Goal: Task Accomplishment & Management: Complete application form

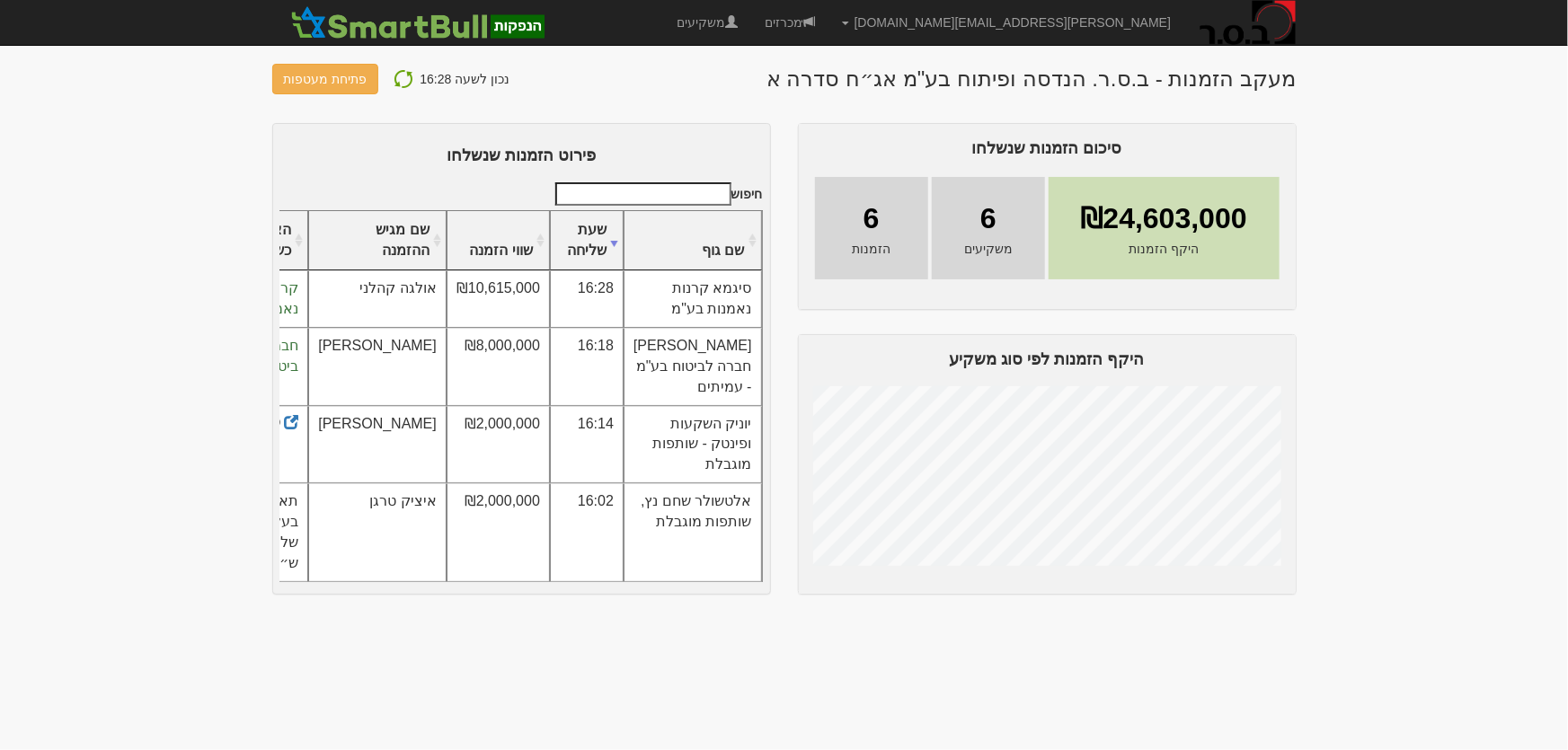
click at [396, 78] on img at bounding box center [403, 79] width 22 height 22
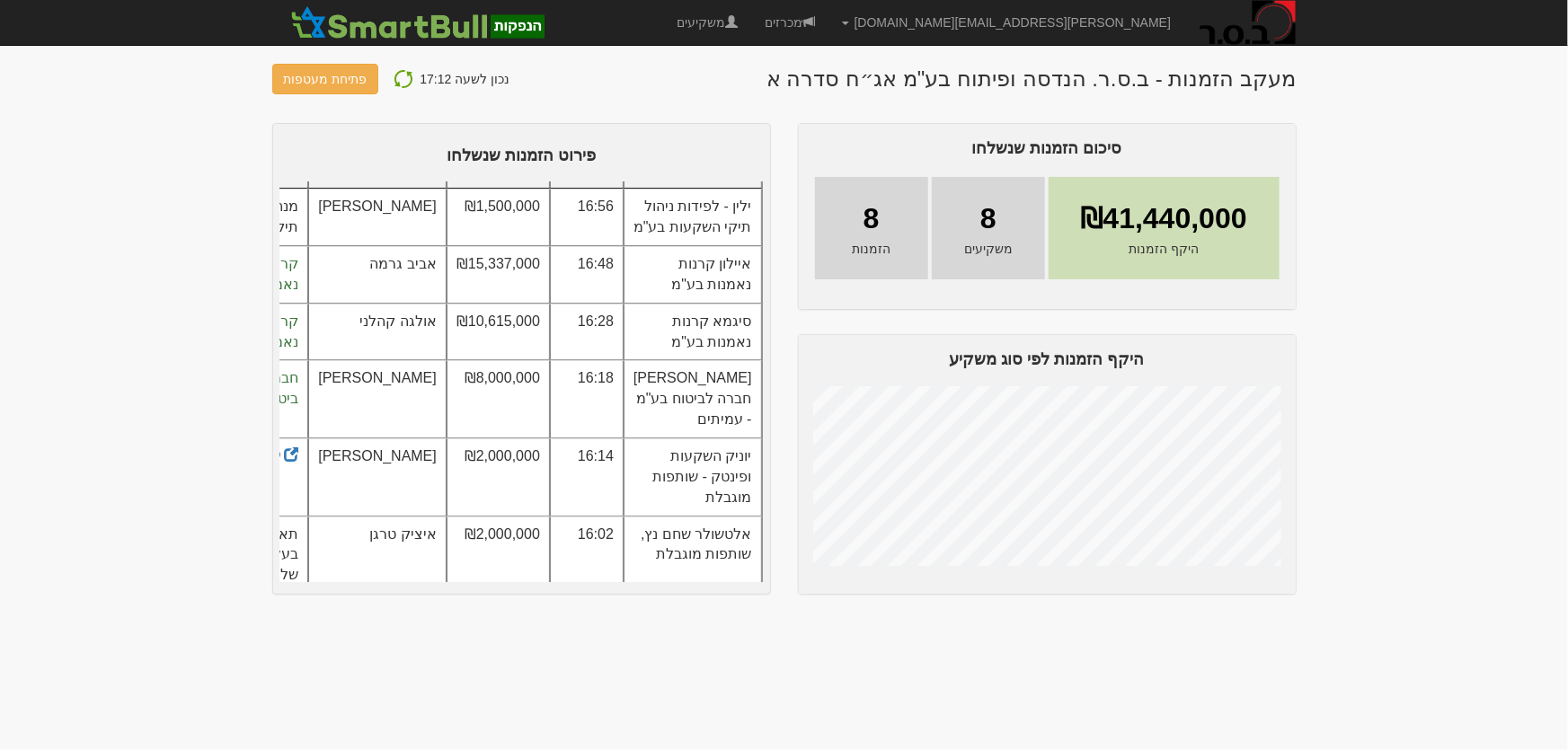
scroll to position [163, 0]
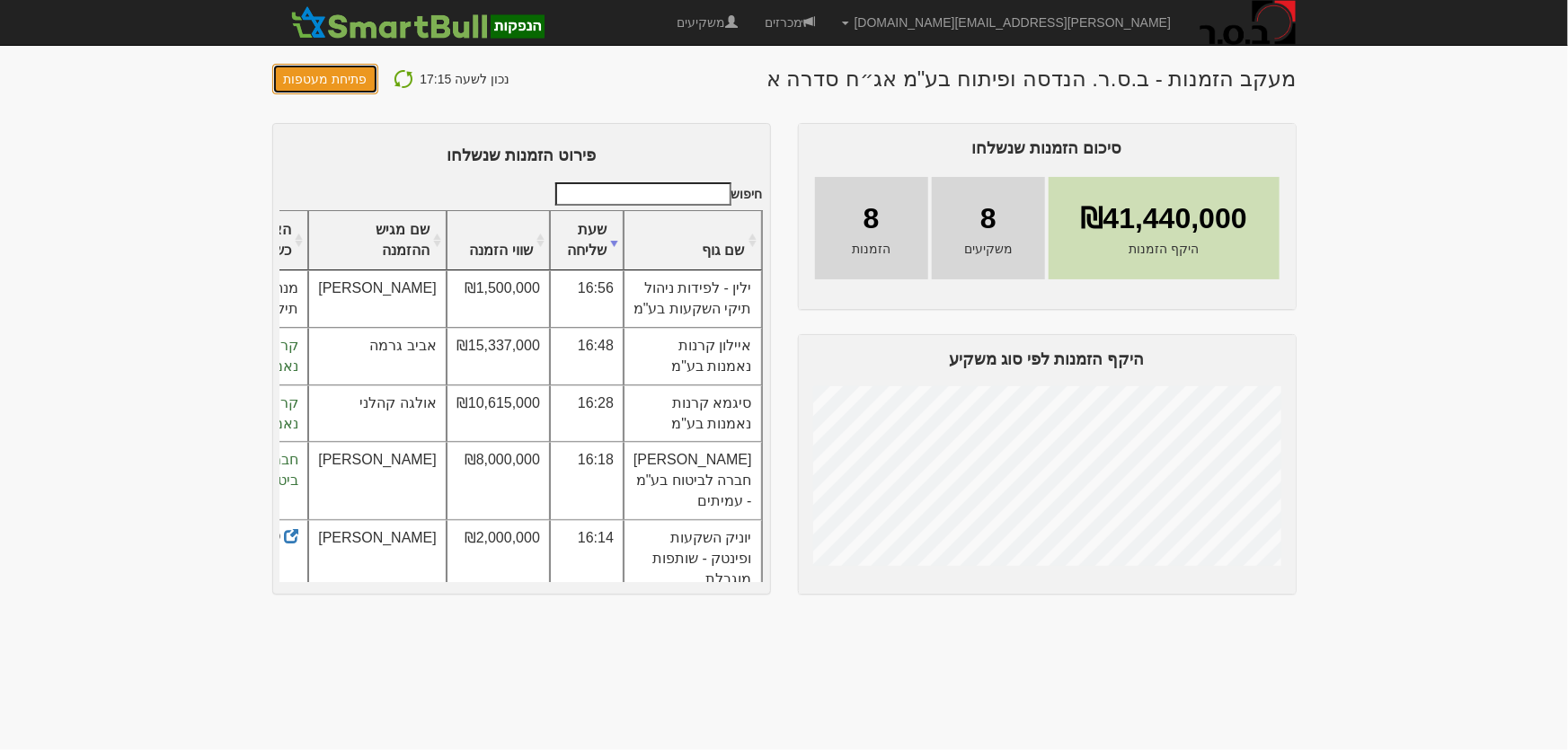
drag, startPoint x: 326, startPoint y: 77, endPoint x: 582, endPoint y: 105, distance: 257.5
click at [582, 105] on div "מעקב הזמנות - ב.ס.ר. הנדסה ופיתוח בע"מ אג״ח סדרה א נכון לשעה 17:15 פתיחת מעטפות…" at bounding box center [784, 329] width 1024 height 531
click at [829, 26] on link "מכרזים" at bounding box center [789, 22] width 77 height 45
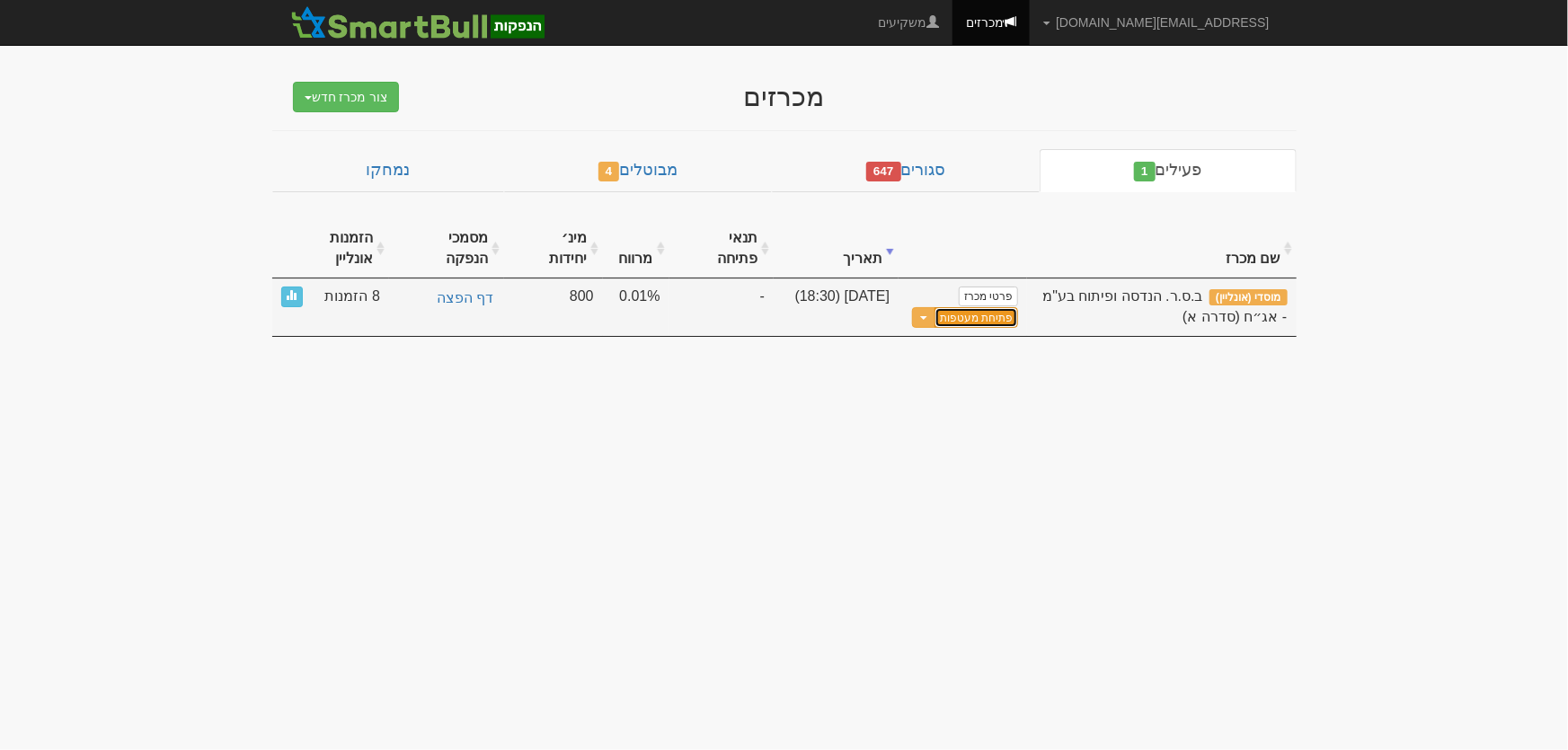
click at [977, 308] on button "פתיחת מעטפות" at bounding box center [977, 318] width 84 height 21
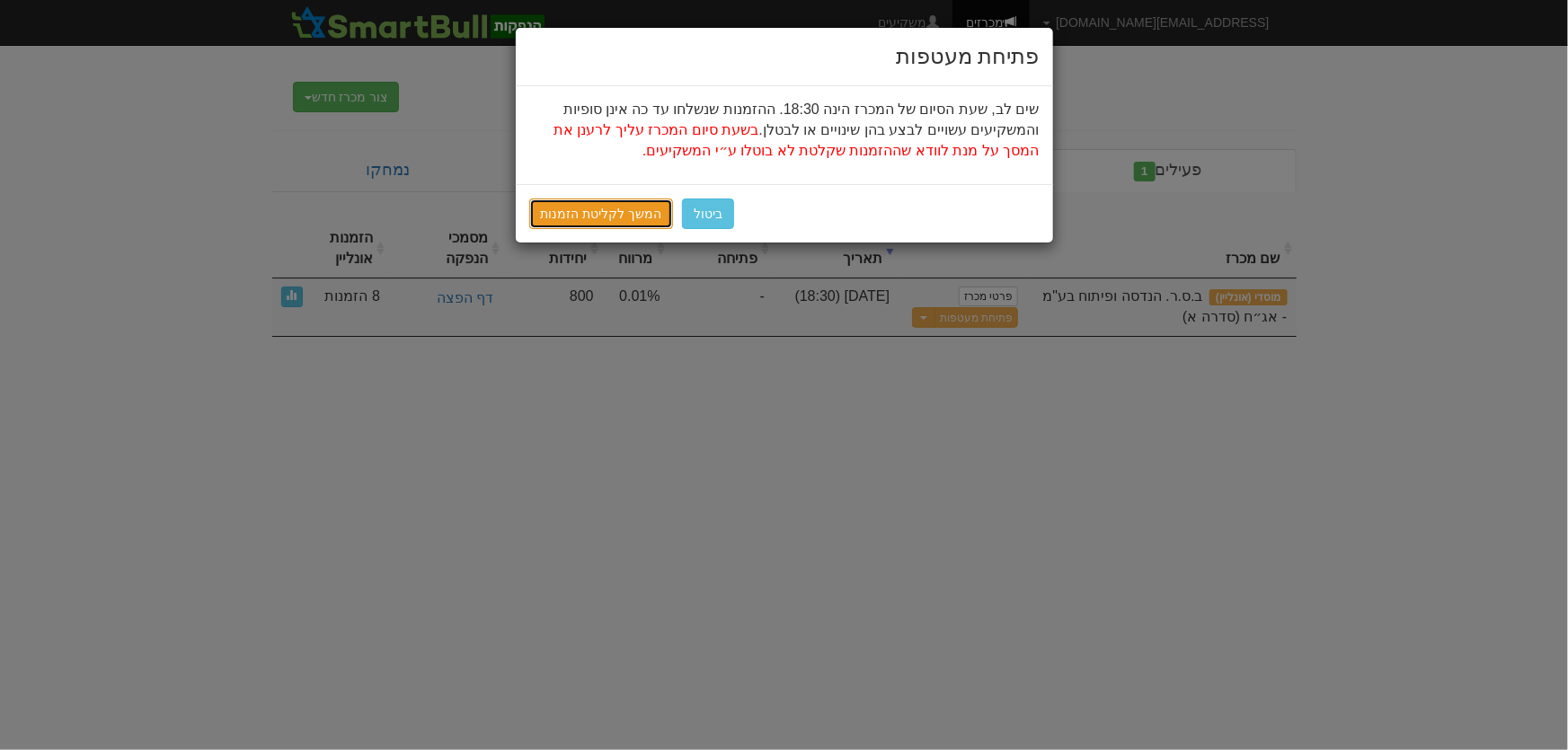
click at [578, 211] on link "המשך לקליטת הזמנות" at bounding box center [601, 214] width 145 height 31
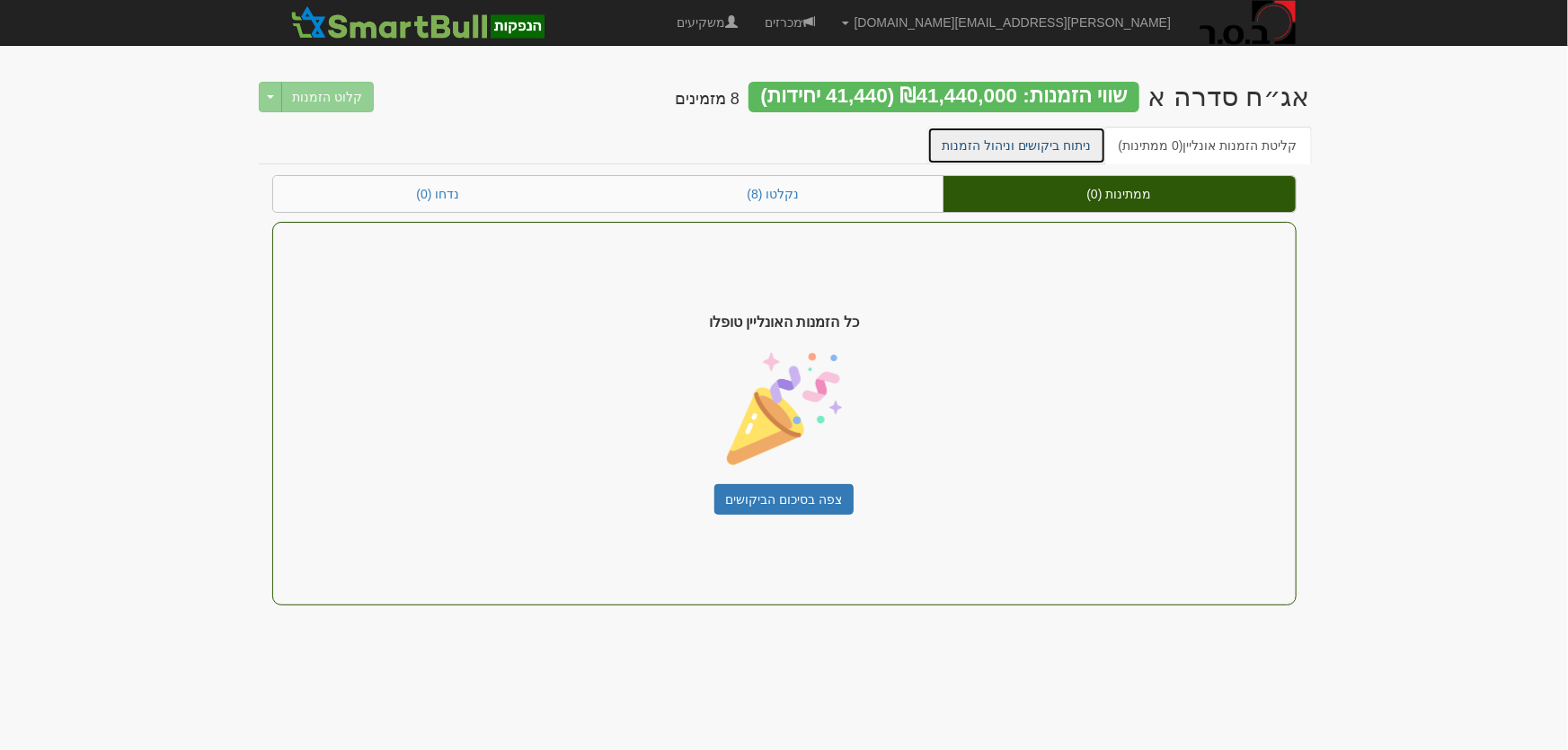
click at [1037, 143] on link "ניתוח ביקושים וניהול הזמנות" at bounding box center [1017, 145] width 178 height 37
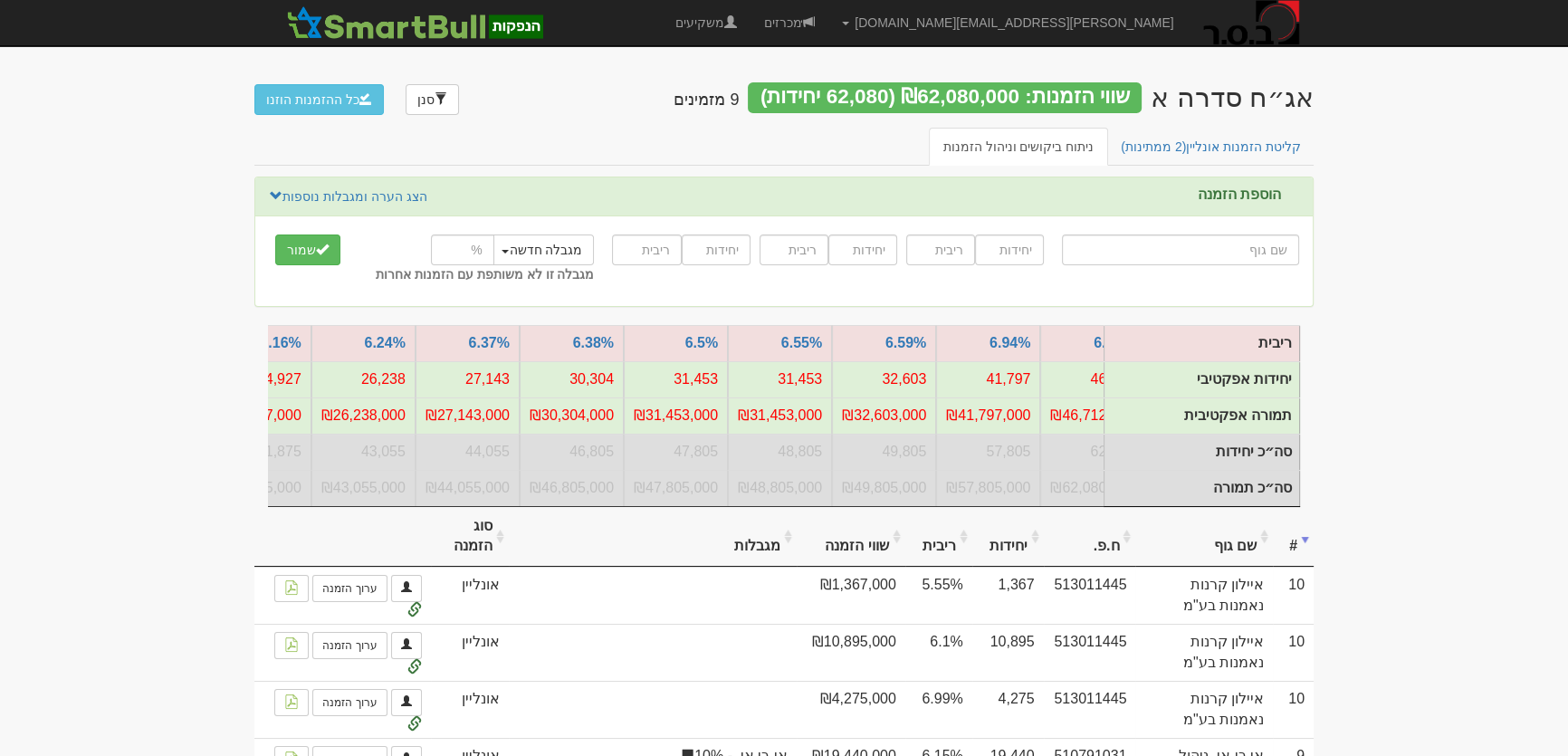
scroll to position [0, -36]
drag, startPoint x: 1017, startPoint y: 519, endPoint x: 1054, endPoint y: 518, distance: 37.0
click at [1054, 518] on tr "# שם גוף ח.פ. יחידות ריבית שווי הזמנה מגבלות מגבלה - קבוצה מגבלה - אחוז מגבלה -…" at bounding box center [783, 538] width 1059 height 61
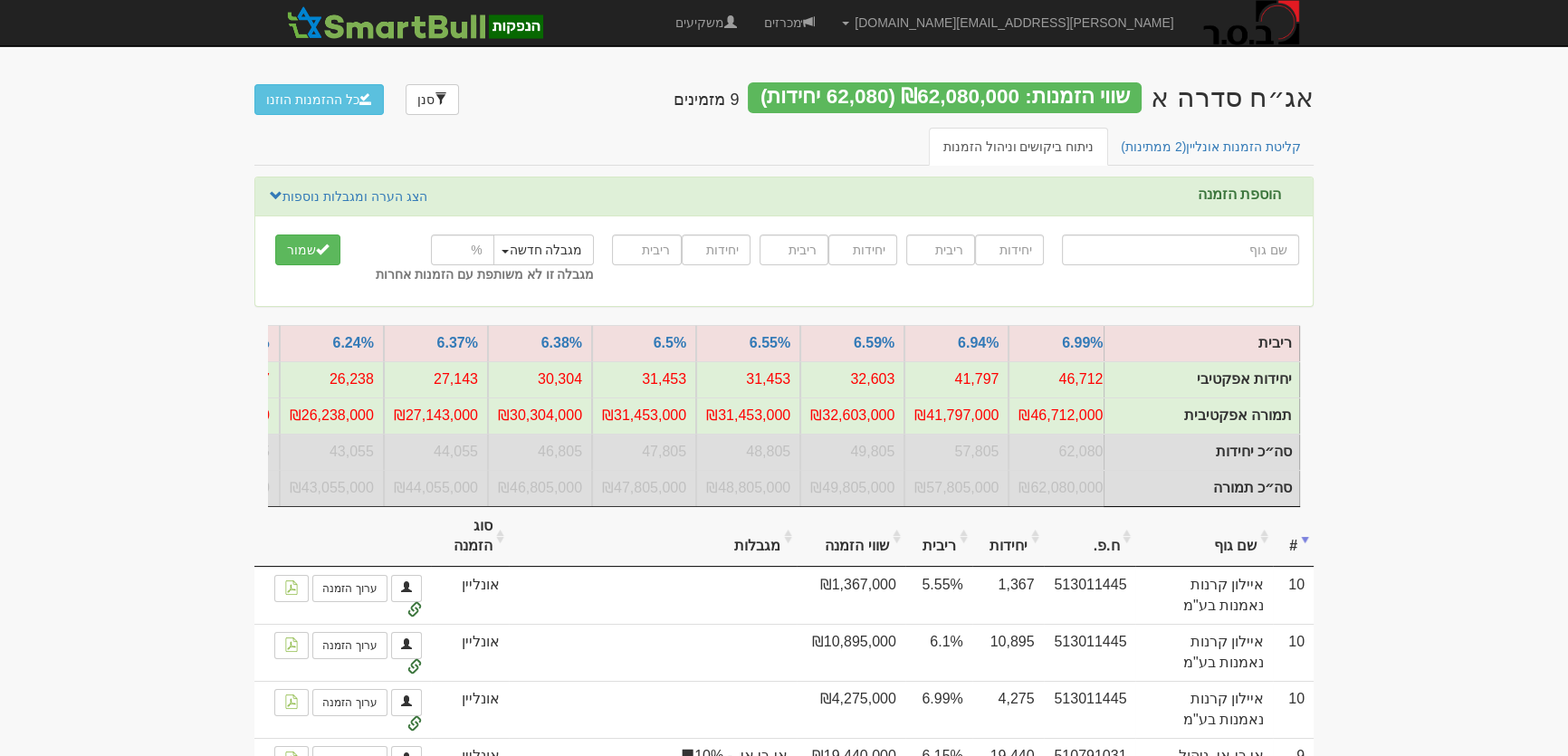
scroll to position [0, 0]
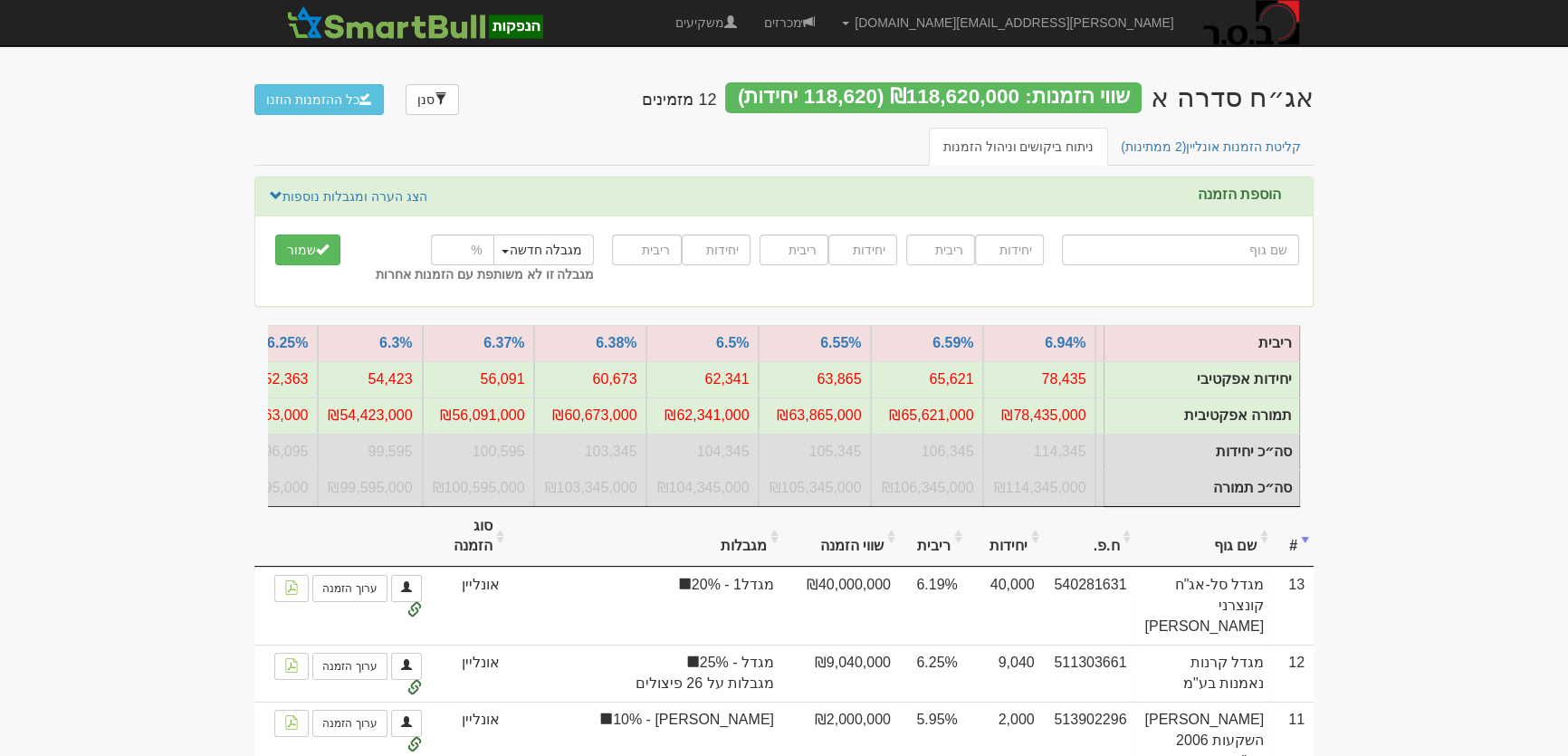
scroll to position [0, -110]
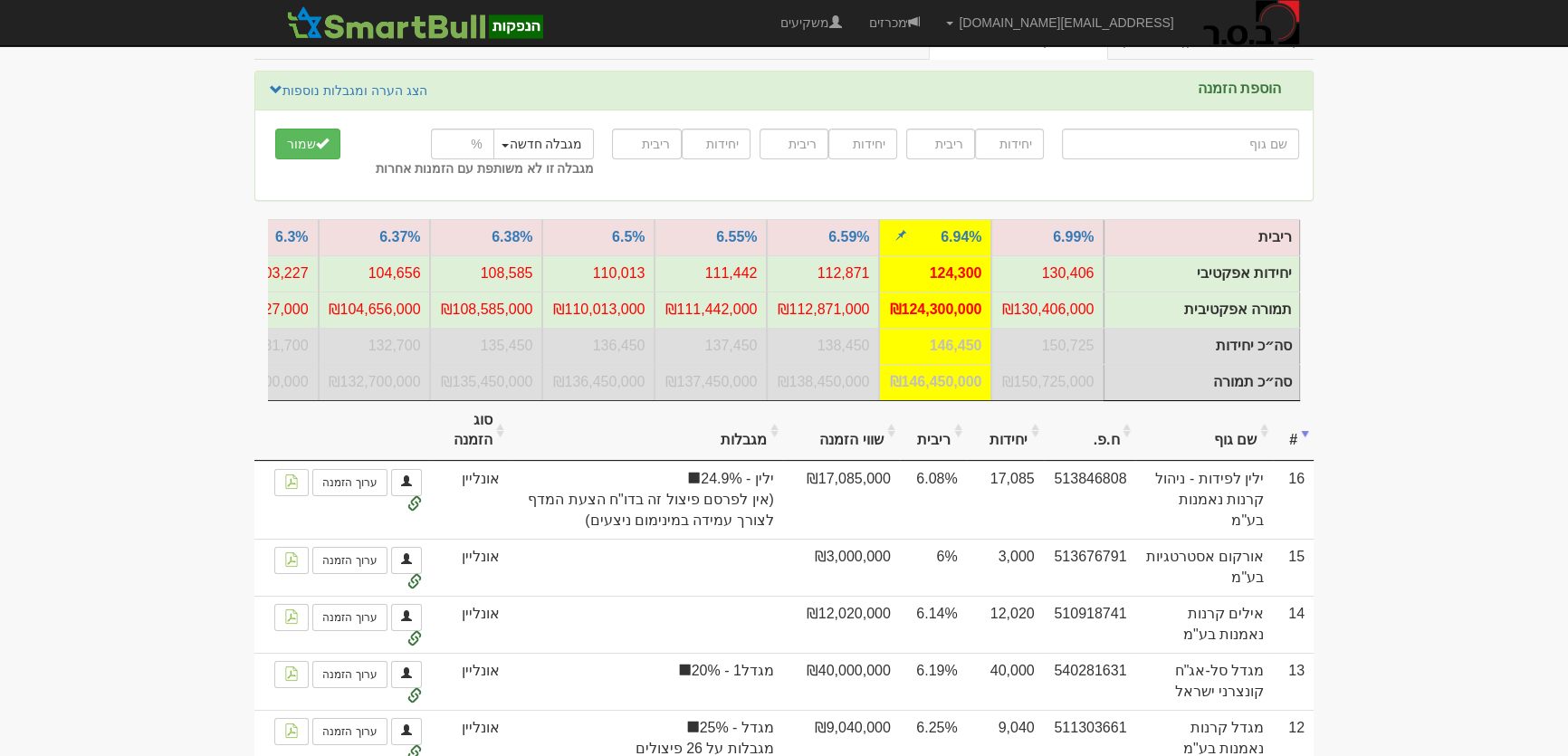
scroll to position [164, 0]
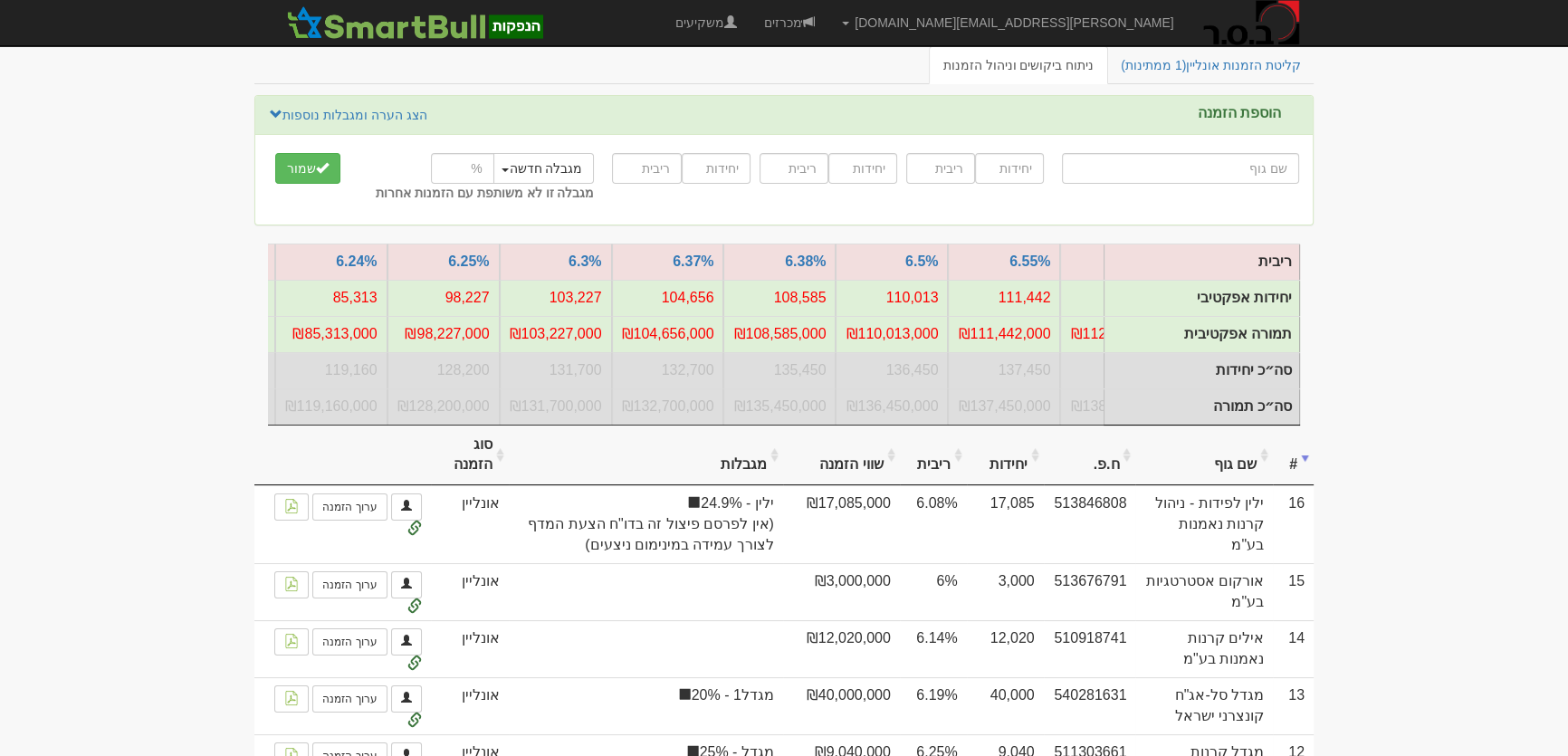
scroll to position [0, -271]
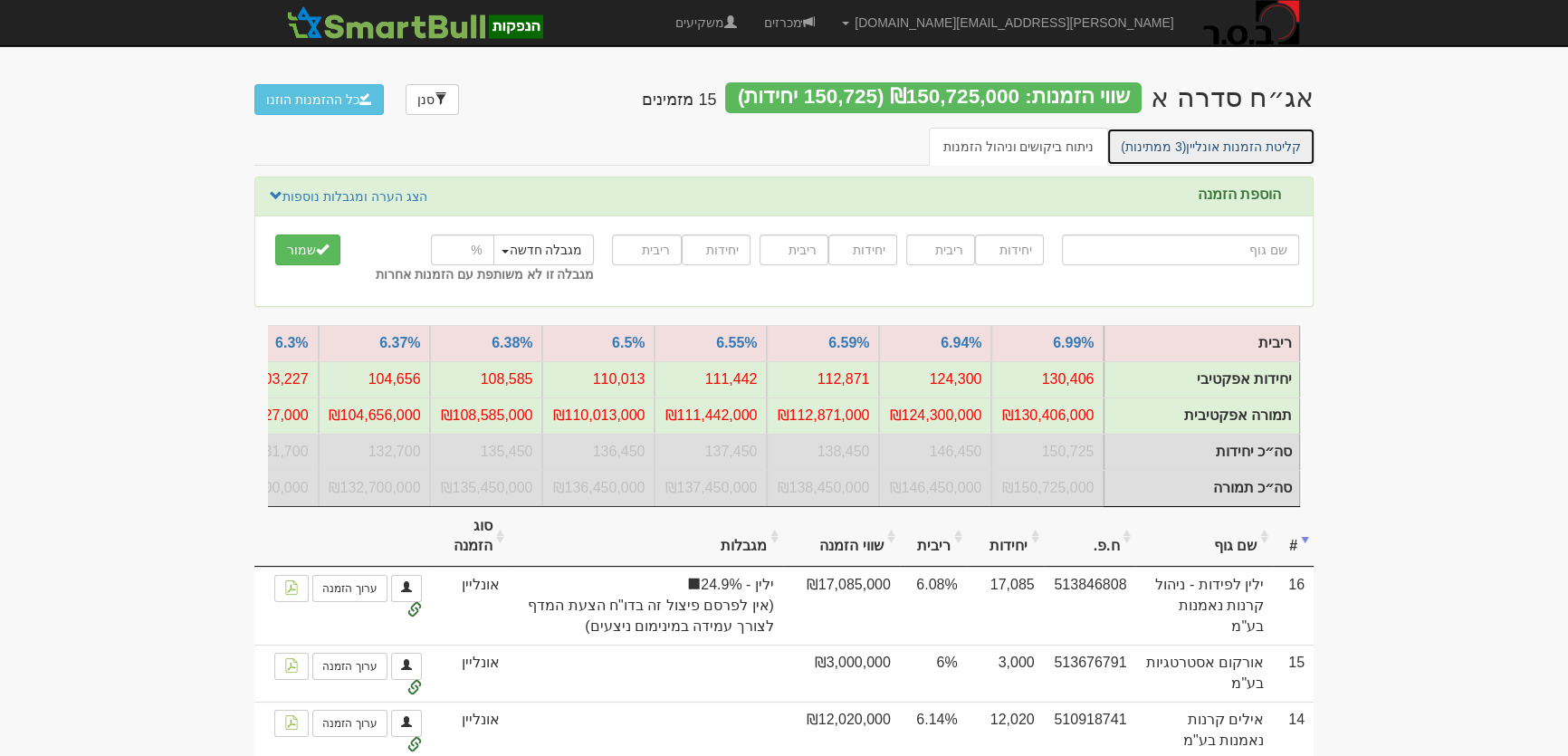
click at [1220, 144] on link "קליטת הזמנות אונליין (3 ממתינות)" at bounding box center [1210, 146] width 209 height 38
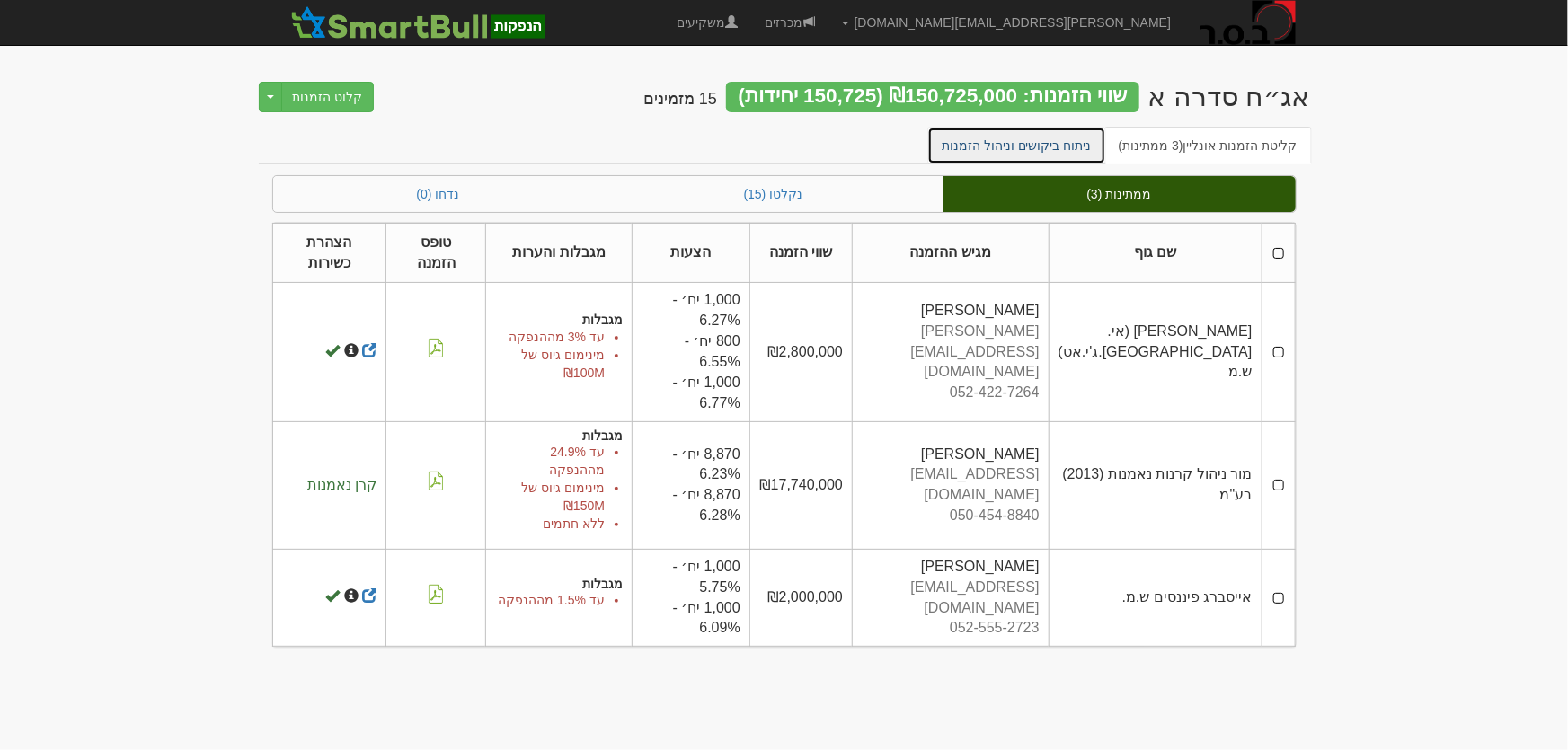
click at [1043, 142] on link "ניתוח ביקושים וניהול הזמנות" at bounding box center [1017, 145] width 178 height 37
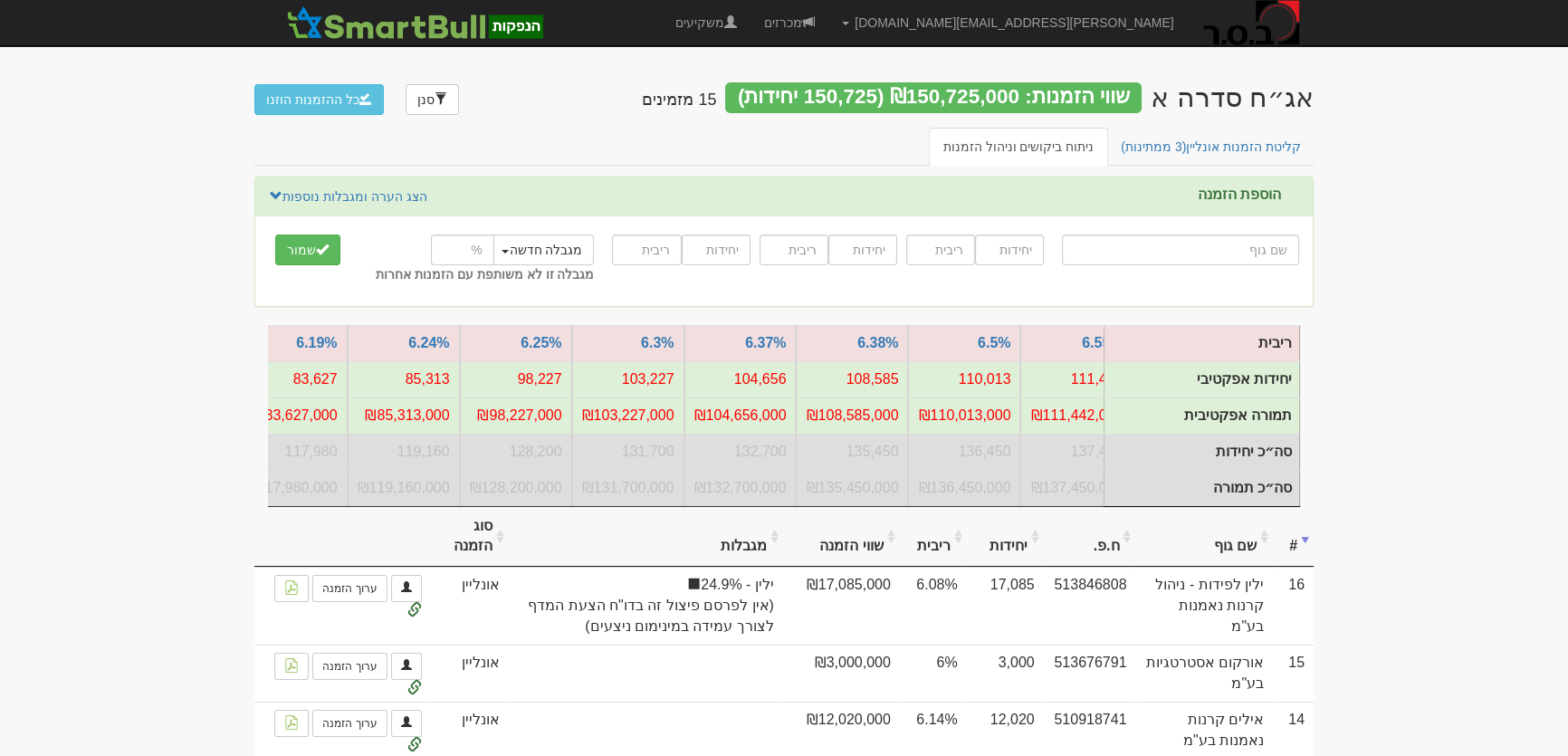
scroll to position [0, -442]
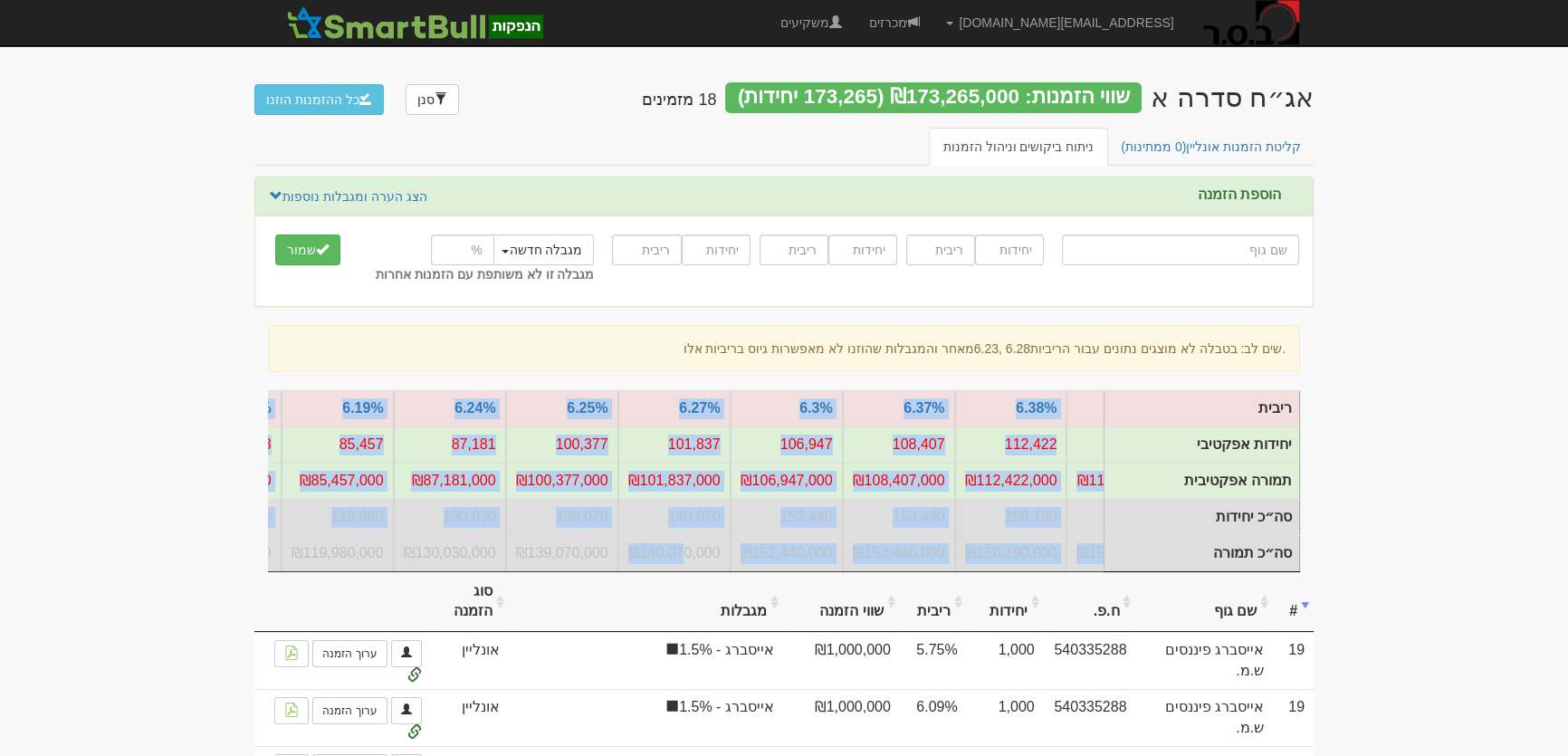
scroll to position [0, -634]
drag, startPoint x: 780, startPoint y: 571, endPoint x: 811, endPoint y: 571, distance: 31.0
click at [811, 571] on div at bounding box center [685, 480] width 835 height 181
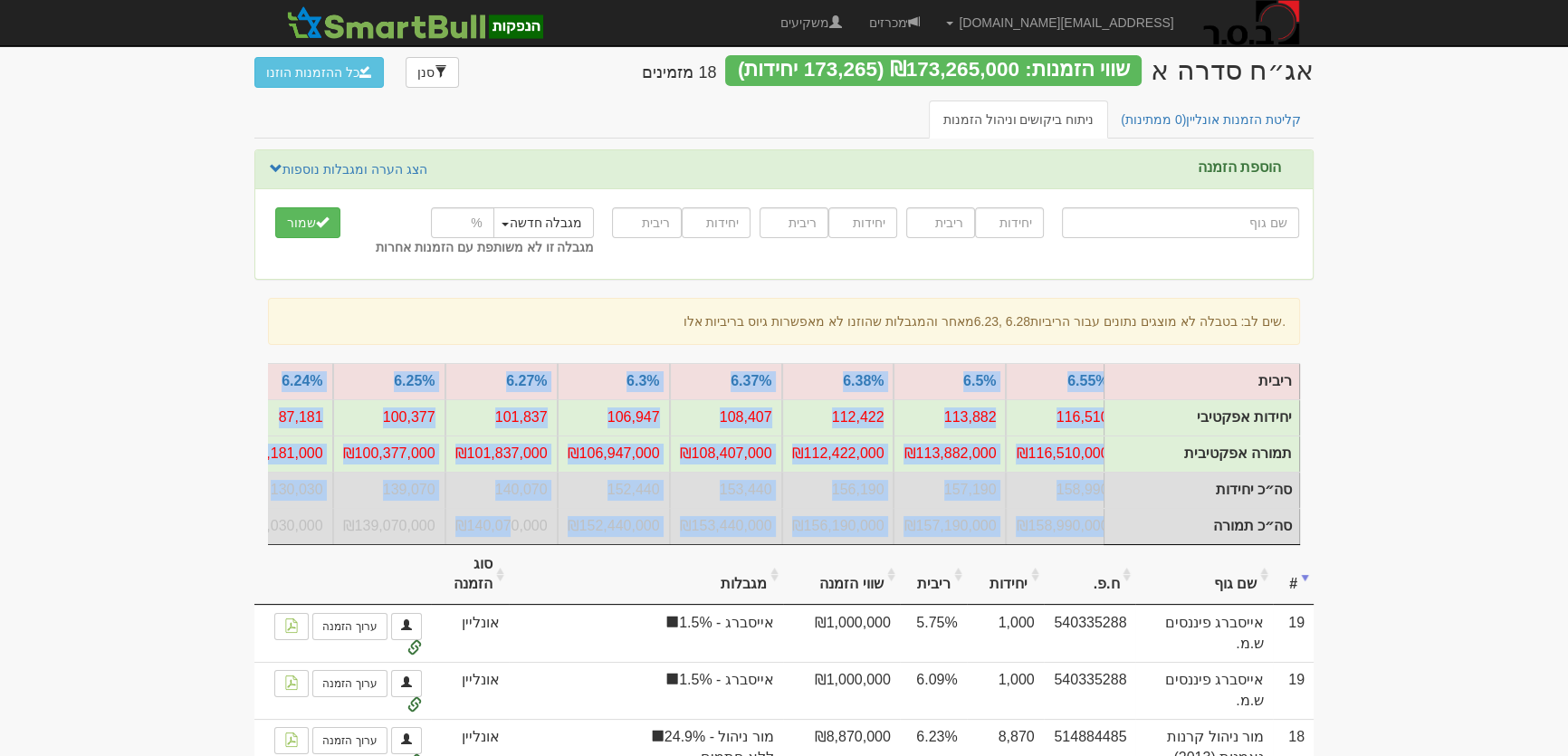
scroll to position [0, 0]
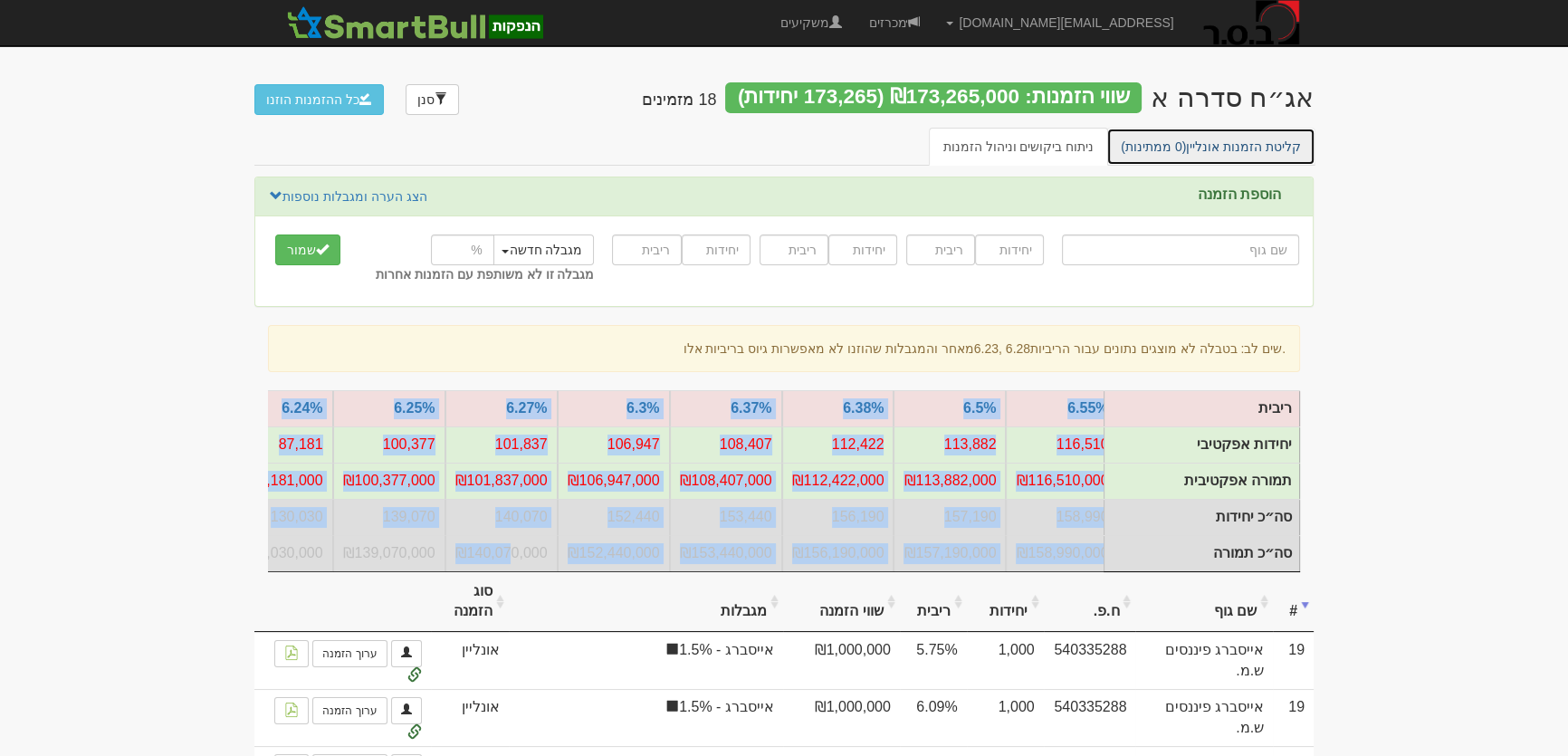
click at [1211, 149] on link "קליטת הזמנות אונליין (0 ממתינות)" at bounding box center [1210, 146] width 209 height 38
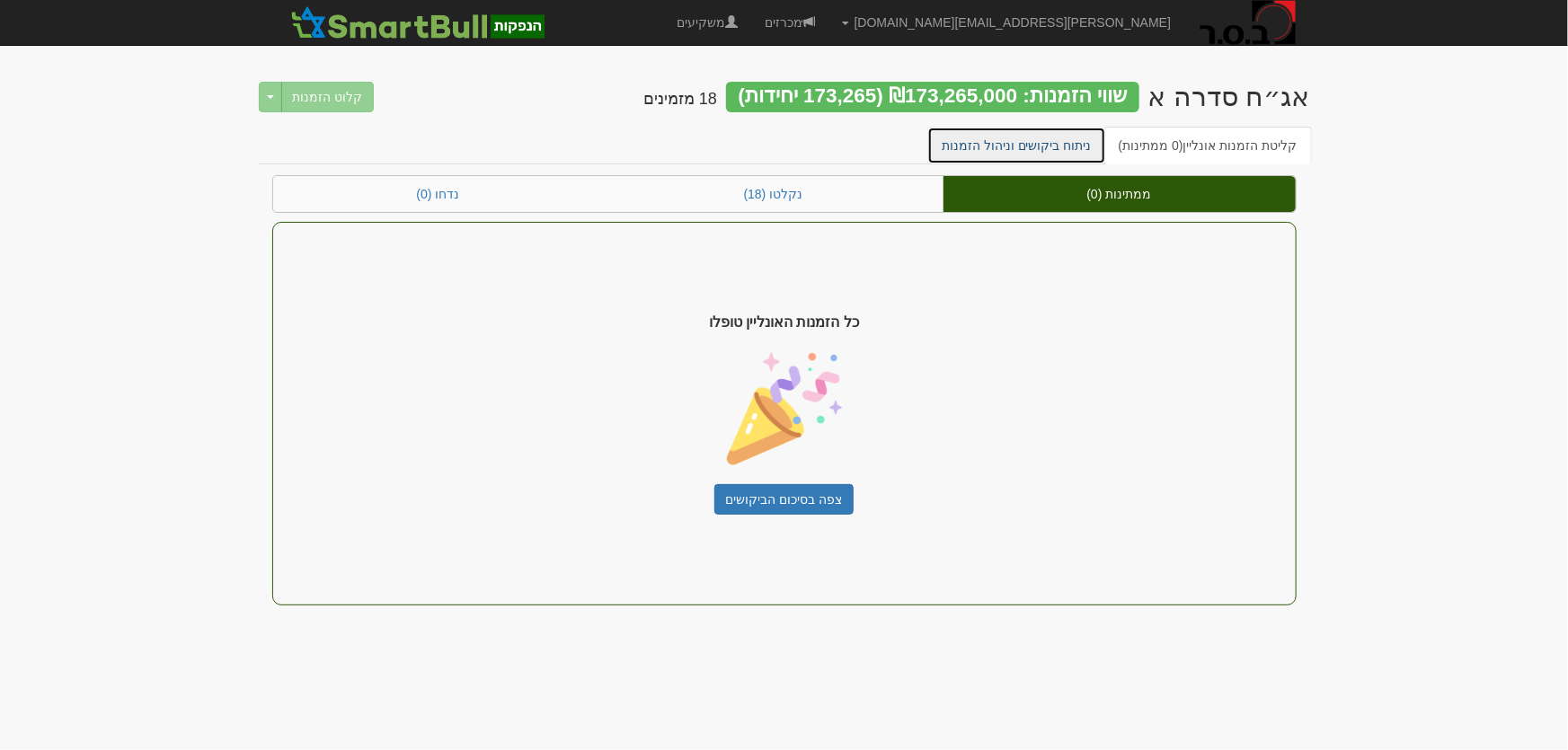
click at [1015, 145] on link "ניתוח ביקושים וניהול הזמנות" at bounding box center [1017, 145] width 178 height 37
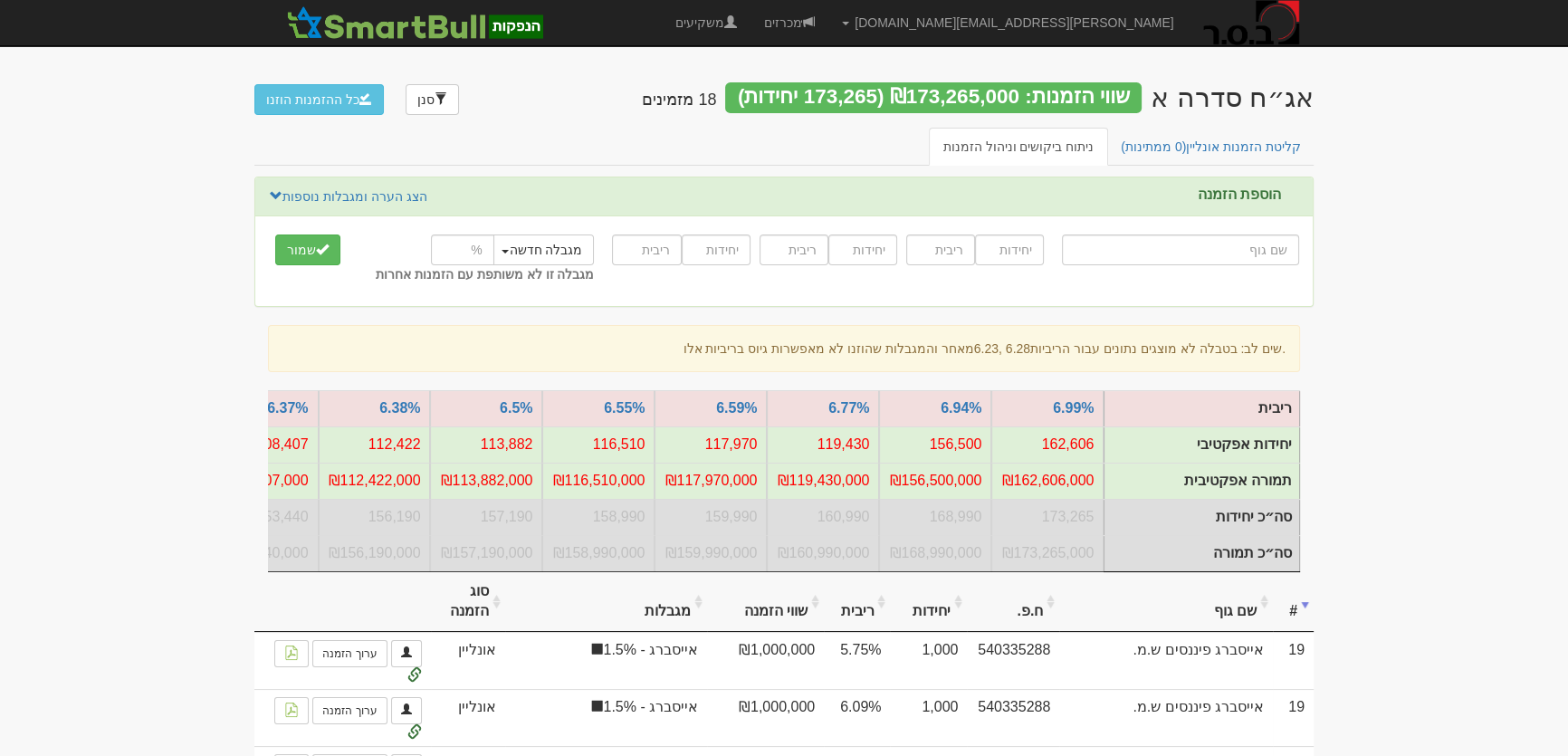
click at [1240, 626] on th "שם גוף" at bounding box center [1165, 603] width 214 height 61
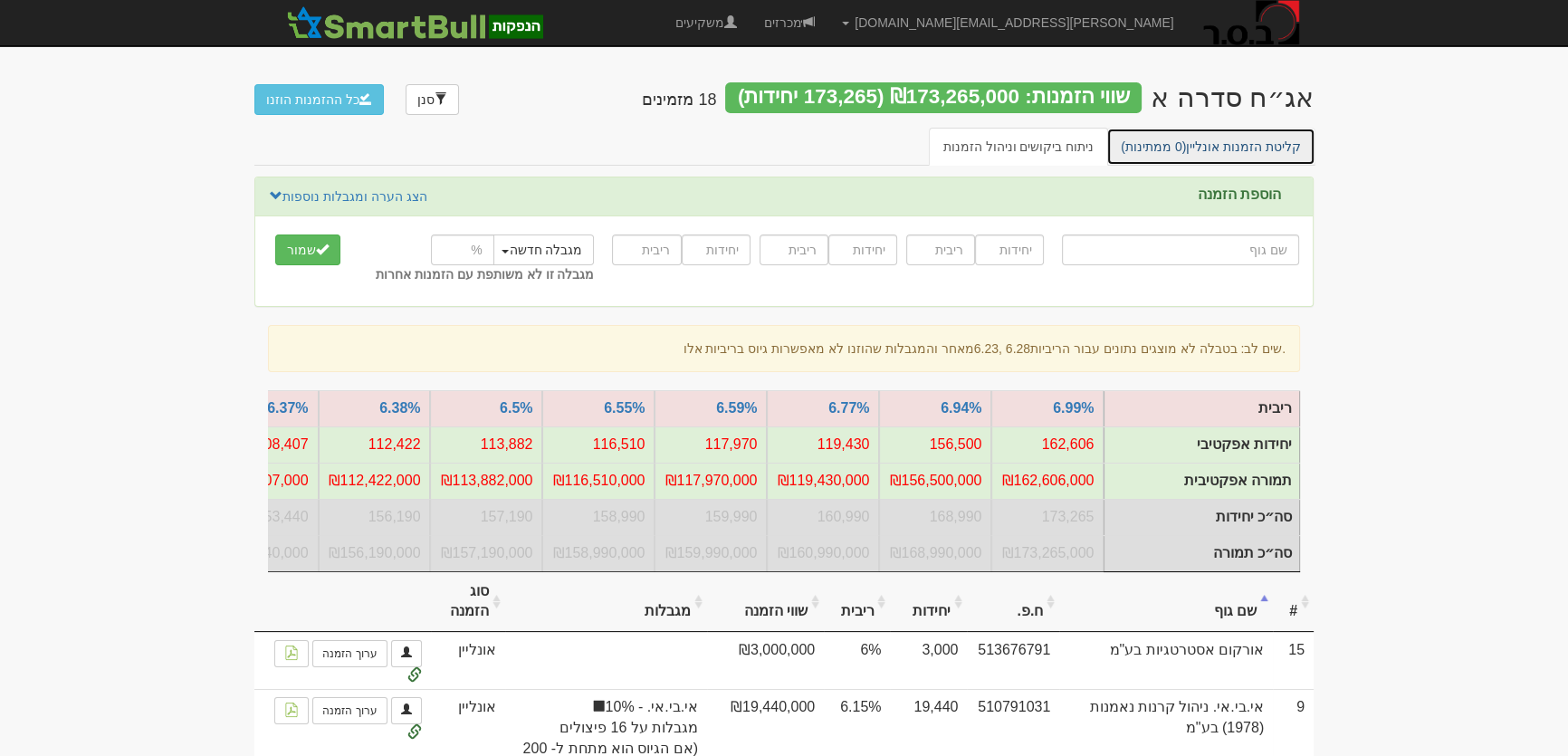
click at [1231, 153] on link "קליטת הזמנות אונליין (0 ממתינות)" at bounding box center [1210, 146] width 209 height 38
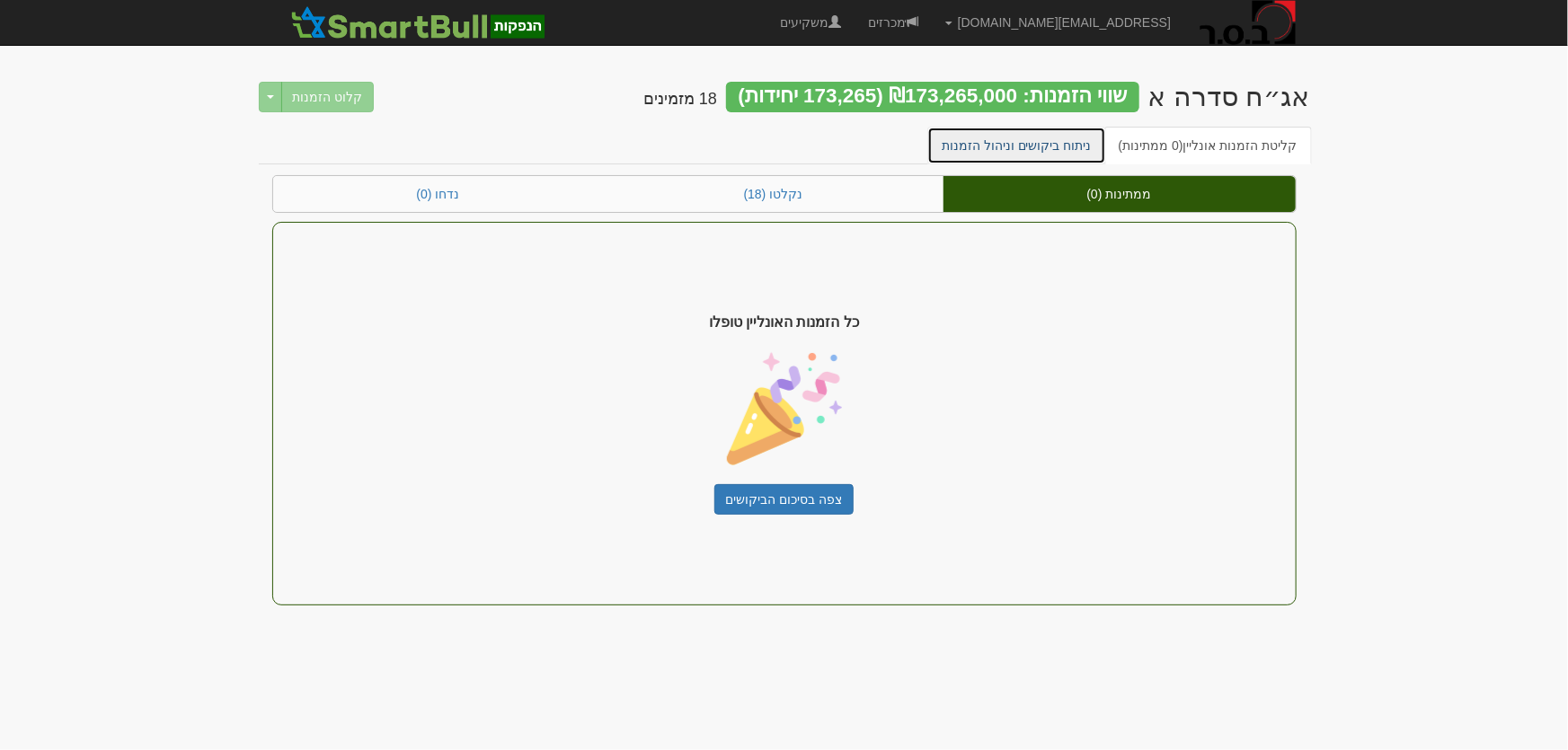
click at [1049, 148] on link "ניתוח ביקושים וניהול הזמנות" at bounding box center [1017, 145] width 178 height 37
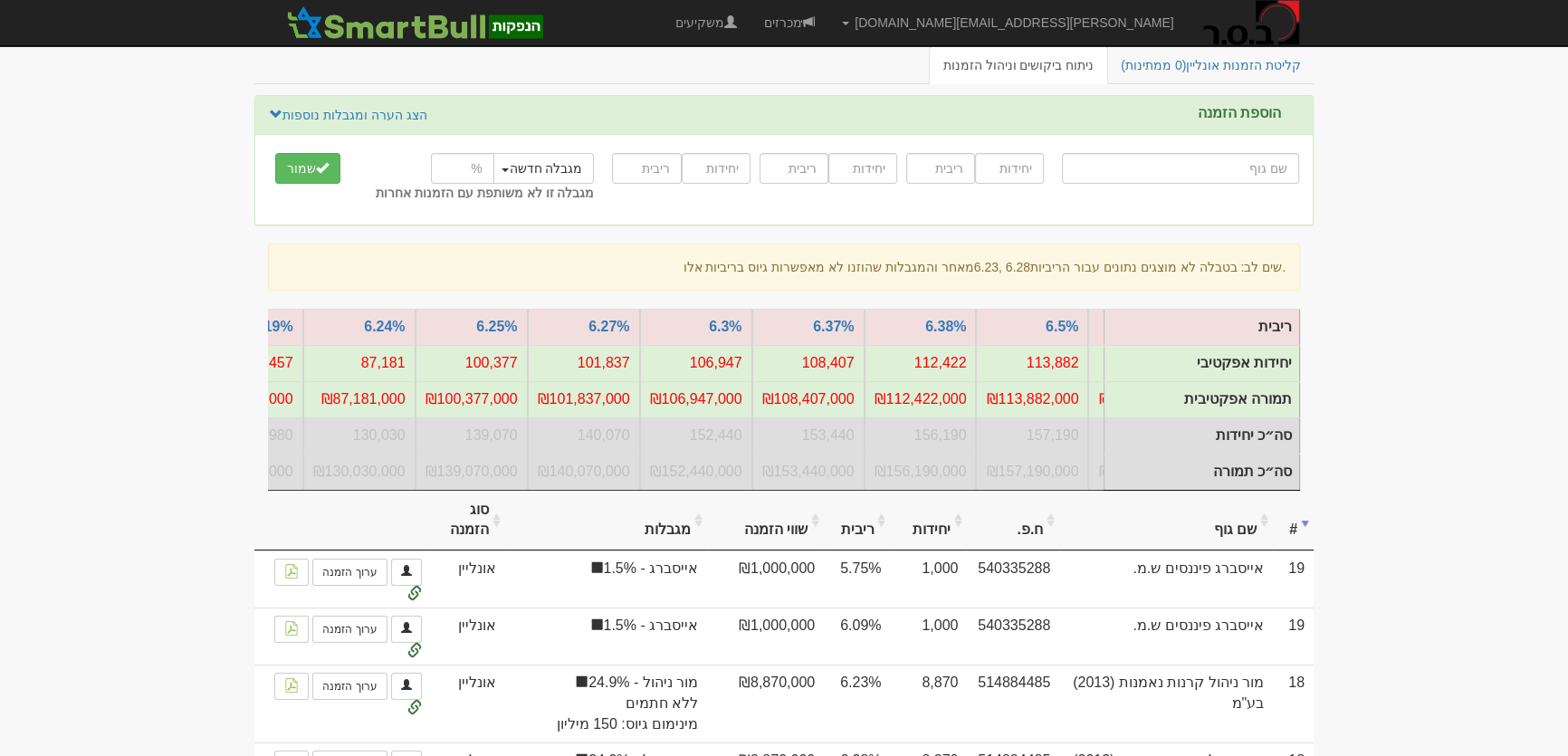
scroll to position [0, -547]
click at [851, 262] on div "שים לב: בטבלה לא מוצגים נתונים עבור הריביות 6.23, 6.28 מאחר והמגבלות שהוזנו לא …" at bounding box center [783, 267] width 1032 height 47
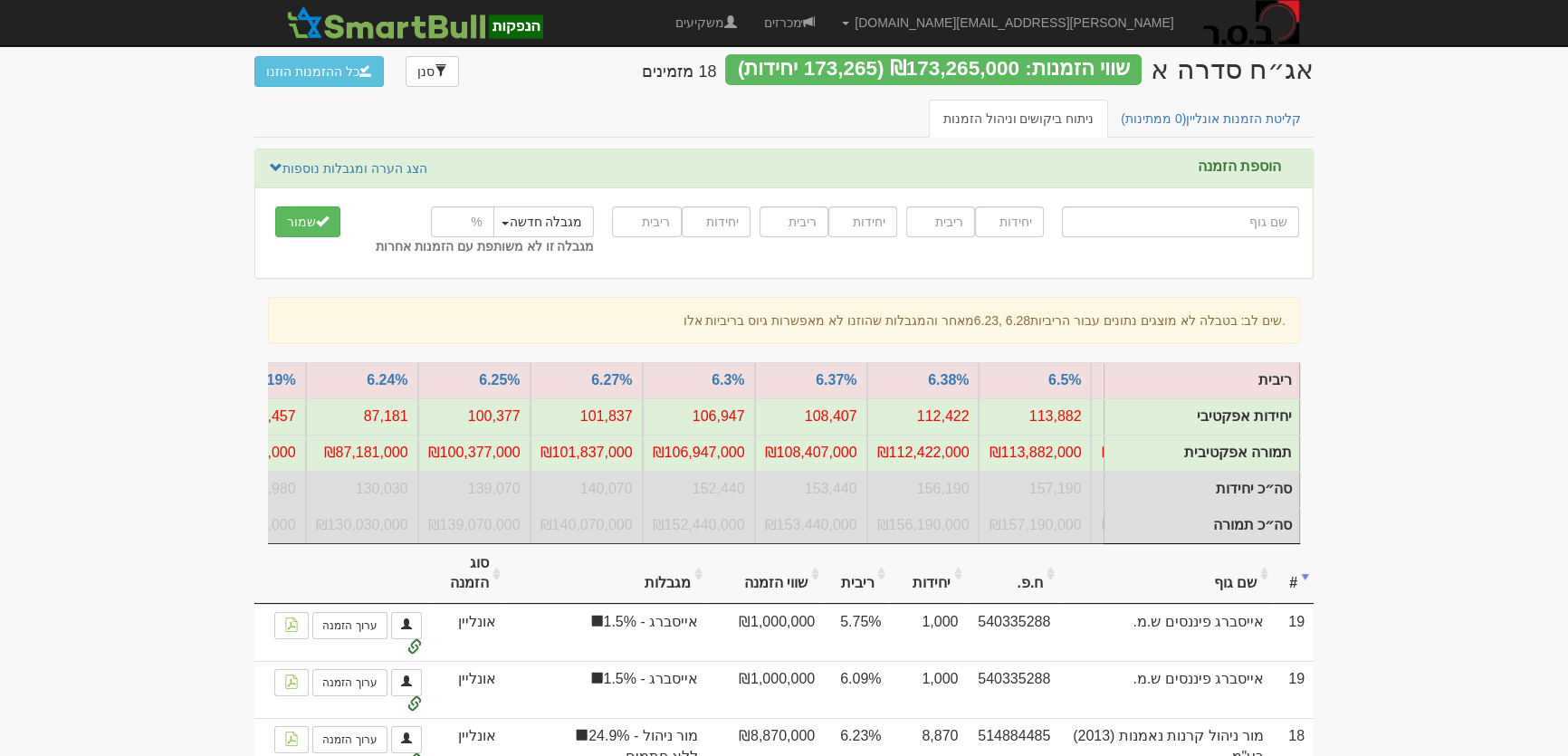
scroll to position [0, 0]
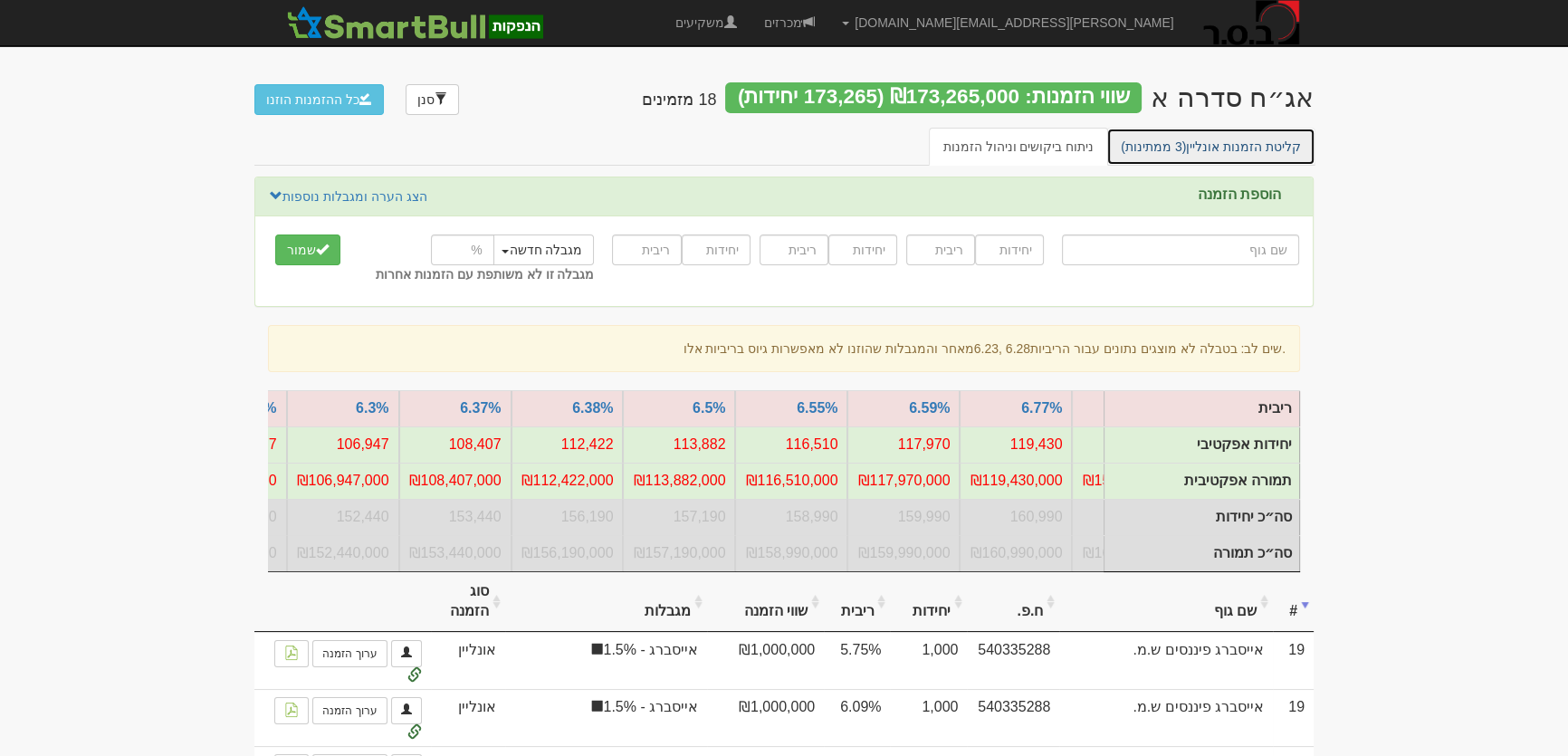
click at [1185, 145] on span "(3 ממתינות)" at bounding box center [1153, 147] width 65 height 15
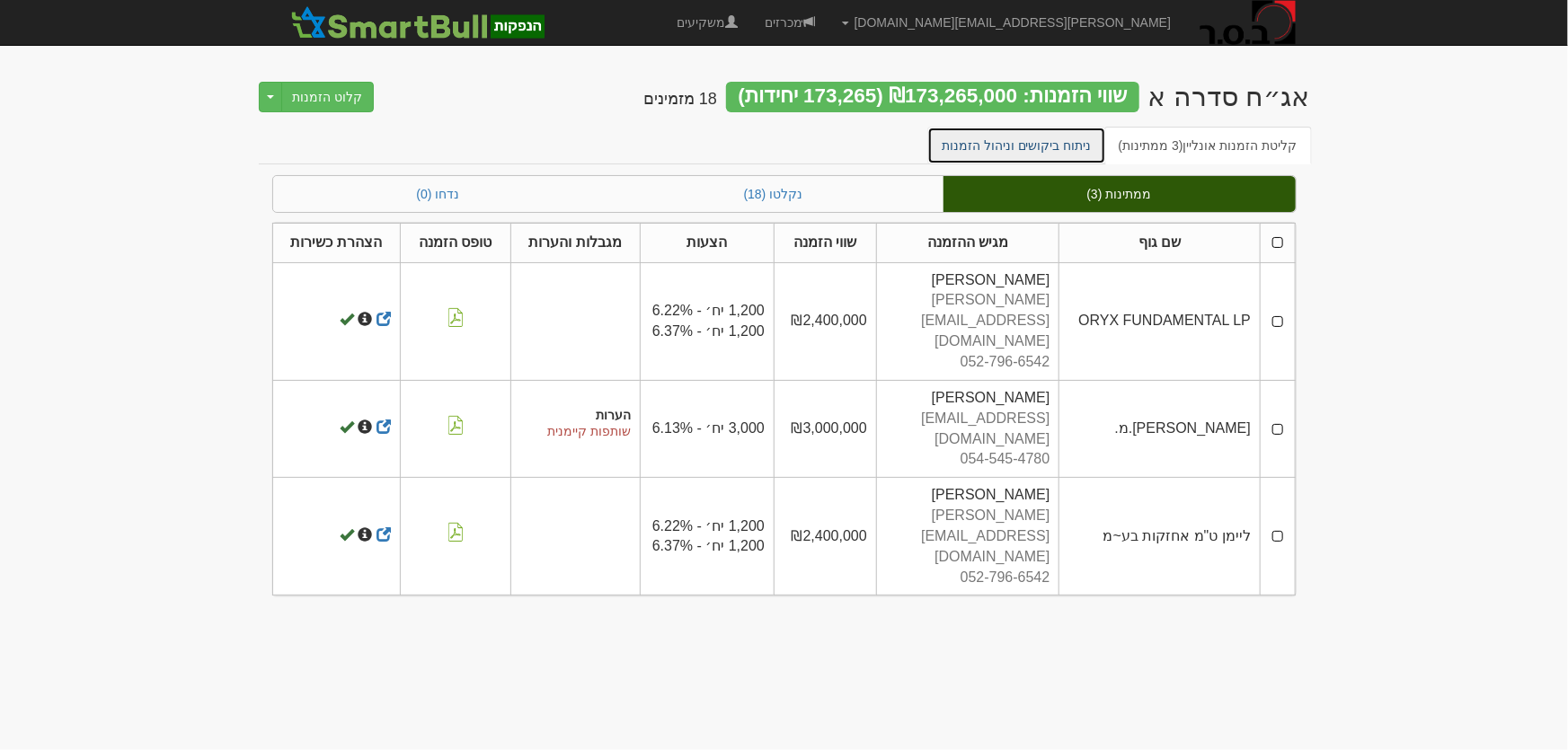
click at [1030, 145] on link "ניתוח ביקושים וניהול הזמנות" at bounding box center [1017, 145] width 178 height 37
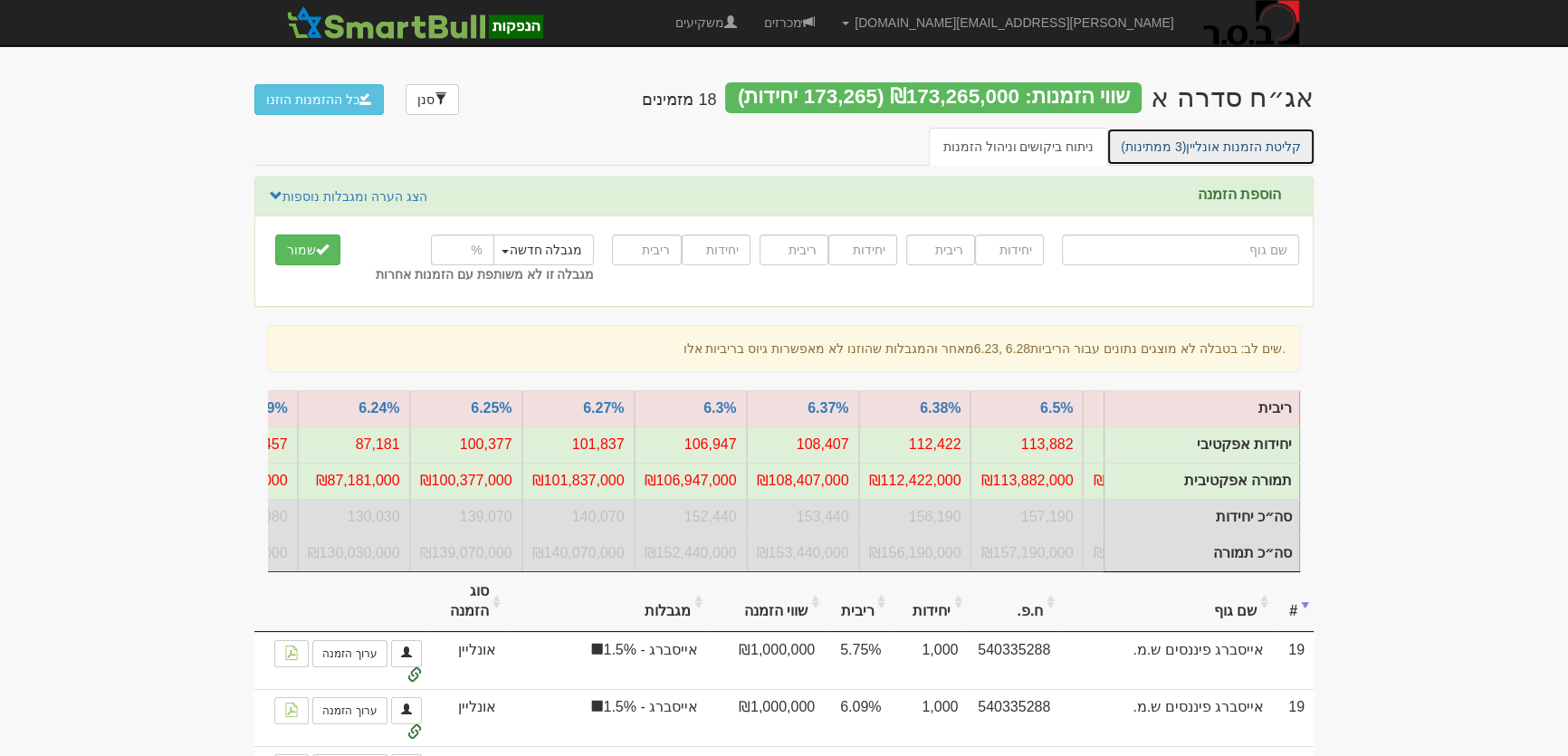
click at [1242, 150] on link "קליטת הזמנות אונליין (3 ממתינות)" at bounding box center [1210, 146] width 209 height 38
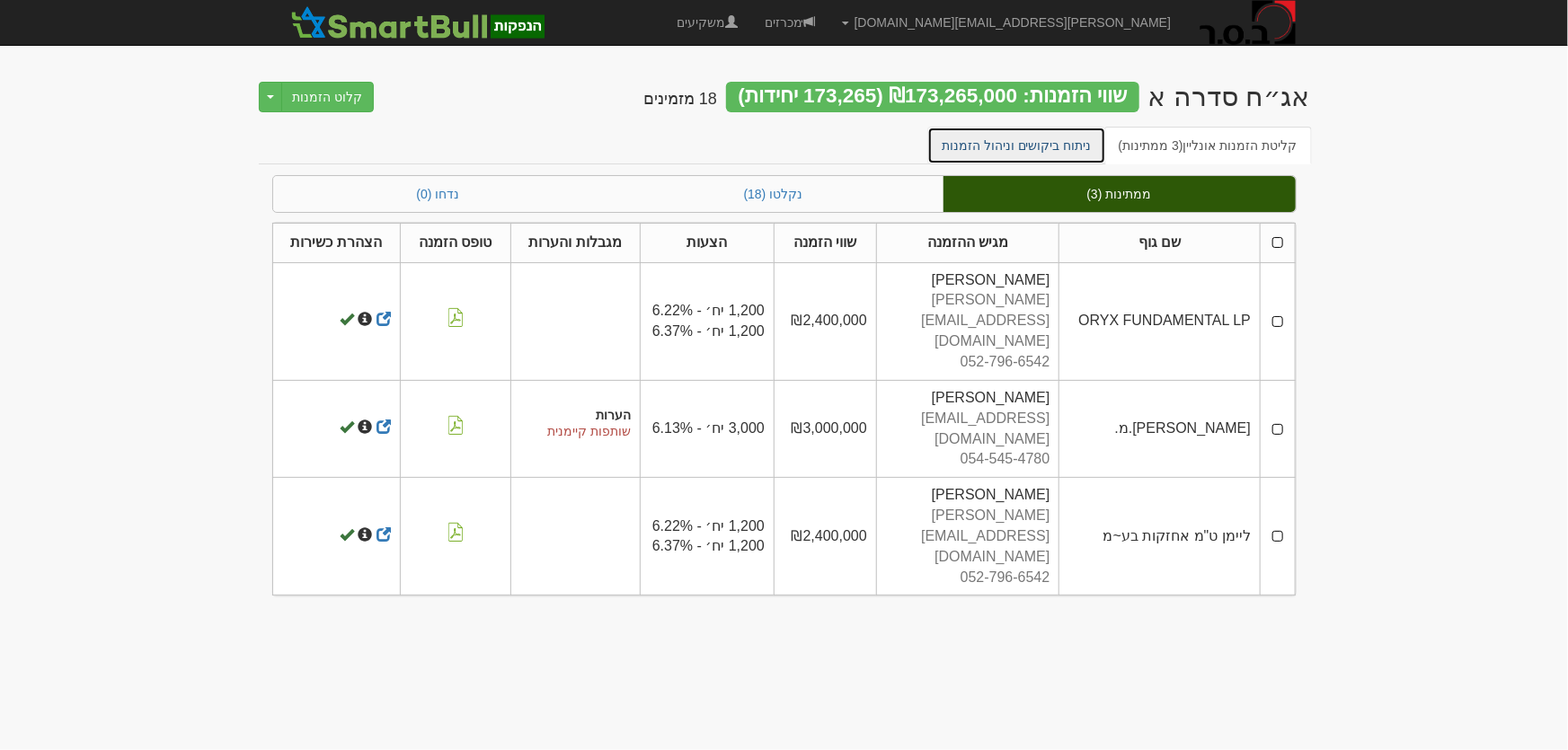
click at [1033, 144] on link "ניתוח ביקושים וניהול הזמנות" at bounding box center [1017, 145] width 178 height 37
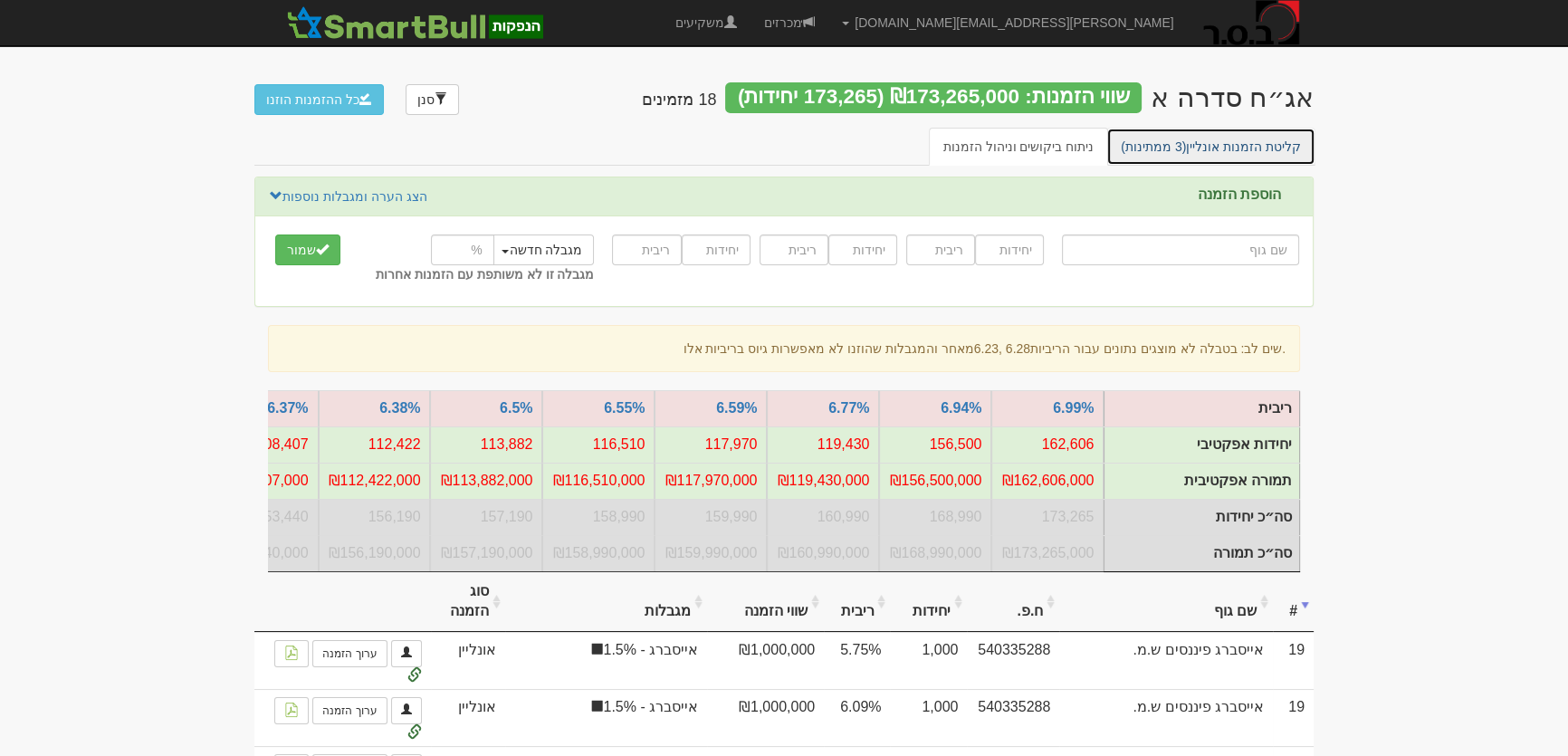
click at [1219, 134] on link "קליטת הזמנות אונליין (3 ממתינות)" at bounding box center [1210, 146] width 209 height 38
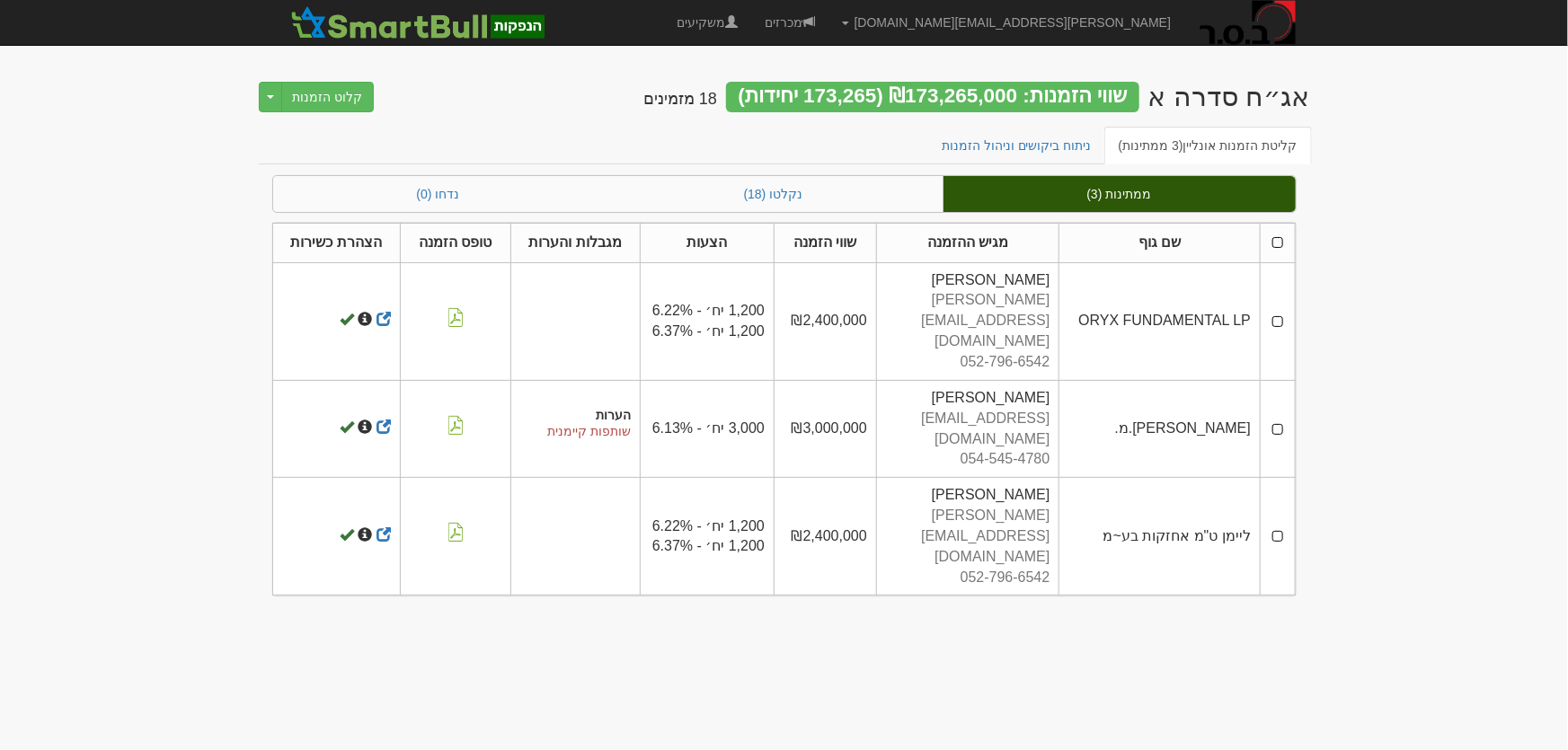
click at [1276, 243] on th at bounding box center [1278, 242] width 35 height 39
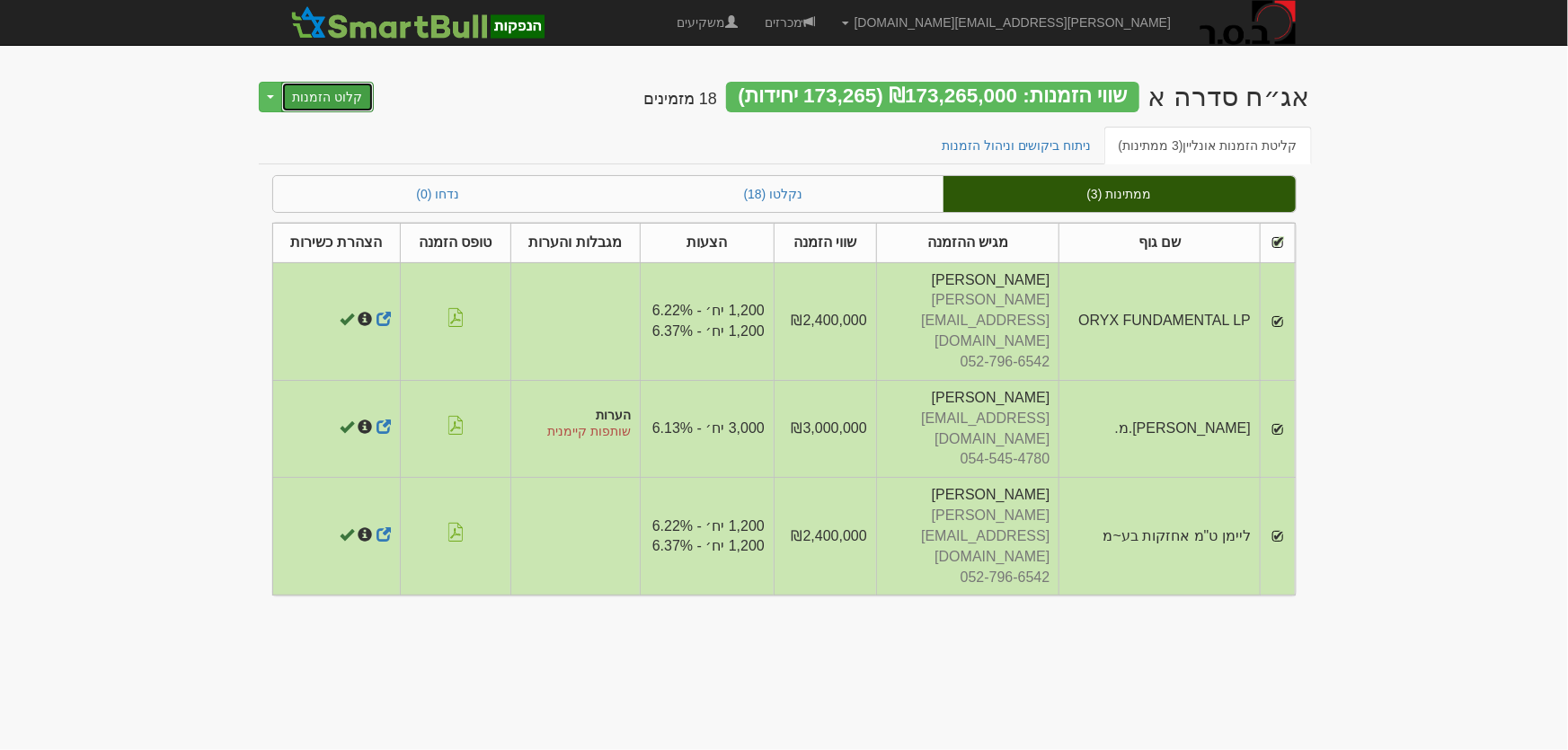
click at [341, 104] on button "קלוט הזמנות" at bounding box center [328, 97] width 94 height 31
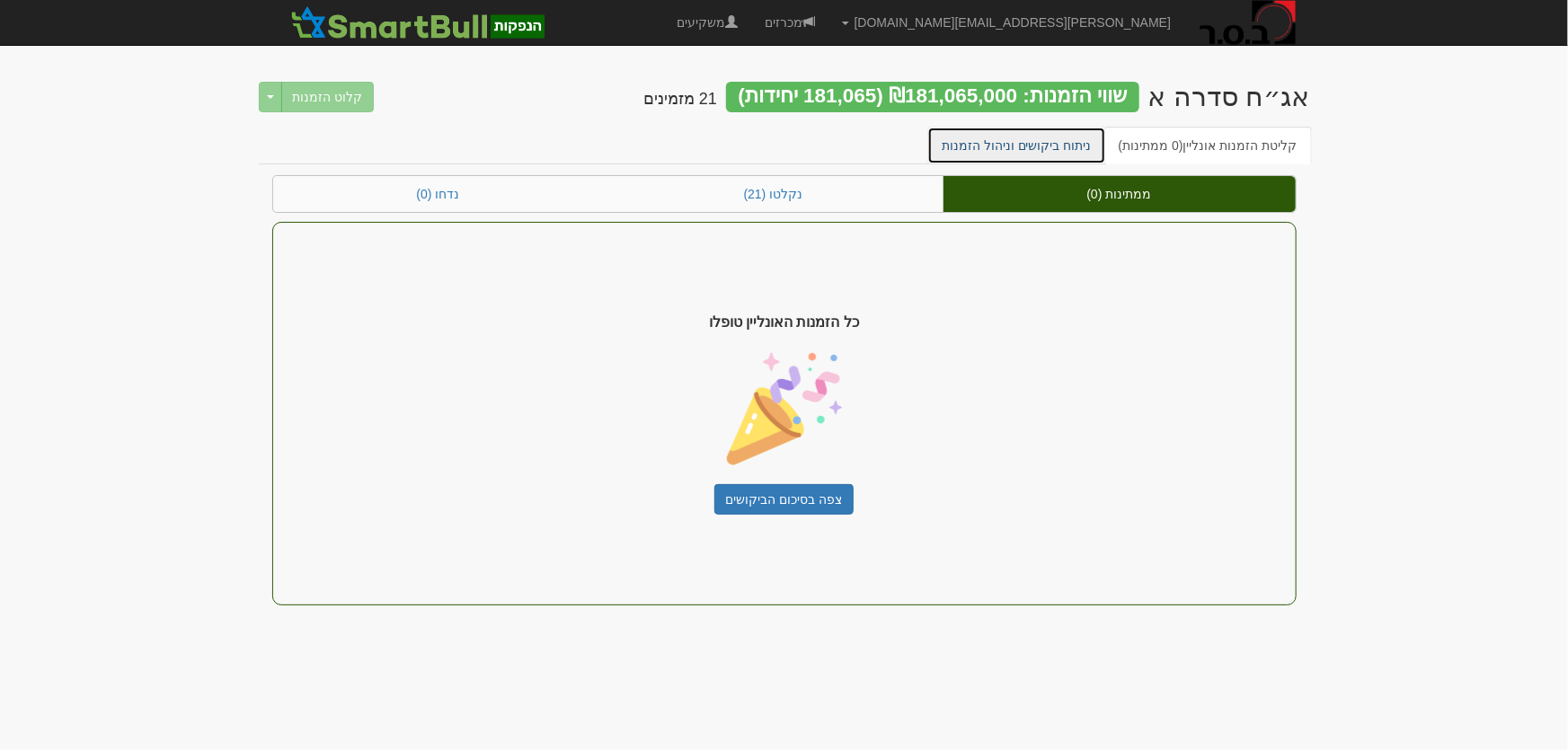
click at [1047, 147] on link "ניתוח ביקושים וניהול הזמנות" at bounding box center [1017, 145] width 178 height 37
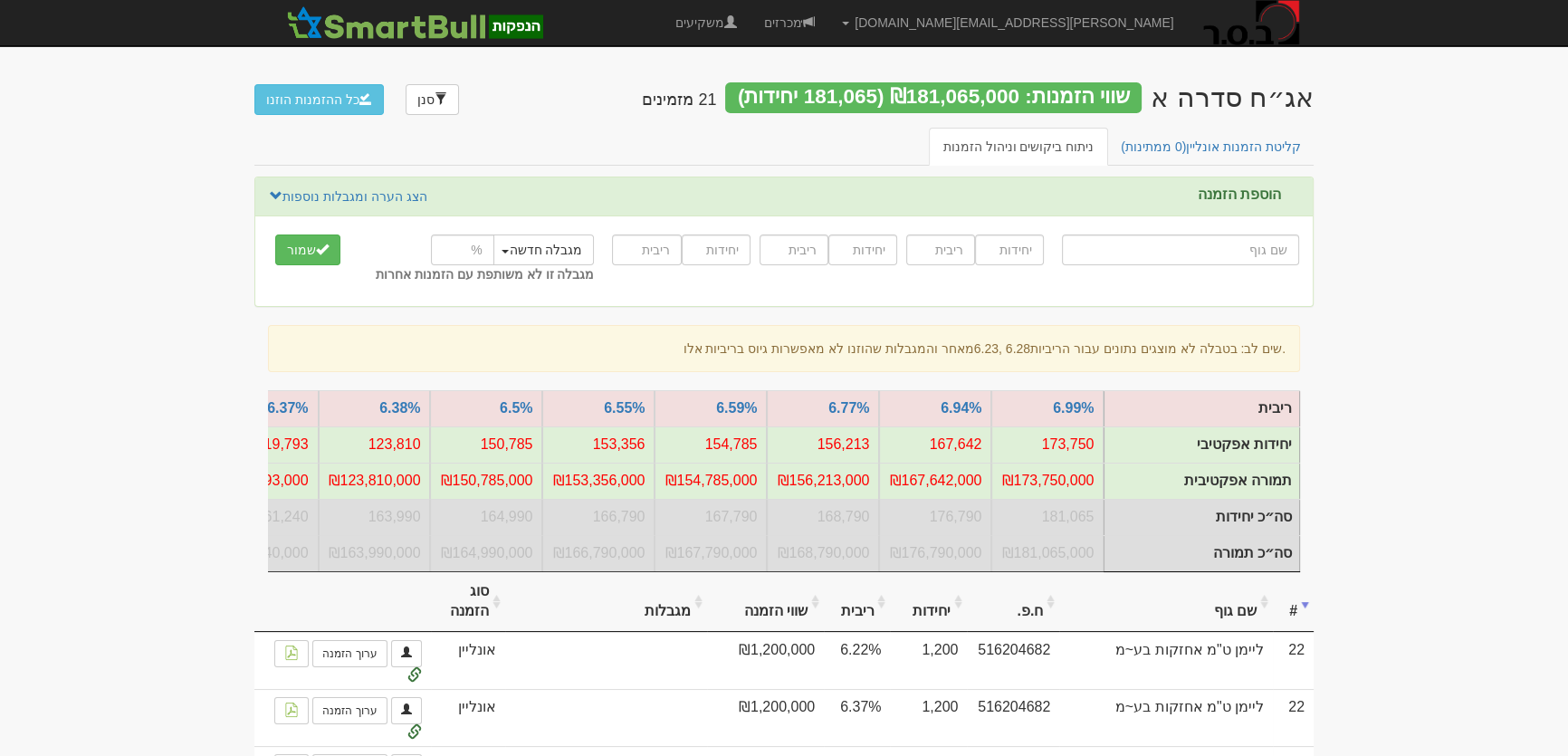
type input "א"
type input "אגד החזקות בע"מ"
type input "אג"
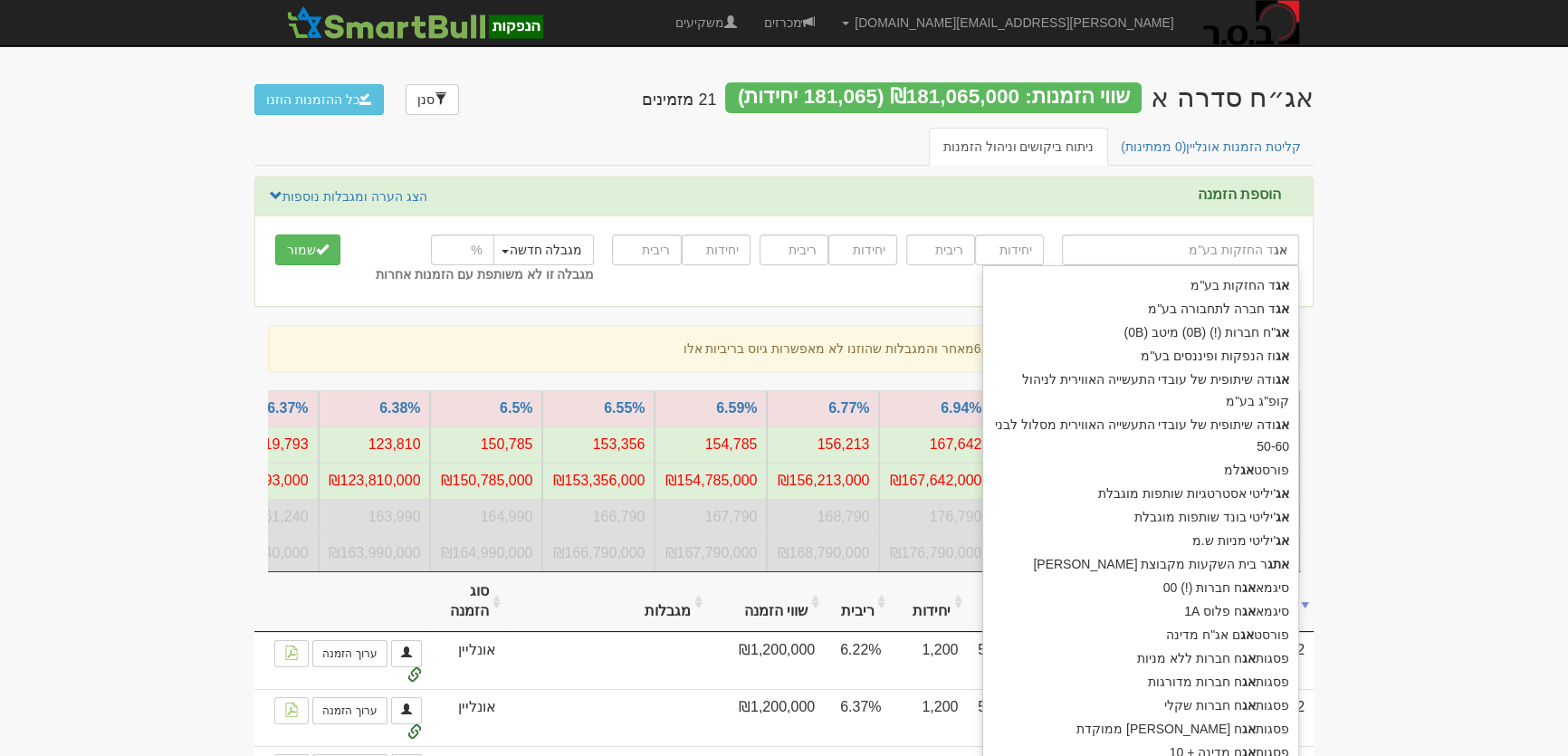
type input "אג'יליטי אסטרטגיות שותפות מוגבלת"
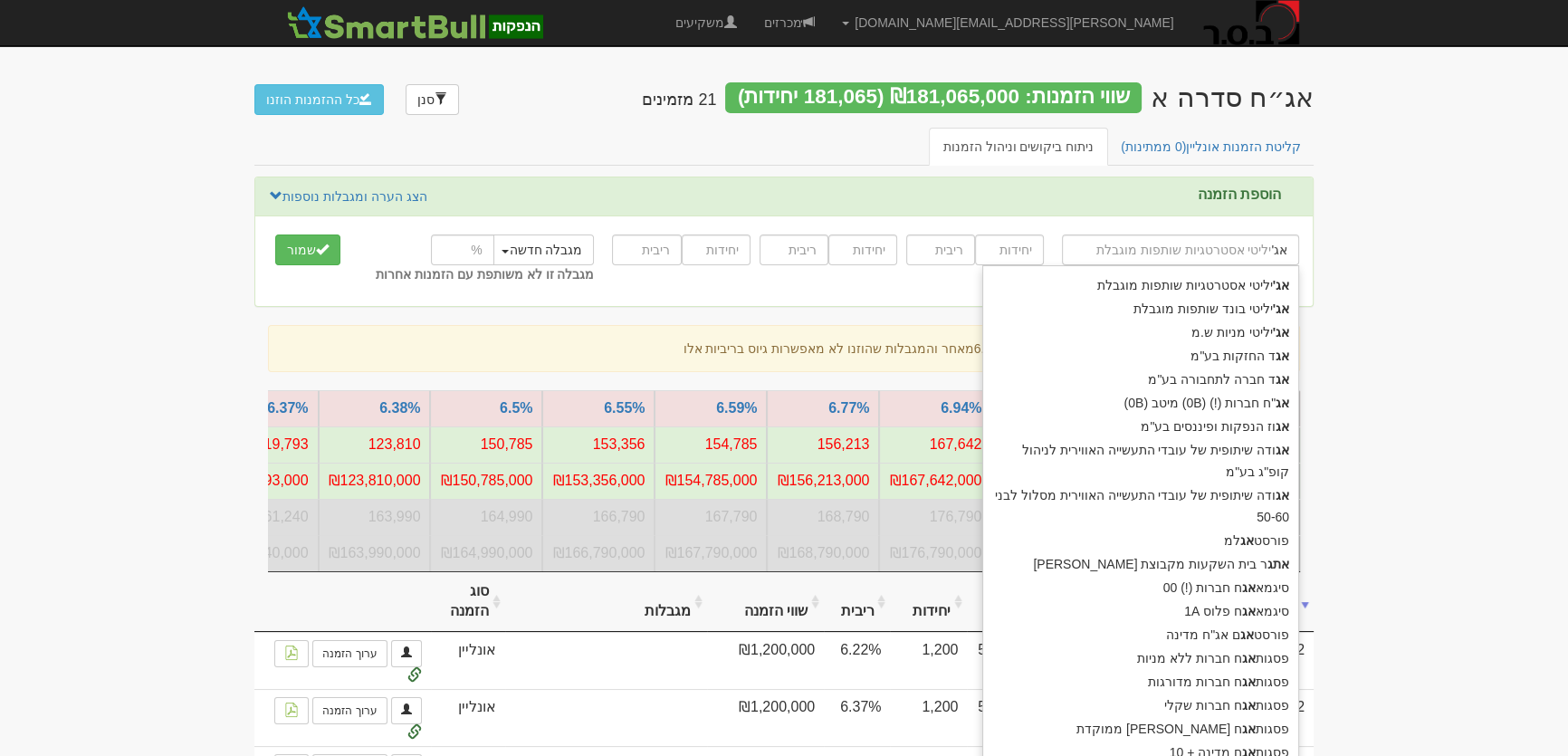
type input "אג'י"
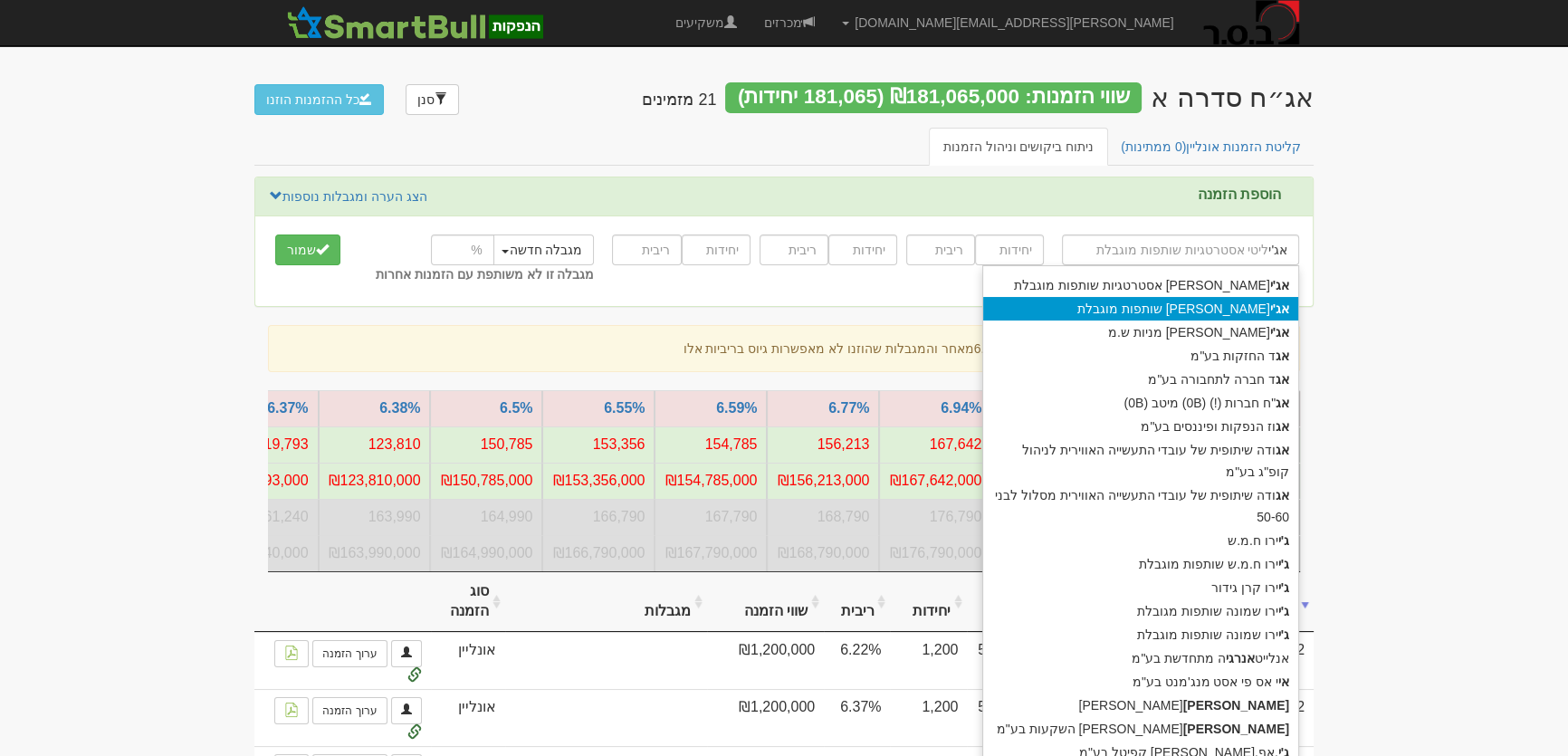
click at [1225, 301] on div "אג'י ליטי בונד שותפות מוגבלת" at bounding box center [1141, 309] width 315 height 24
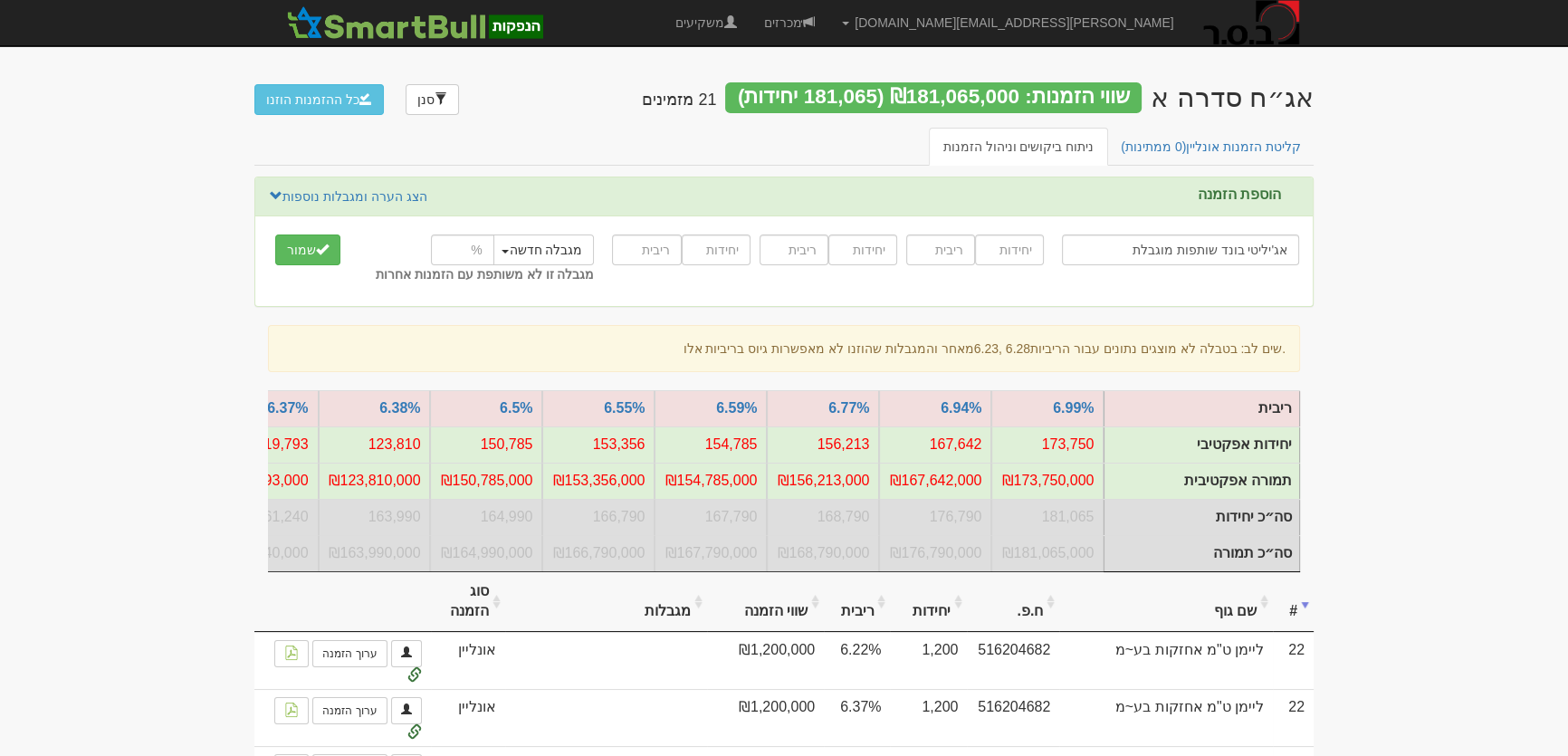
type input "אג'יליטי בונד שותפות מוגבלת"
type input "1500"
type input "6.1"
type input "1000"
type input "6.4"
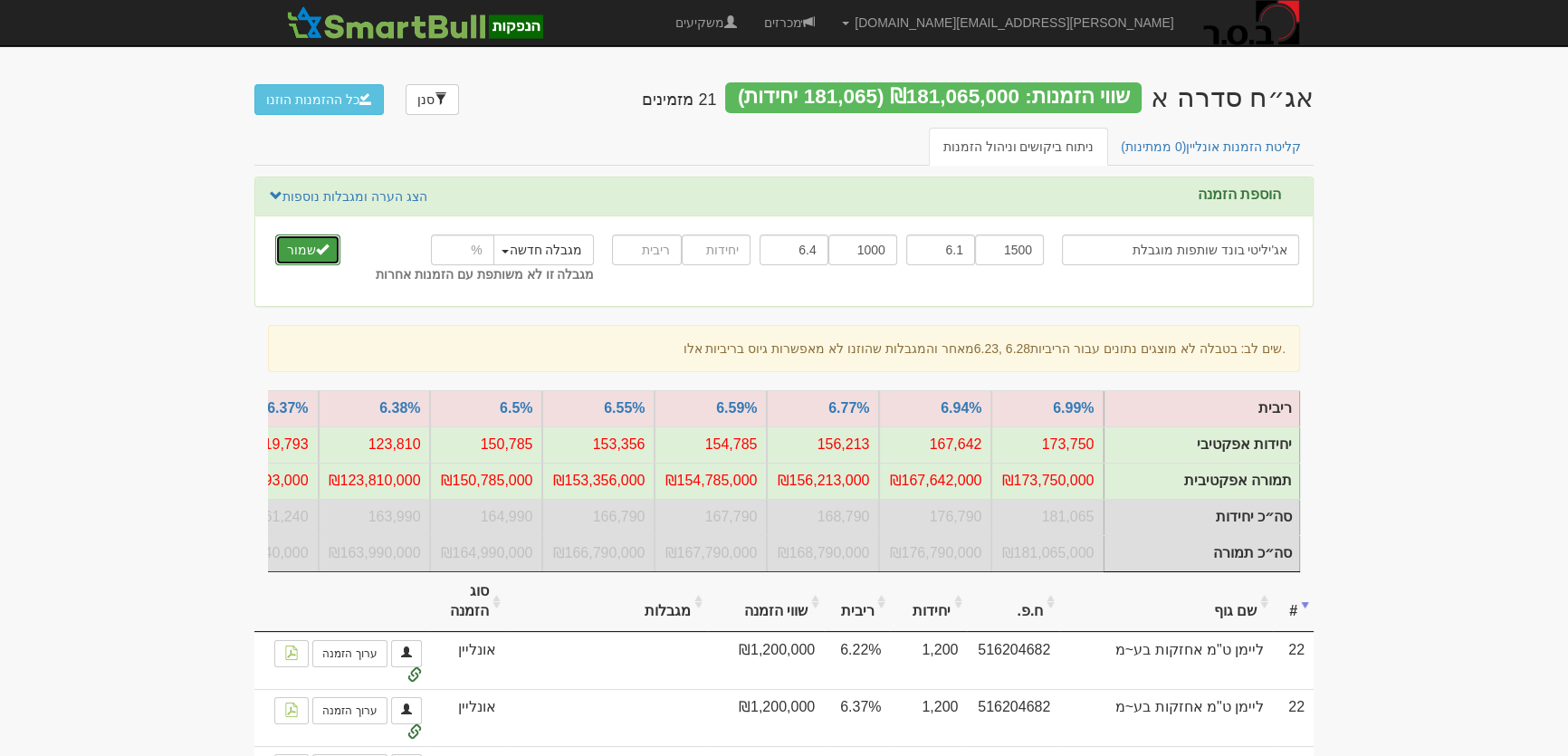
click at [306, 248] on button "שמור" at bounding box center [307, 250] width 65 height 31
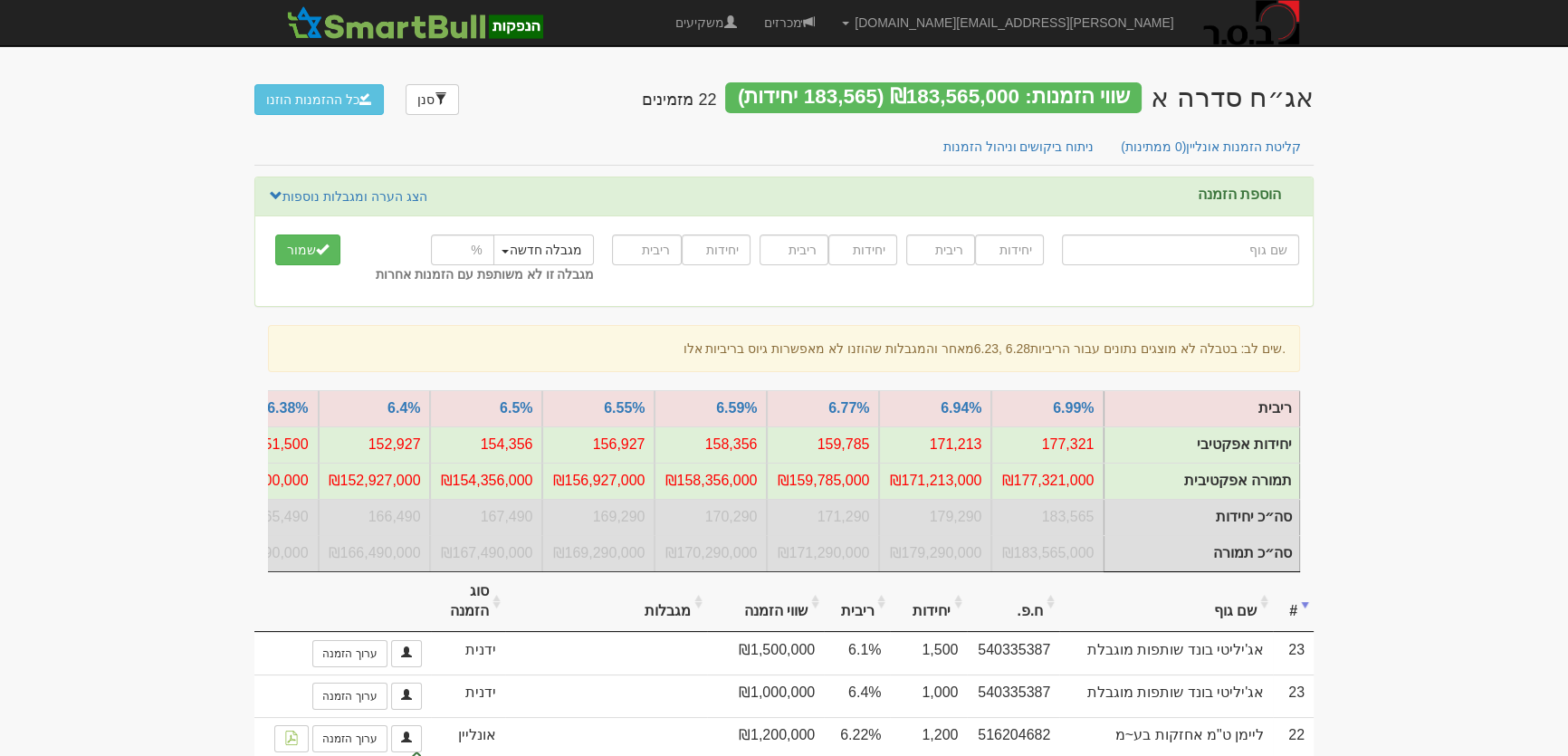
click at [1201, 245] on input "text" at bounding box center [1180, 250] width 237 height 31
type input "א"
type input "אגד החזקות בע"מ"
type input "אג"
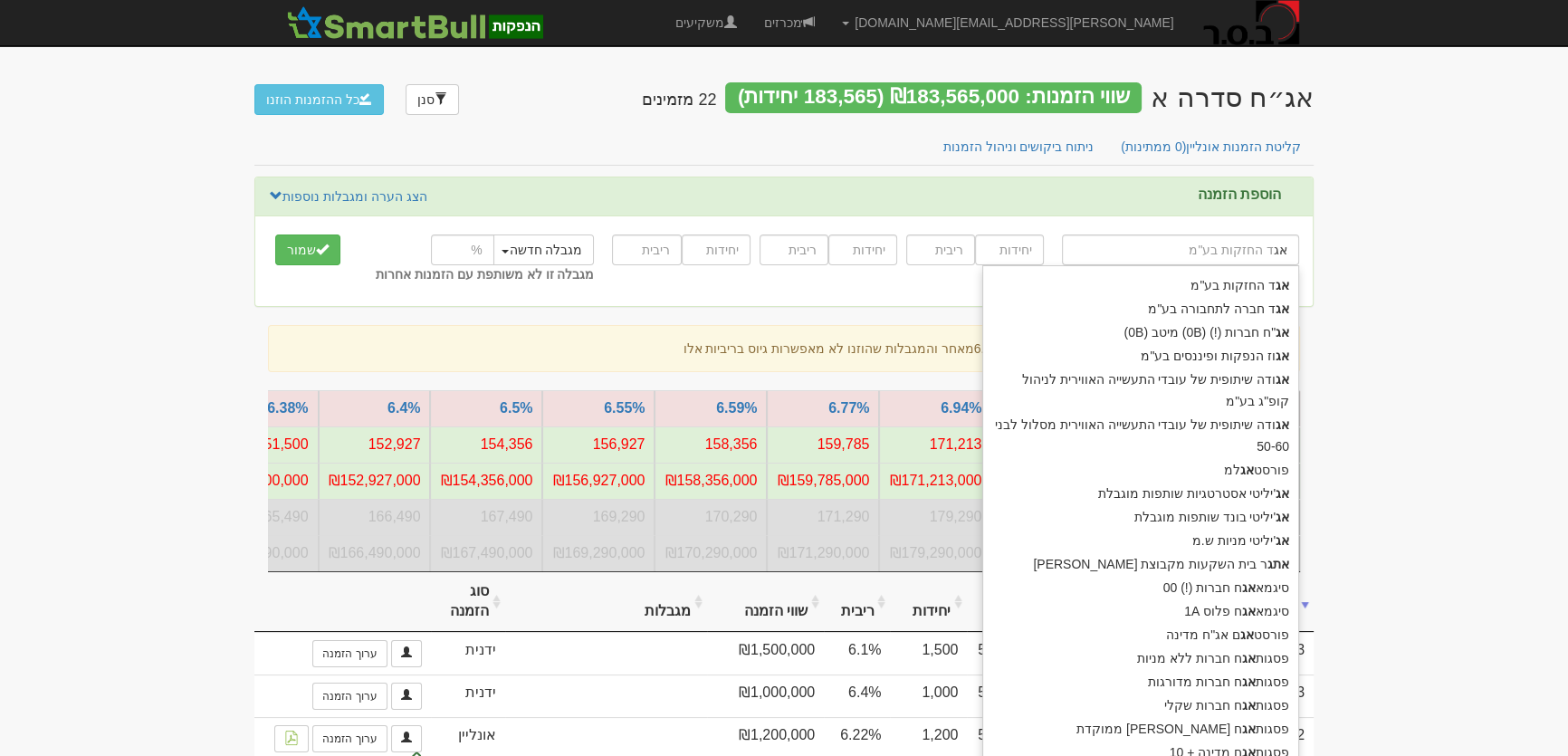
type input "אג'יליטי אסטרטגיות שותפות מוגבלת"
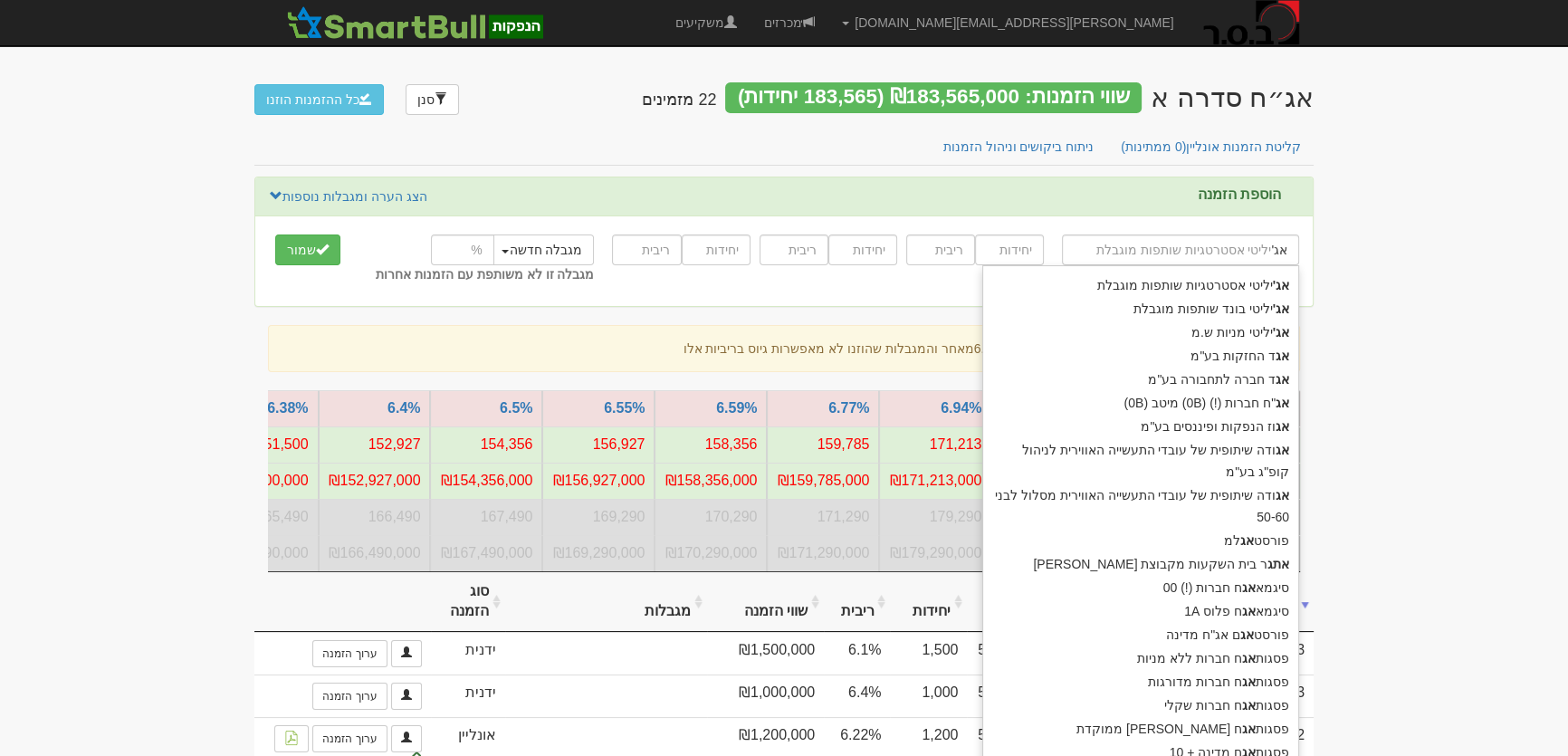
type input "אג'י"
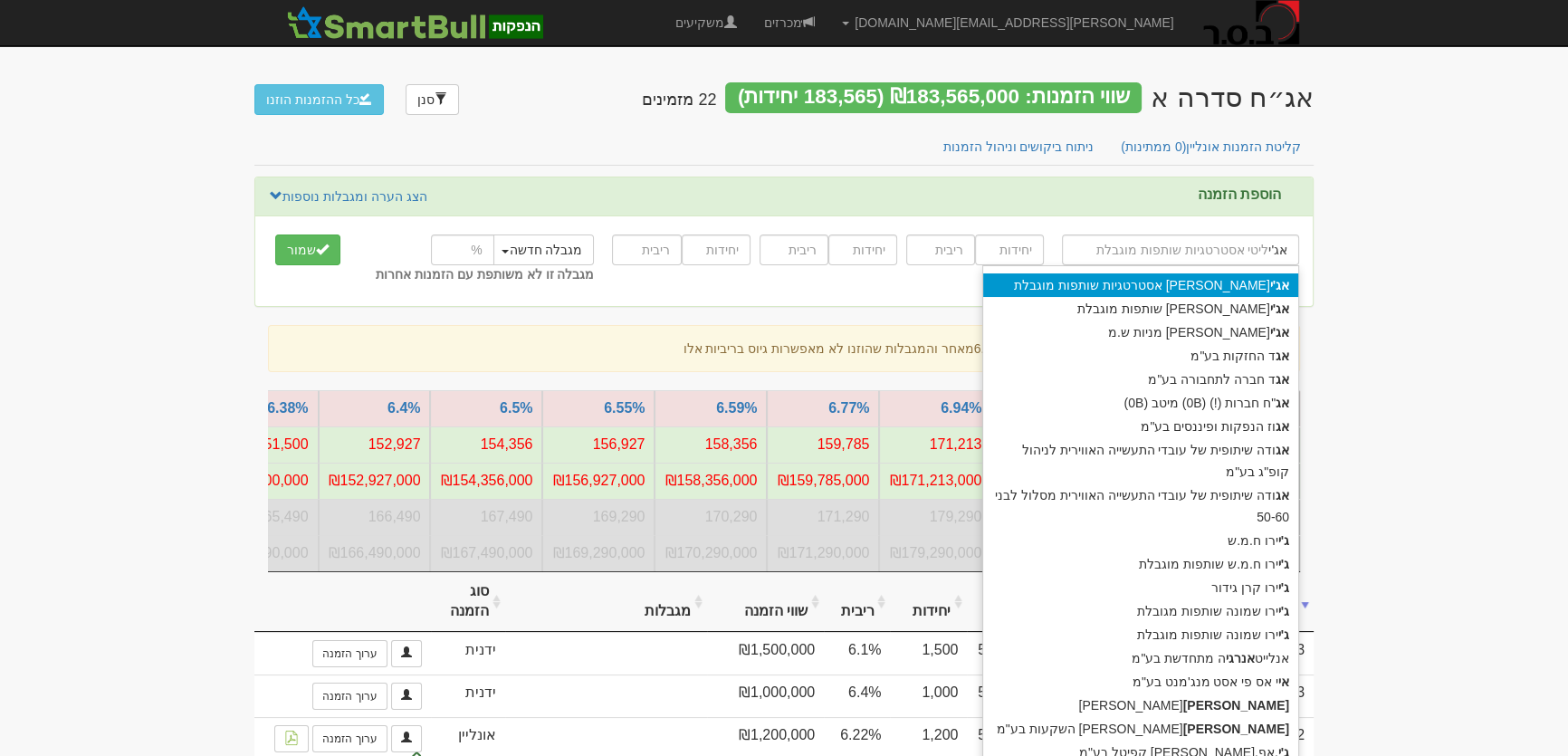
click at [1214, 280] on div "אג'י [PERSON_NAME] אסטרטגיות שותפות מוגבלת" at bounding box center [1141, 285] width 315 height 24
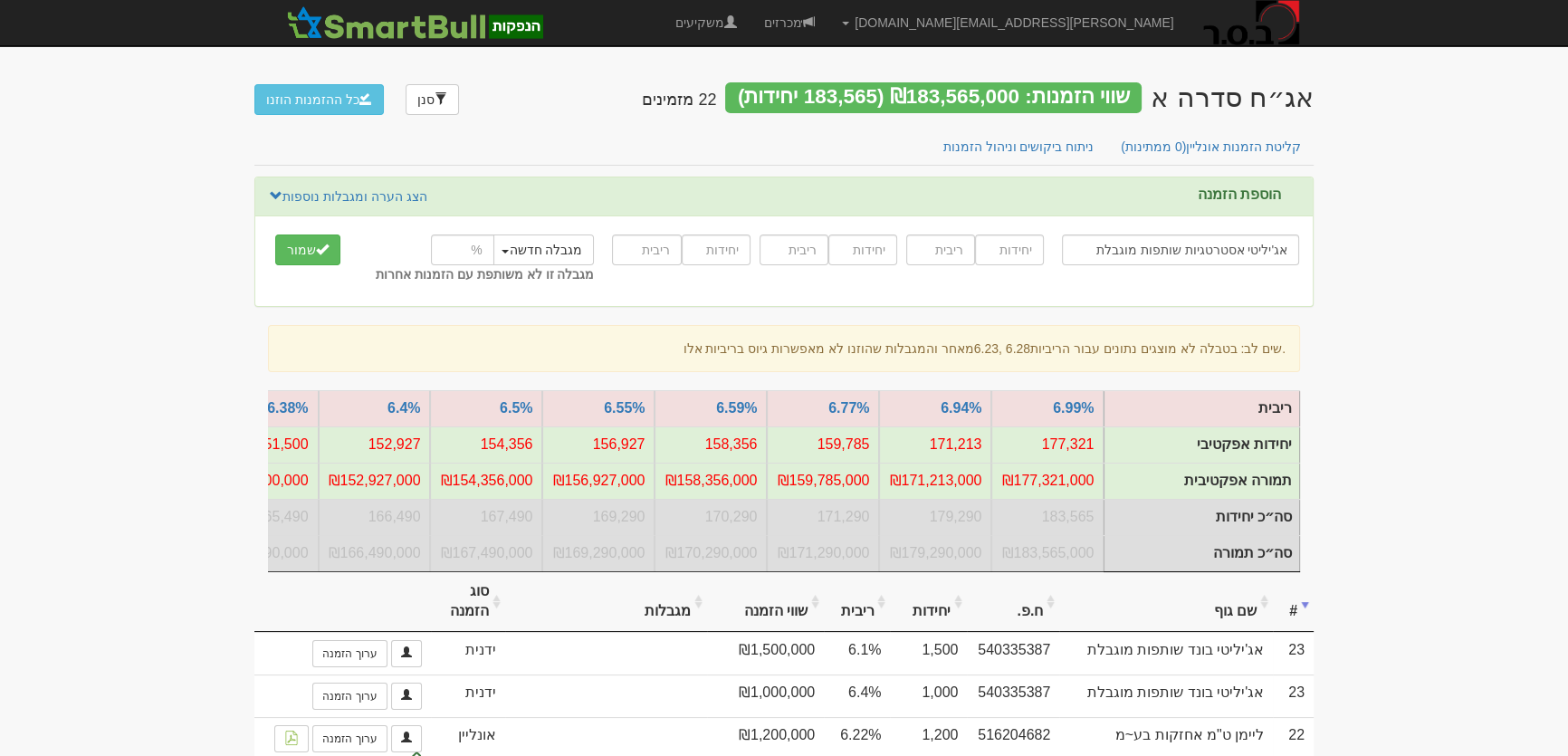
type input "אג'יליטי אסטרטגיות שותפות מוגבלת"
type input "3000"
type input "6.1"
click at [317, 248] on span "submit" at bounding box center [322, 250] width 13 height 13
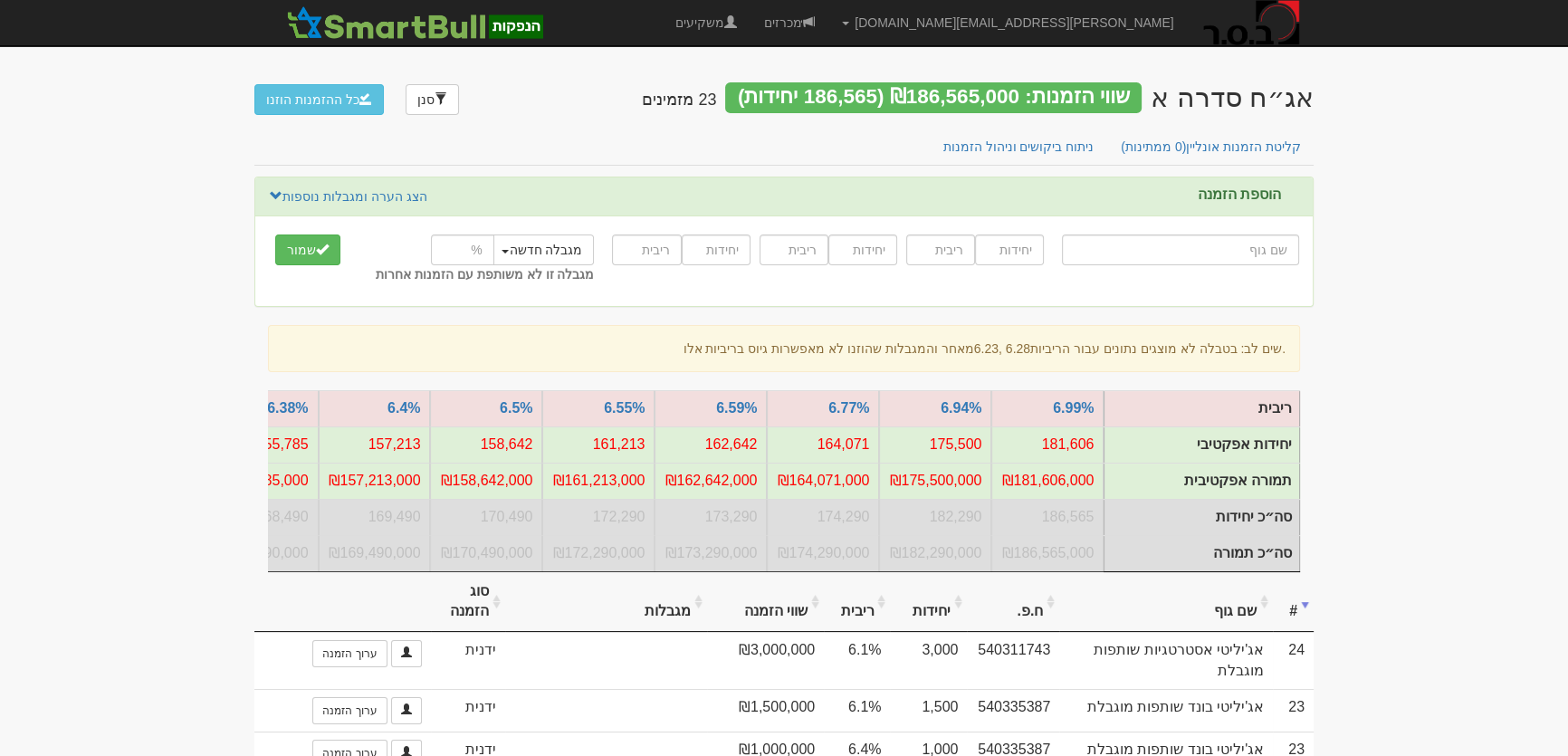
type input "ו"
type input "ויליפוד השקעות בע"מ"
type input "וי"
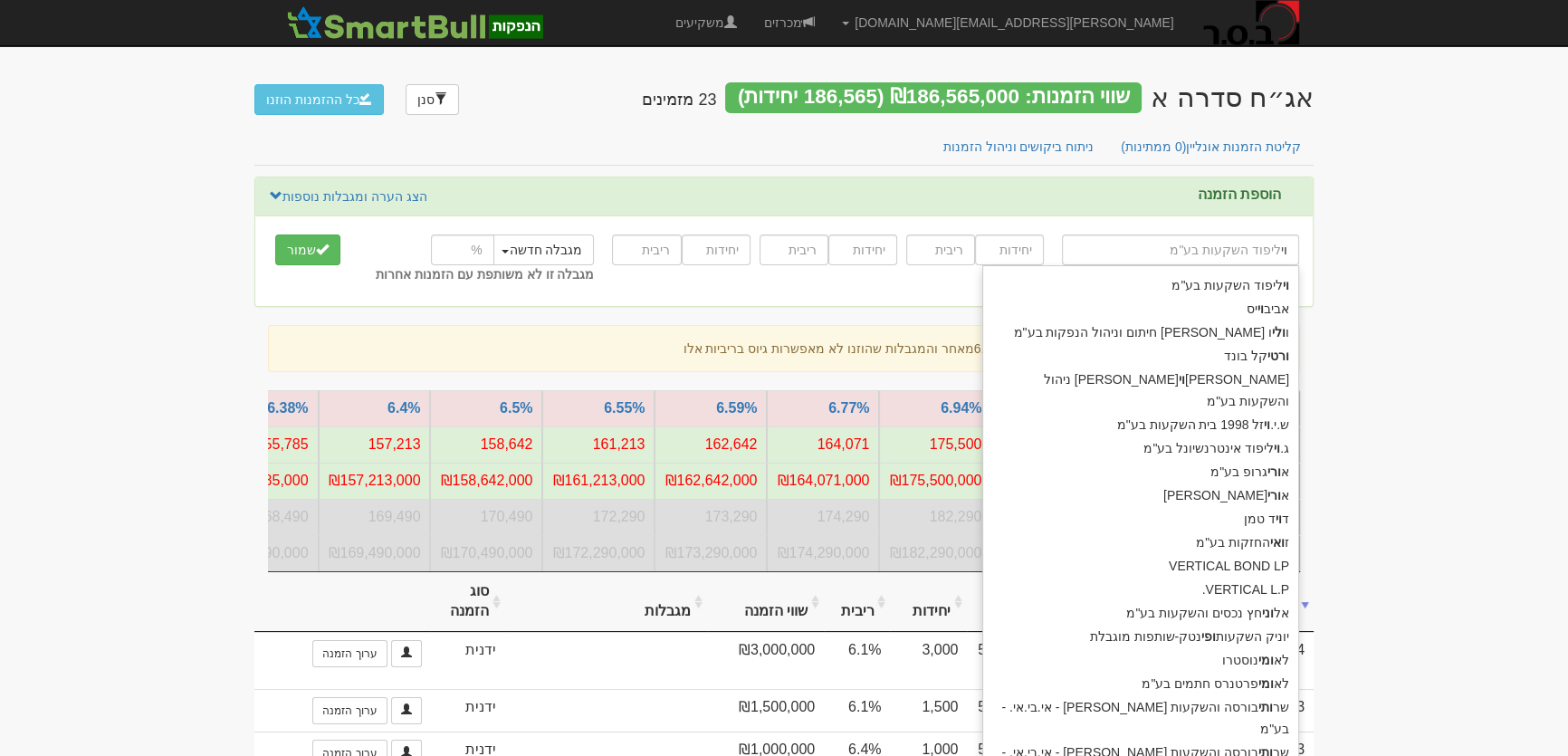
type input "ו"
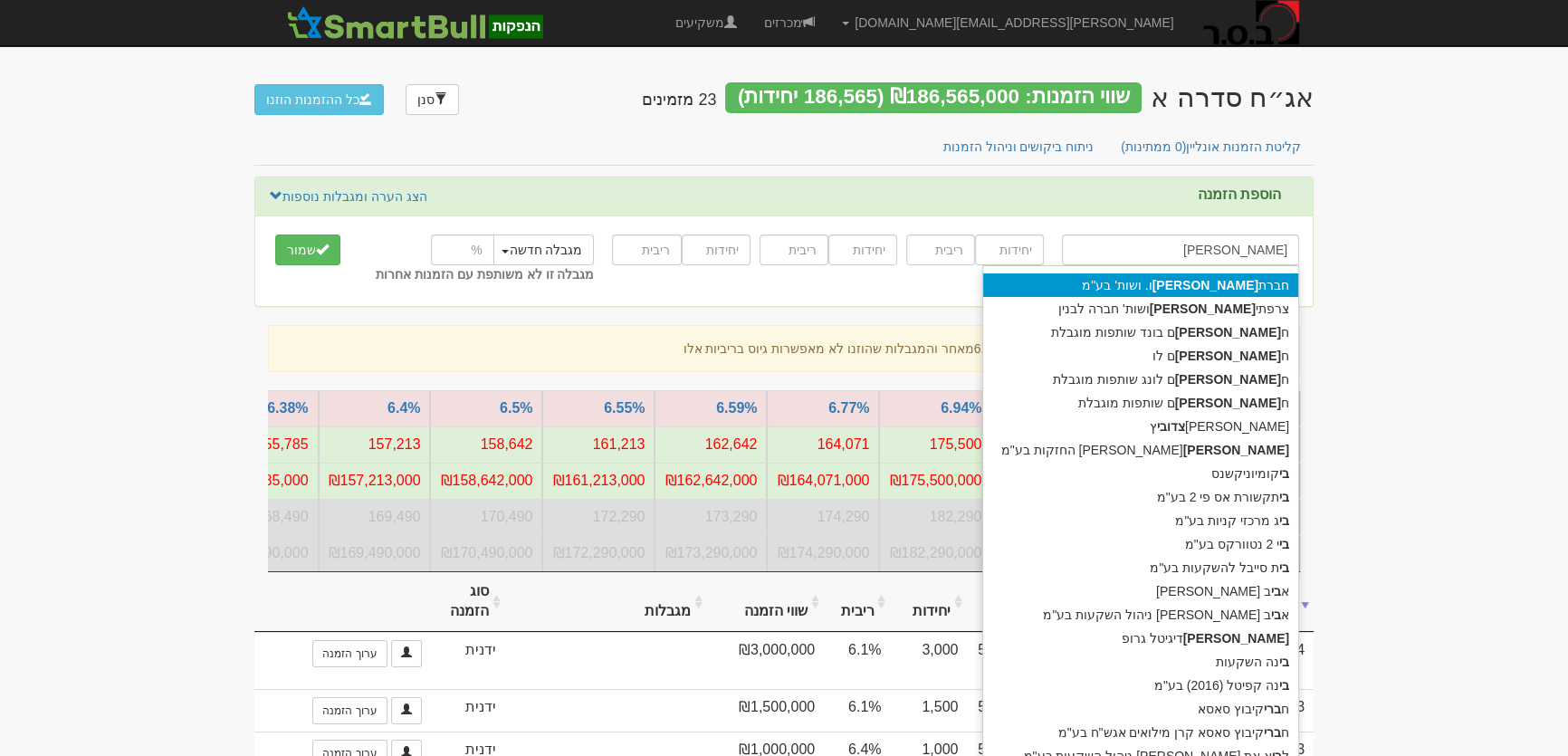
click at [1179, 284] on div "חברת צבי ו. ושות' בע"מ" at bounding box center [1141, 285] width 315 height 24
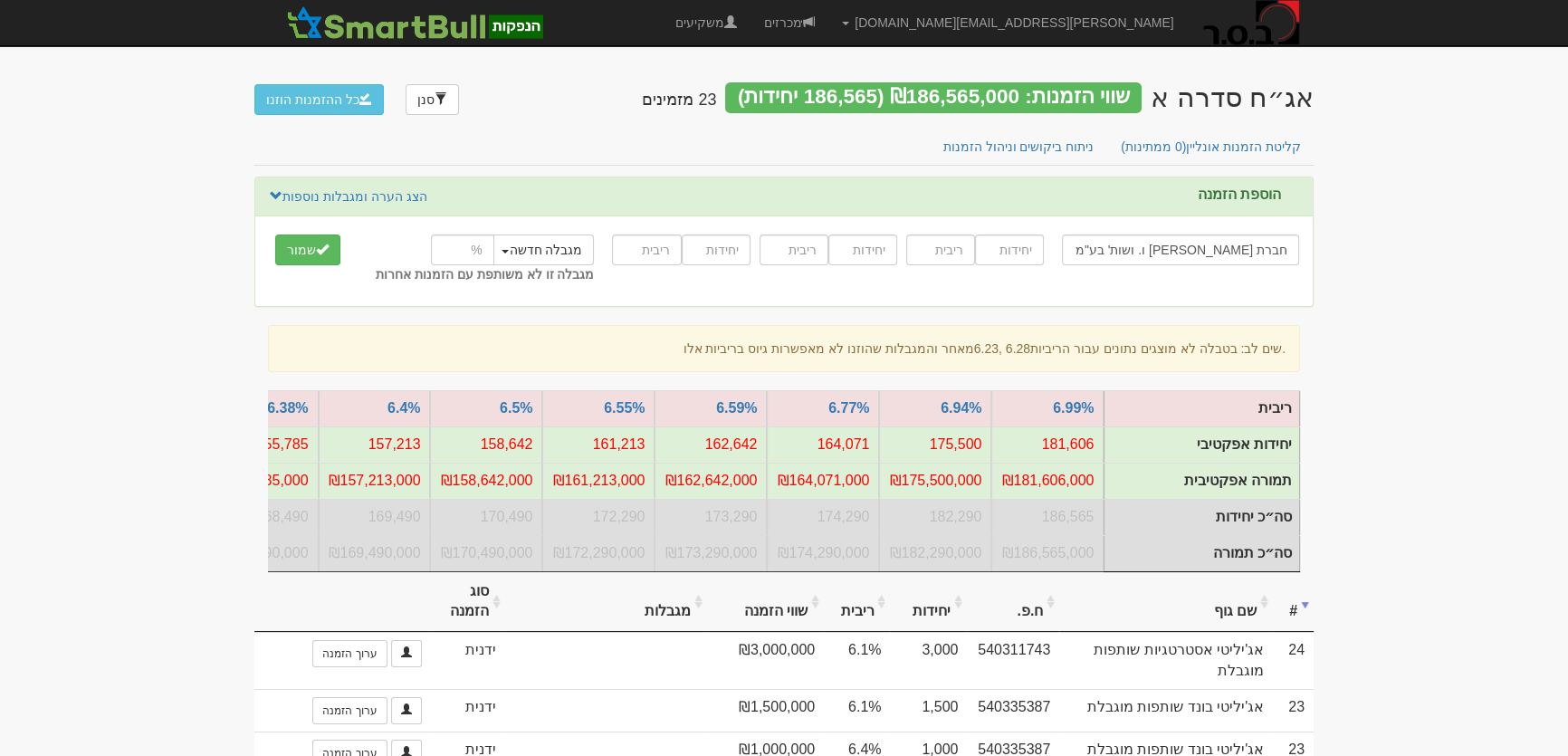
type input "חברת [PERSON_NAME] ו. ושות' בע"מ"
type input "3000"
type input "6"
click at [300, 246] on button "שמור" at bounding box center [307, 250] width 65 height 31
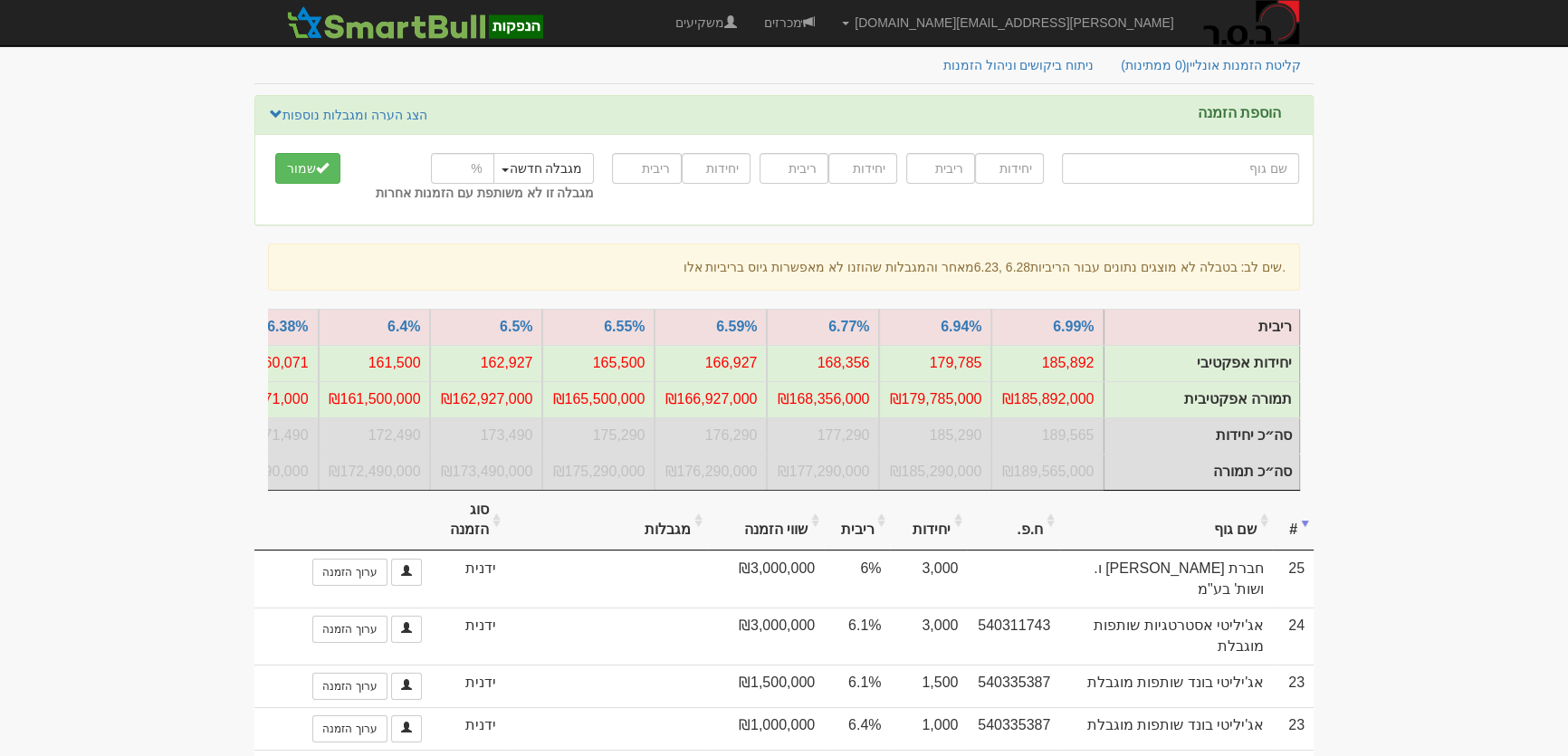
click at [1183, 162] on input "text" at bounding box center [1180, 169] width 237 height 31
type input "י"
type input "[PERSON_NAME] ניהול והשקעות בע"מ"
type input "יו"
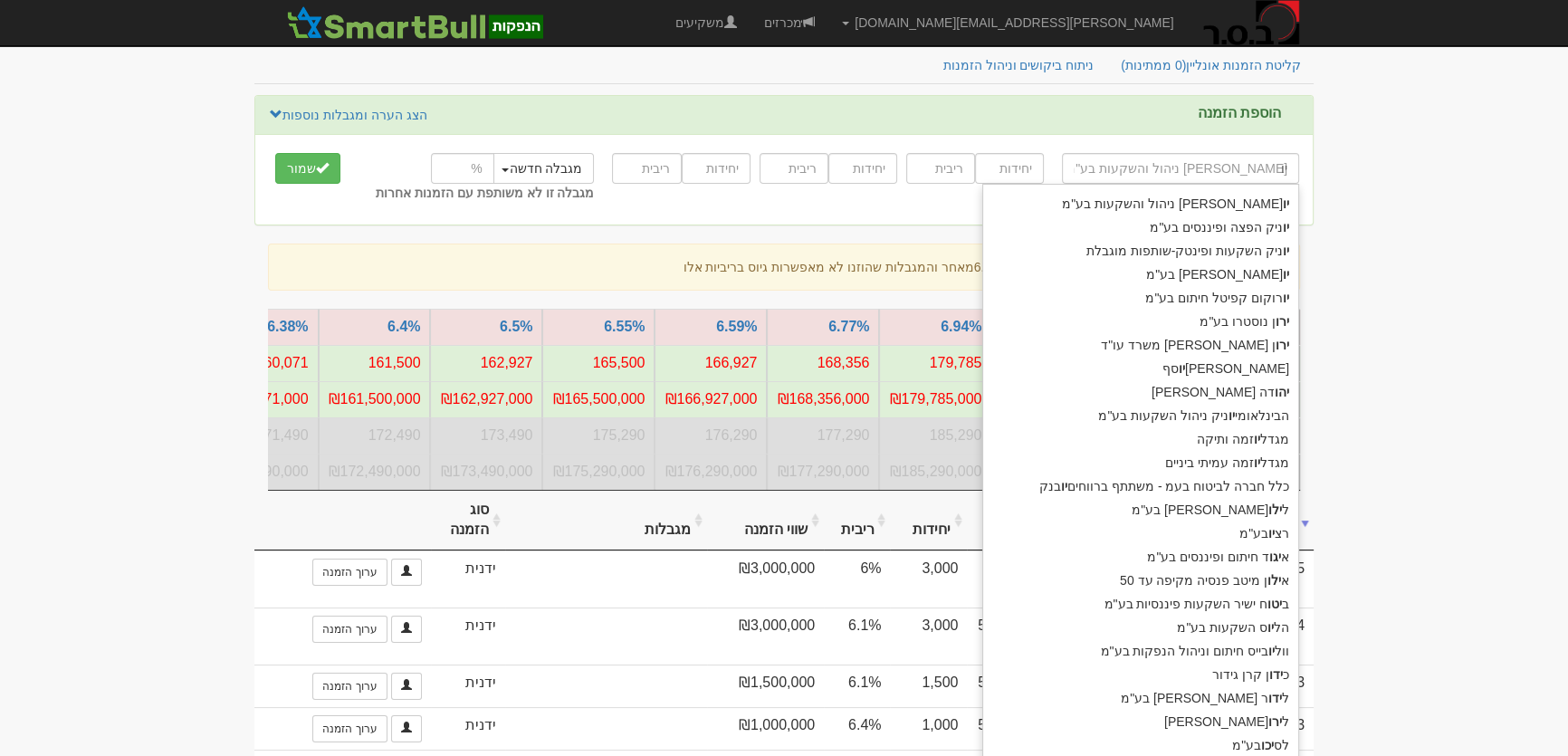
type input "יורוקום קפיטל חיתום בע"מ"
type input "יורו"
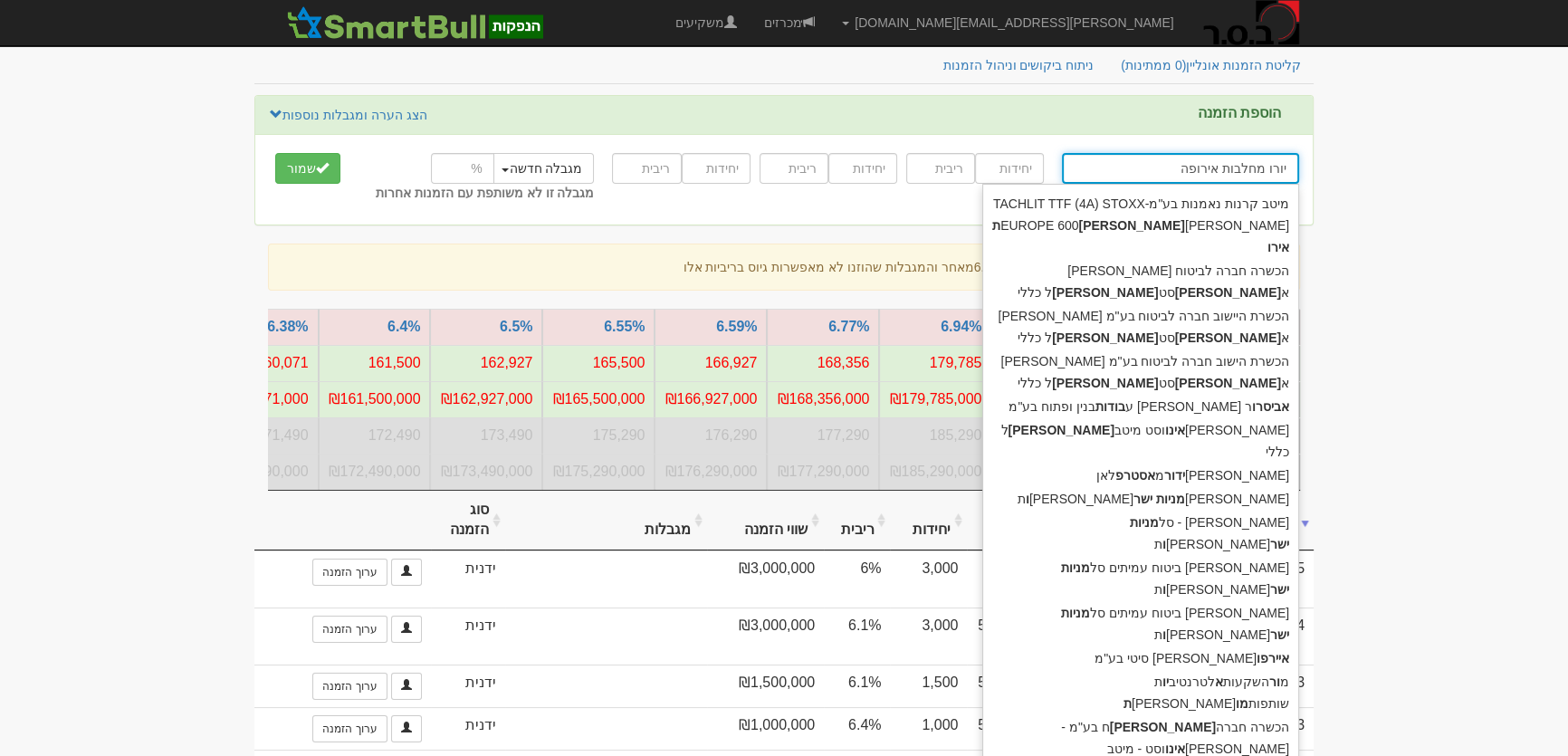
click at [1175, 166] on input "יורו מחלבות אירופה" at bounding box center [1180, 169] width 237 height 31
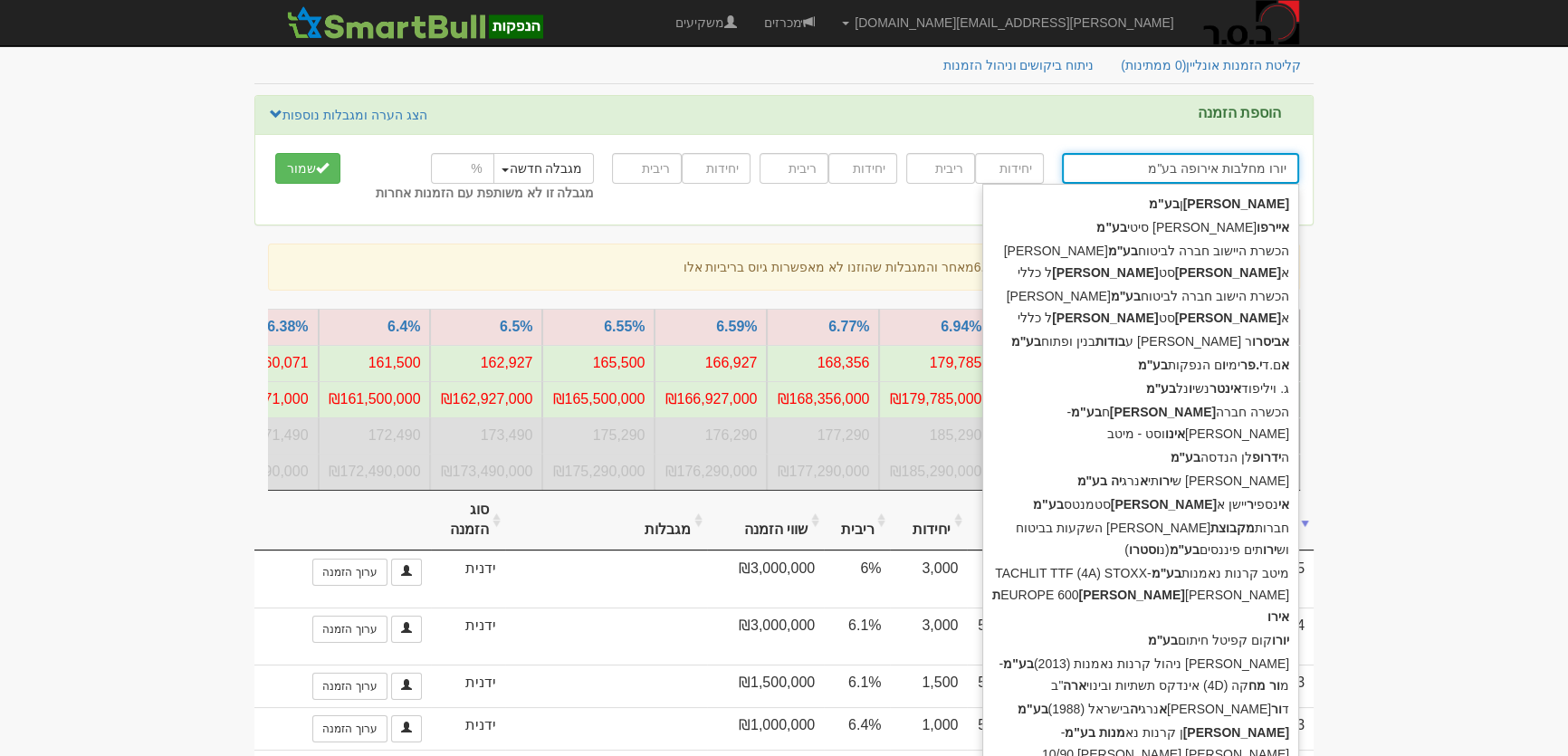
type input "יורו מחלבות אירופה בע"מ"
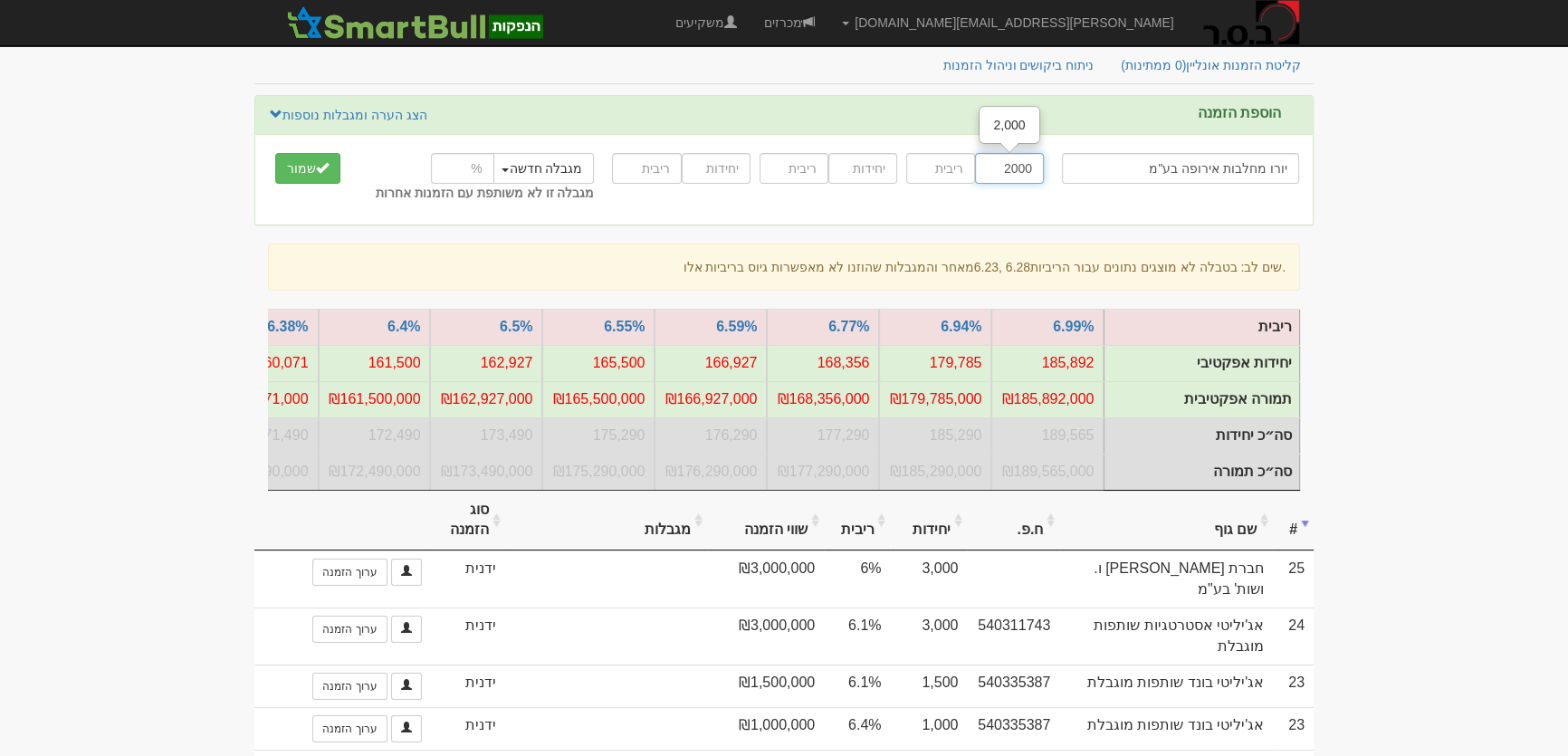
type input "2000"
type input "6"
click at [308, 163] on button "שמור" at bounding box center [307, 169] width 65 height 31
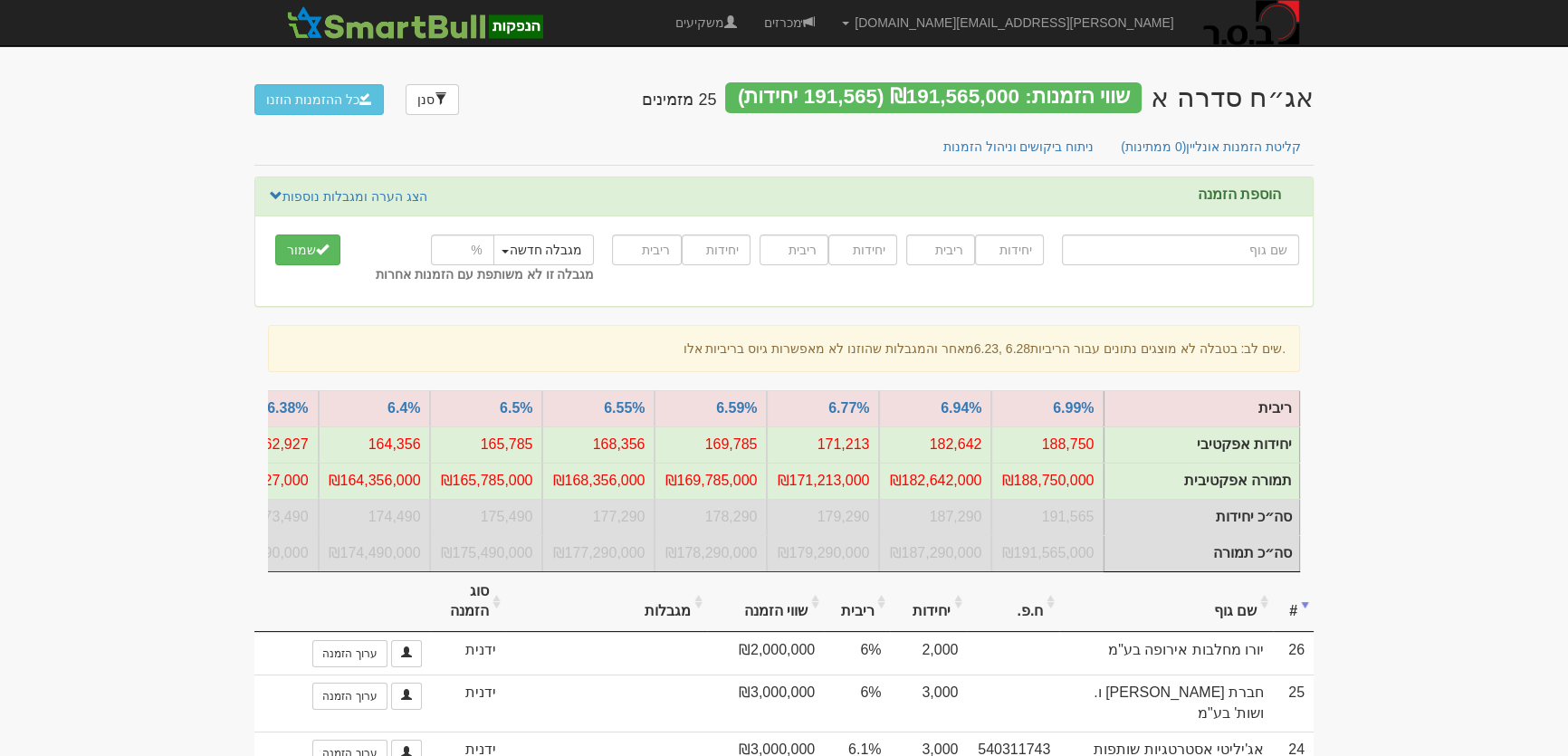
click at [1222, 243] on input "text" at bounding box center [1180, 250] width 237 height 31
type input "ו"
type input "ויליפוד השקעות בע"מ"
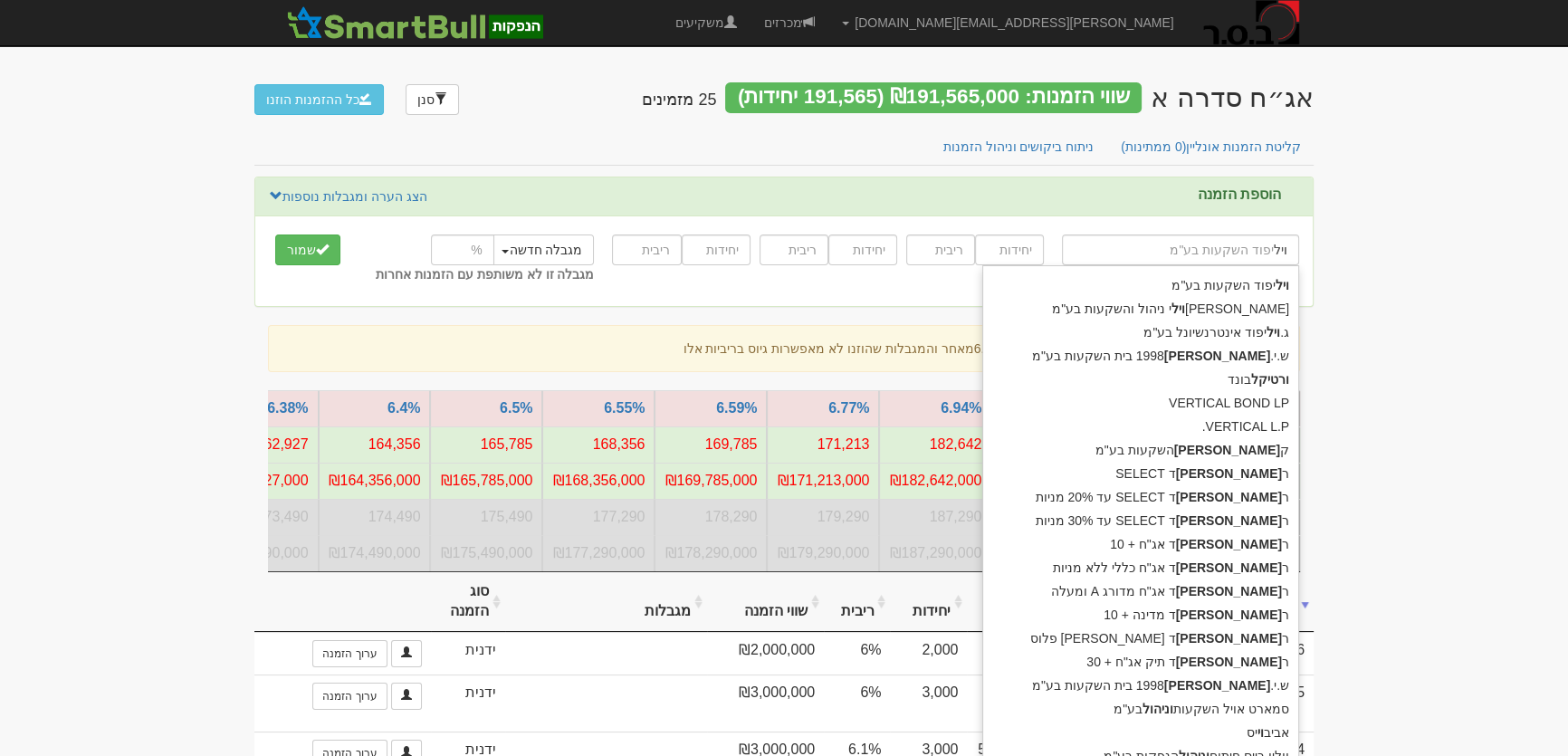
type input "[PERSON_NAME]"
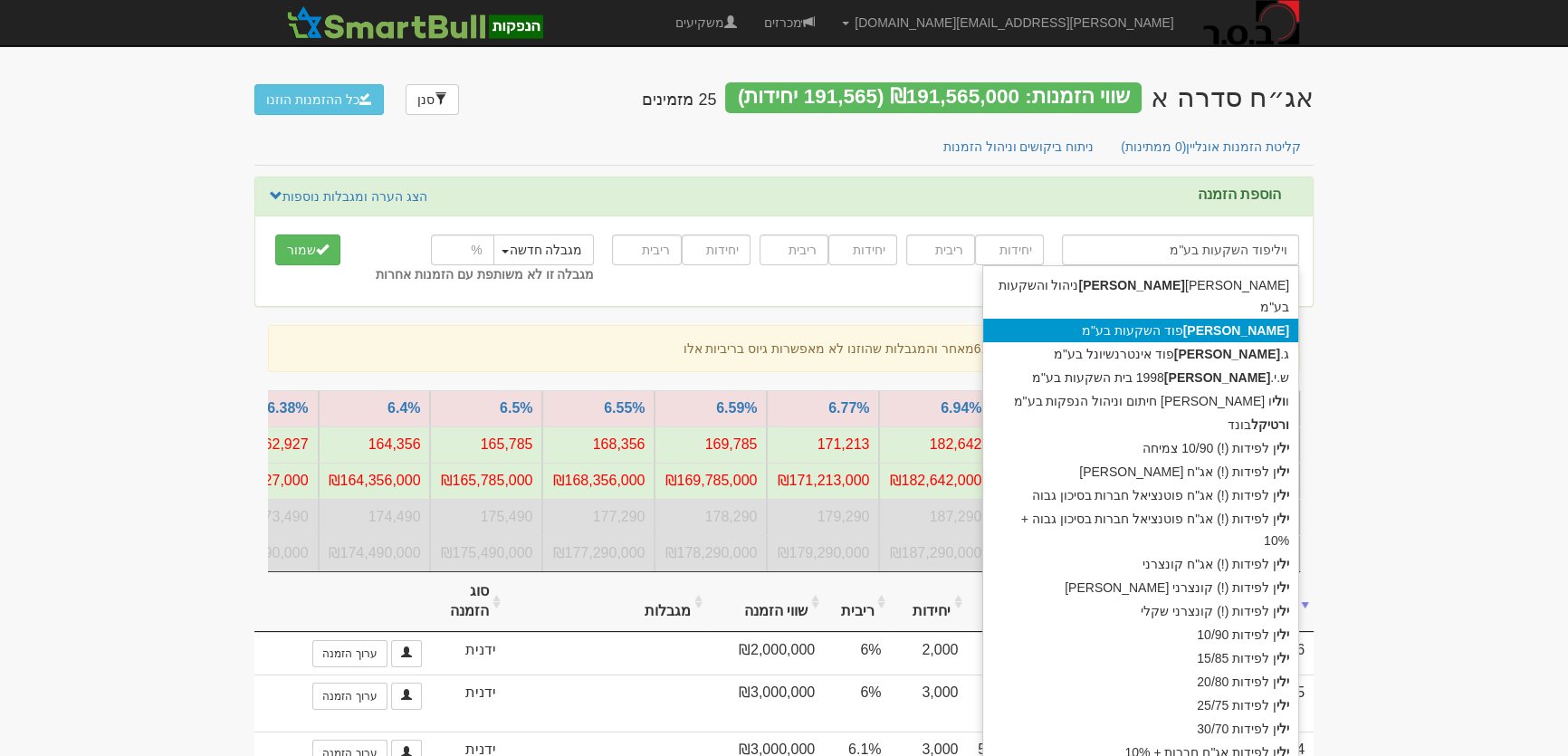
type input "[PERSON_NAME]"
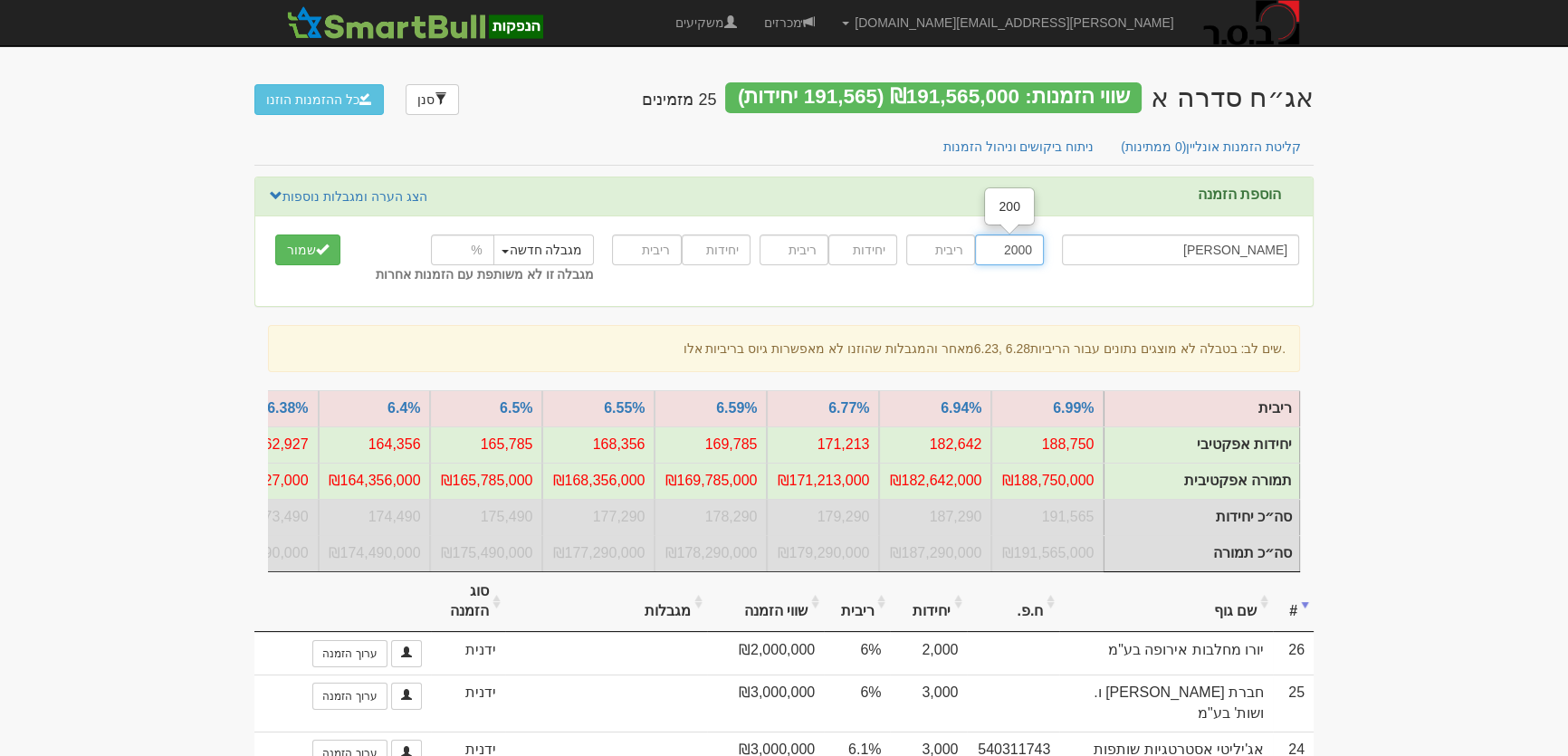
type input "2000"
type input "6"
click at [301, 245] on button "שמור" at bounding box center [307, 250] width 65 height 31
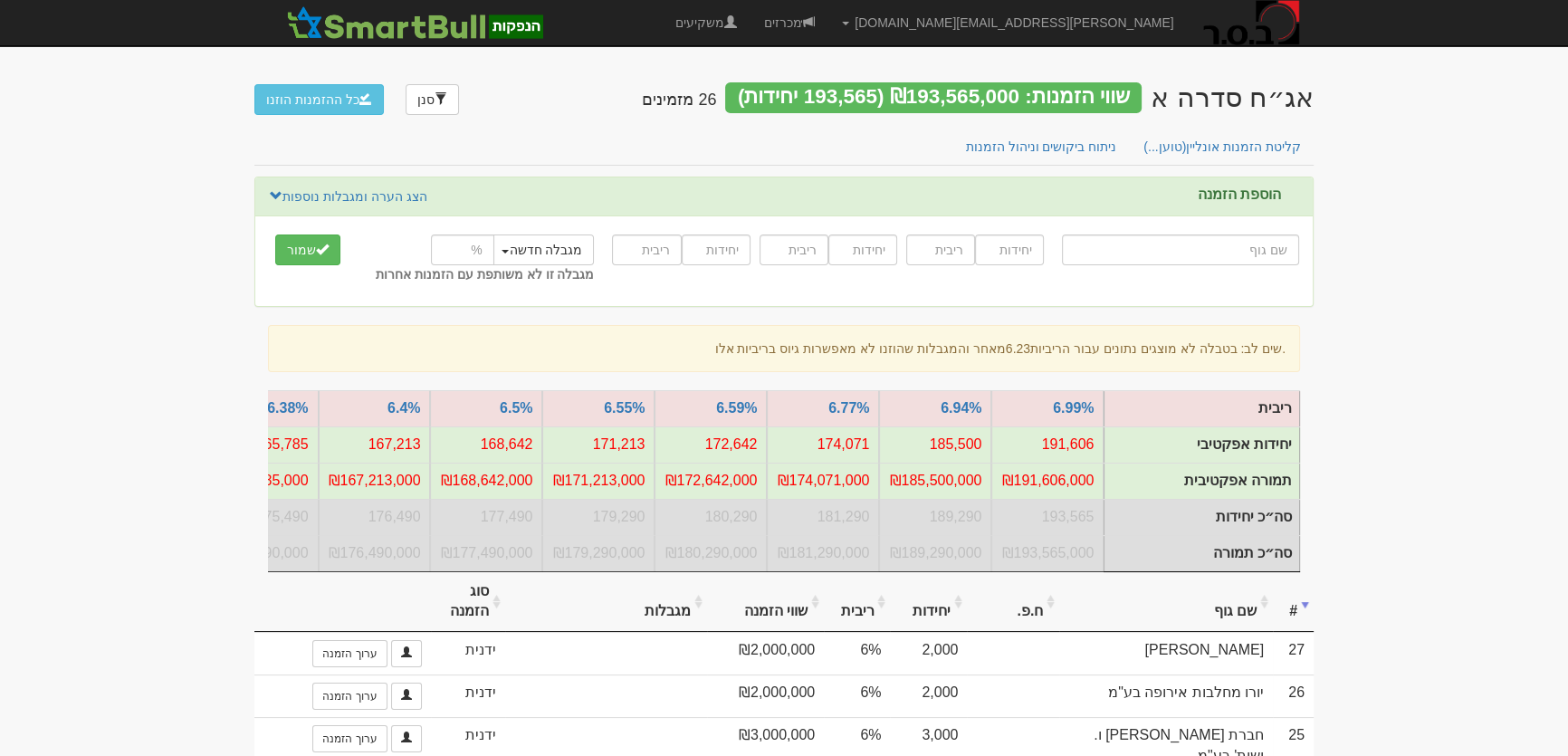
click at [1253, 248] on input "text" at bounding box center [1180, 250] width 237 height 31
type input "י"
type input "י.ח. גליל בע"מ"
type input "י."
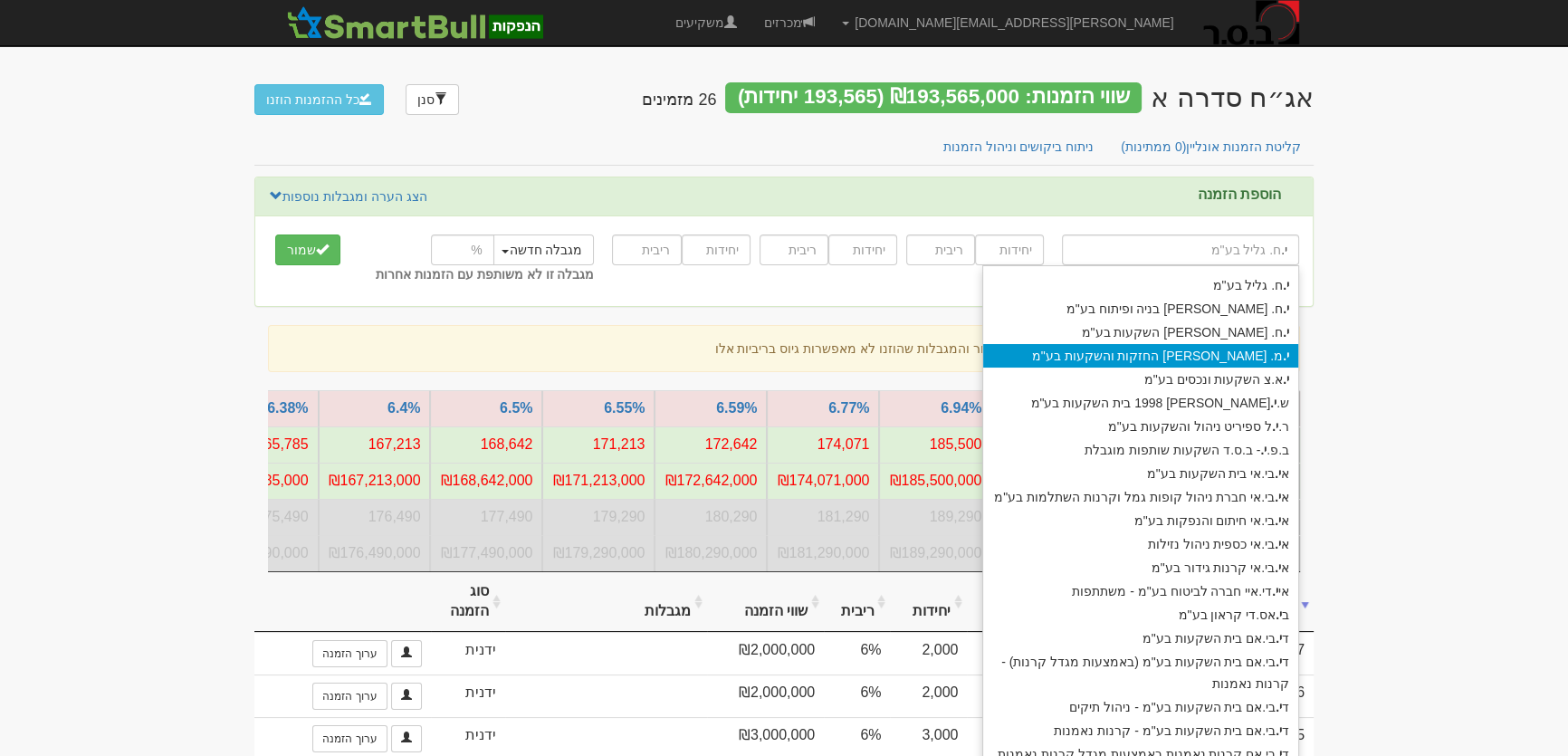
click at [1208, 352] on div "י. מ. דקל החזקות והשקעות בע"מ" at bounding box center [1141, 356] width 315 height 24
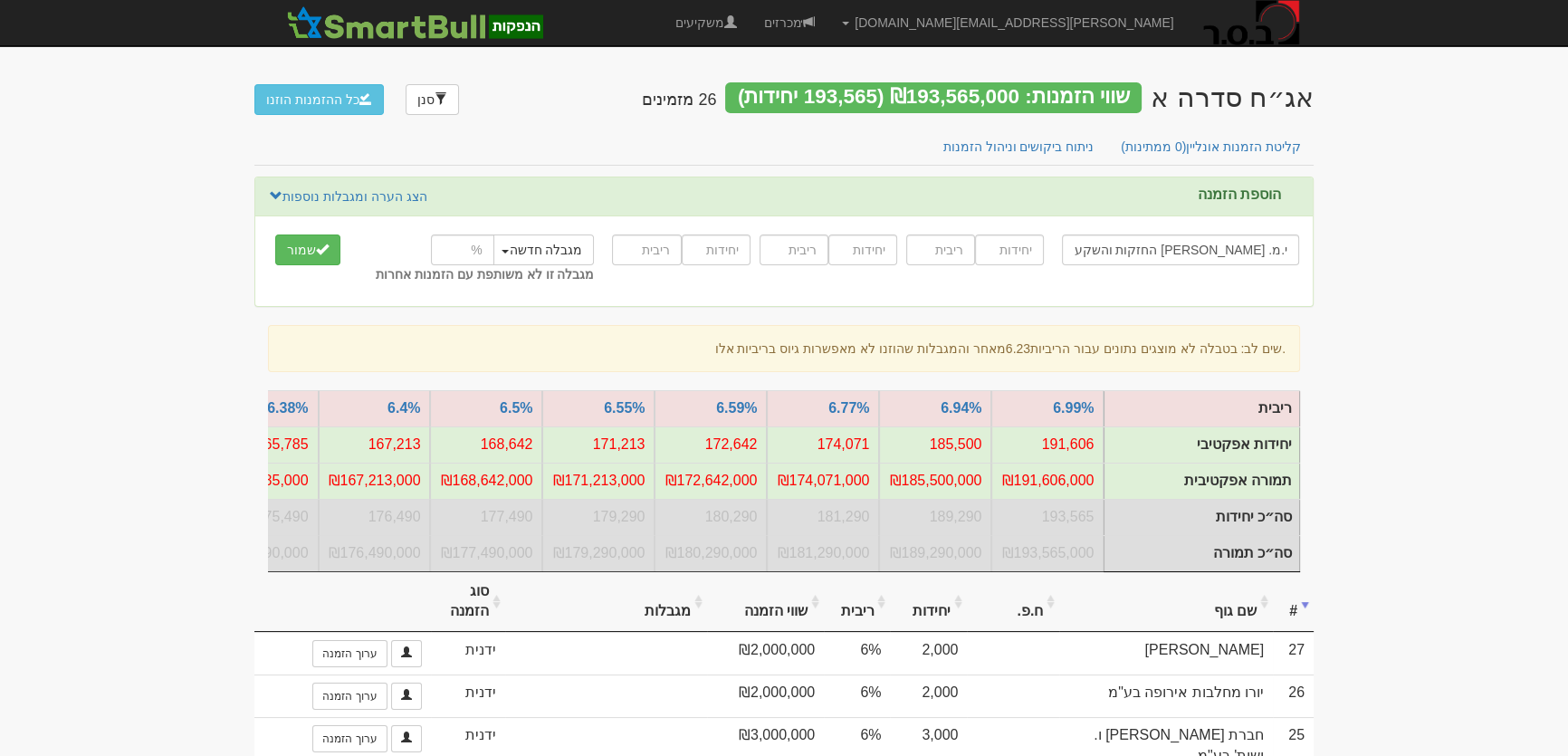
type input "י.מ. [PERSON_NAME] החזקות והשקעות בע"מ"
type input "800"
type input "5.9"
click at [299, 245] on button "שמור" at bounding box center [307, 250] width 65 height 31
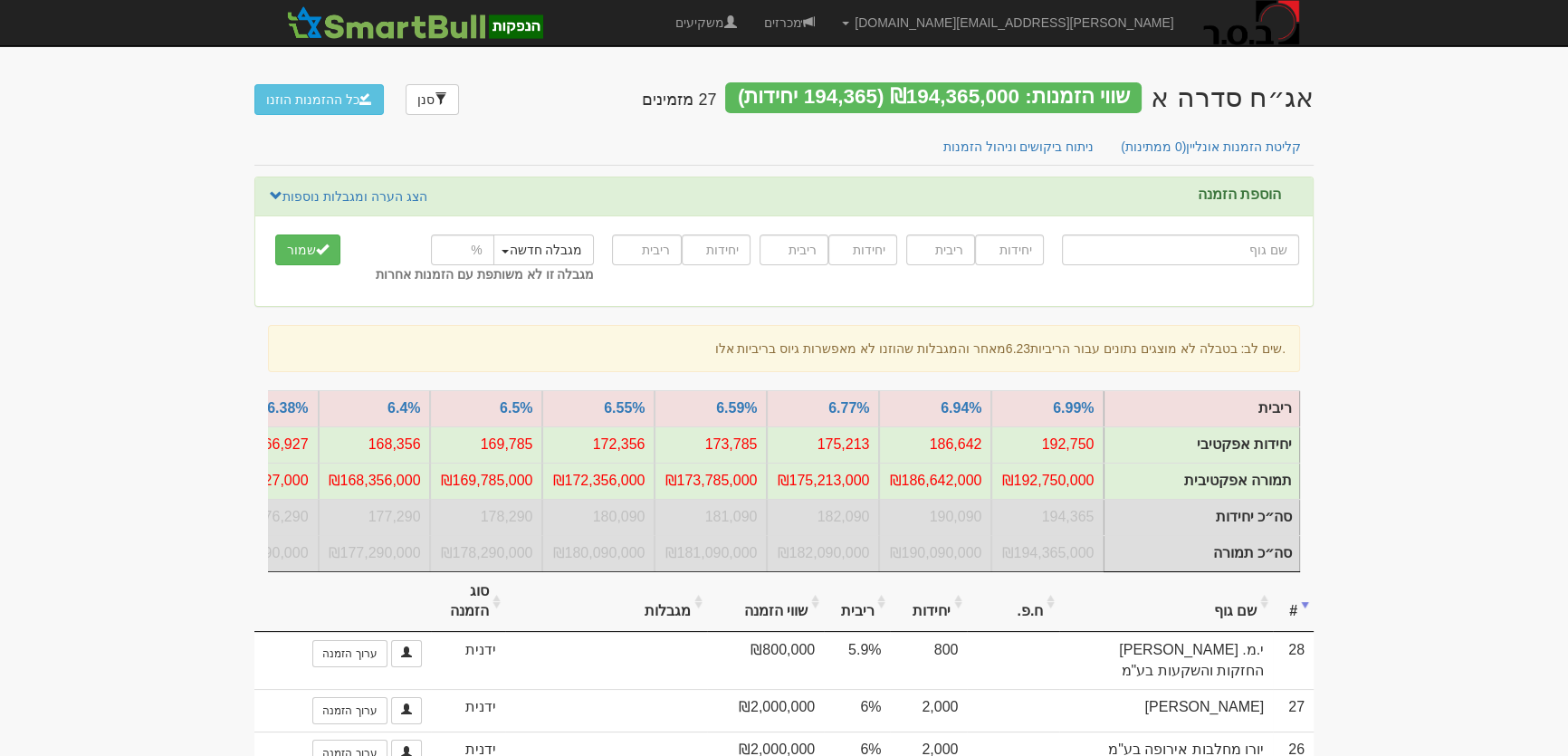
type input "י"
type input "[PERSON_NAME] ניהול והשקעות בע"מ"
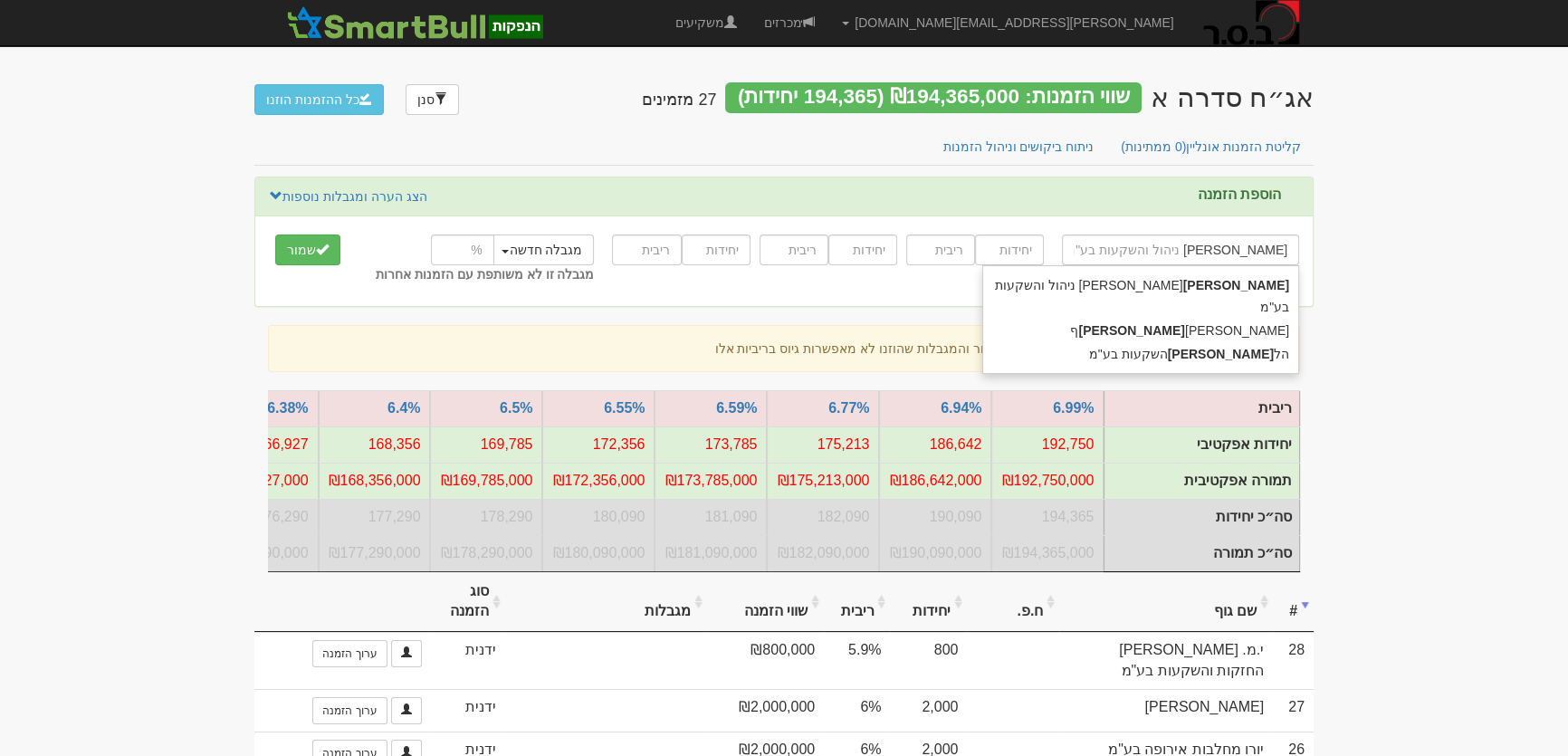
type input "יוסי"
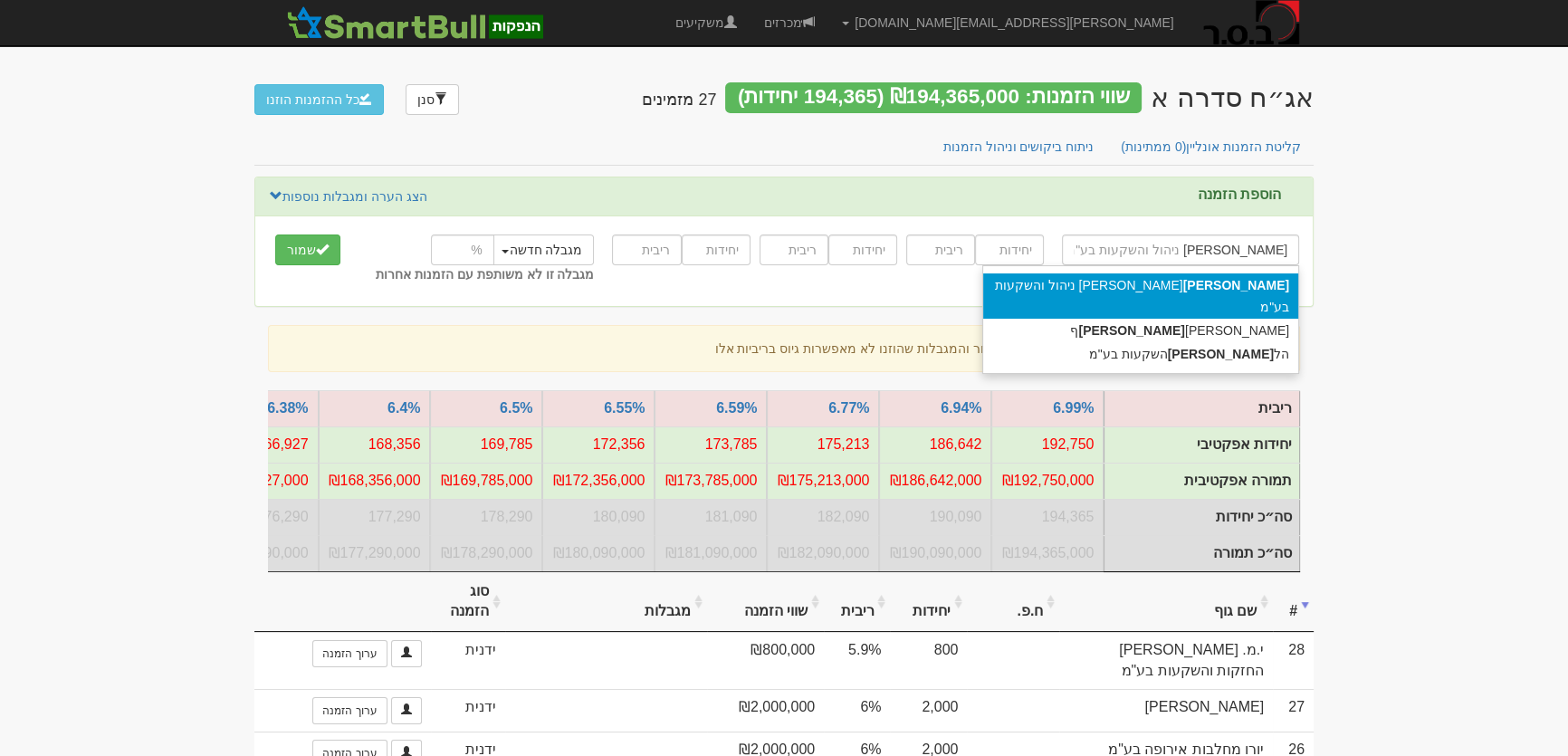
click at [1220, 285] on div "יוסי וילי ניהול והשקעות בע"מ" at bounding box center [1141, 295] width 315 height 45
type input "[PERSON_NAME] ניהול והשקעות בע"מ"
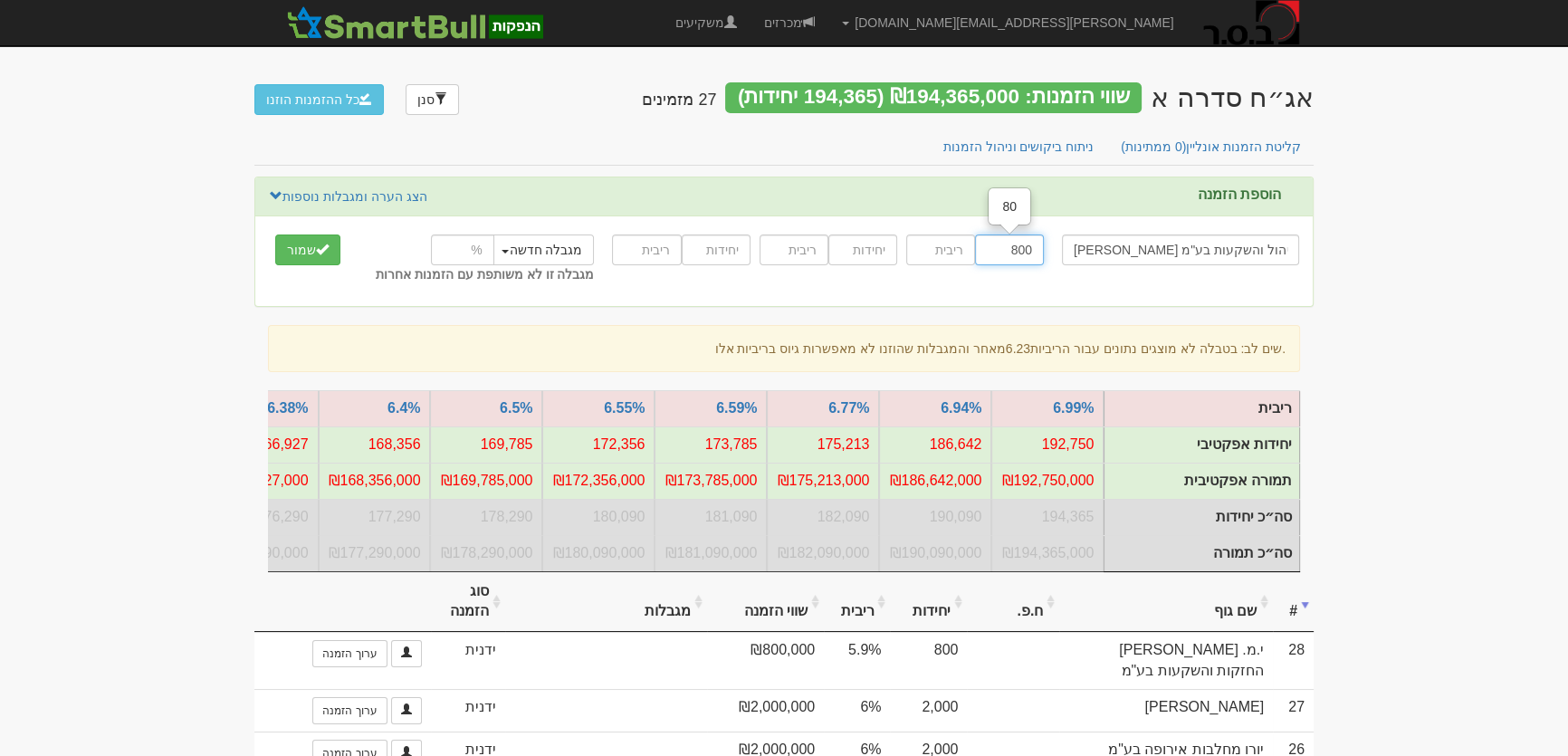
type input "800"
type input "5.9"
click at [301, 252] on button "שמור" at bounding box center [307, 250] width 65 height 31
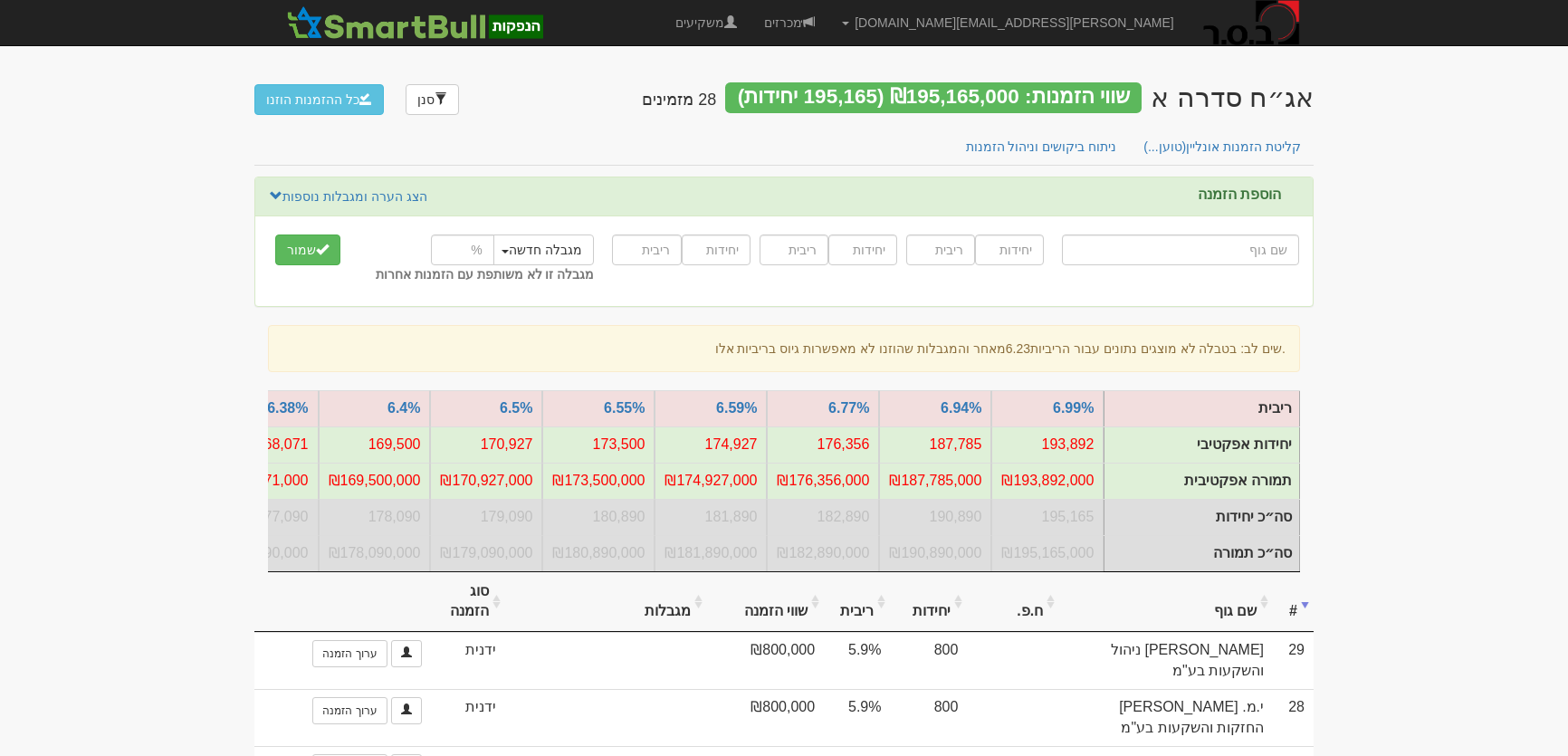
click at [1198, 253] on input "text" at bounding box center [1180, 250] width 237 height 31
type input "מ"
type input "מיד צח בע"מ"
type input "מי"
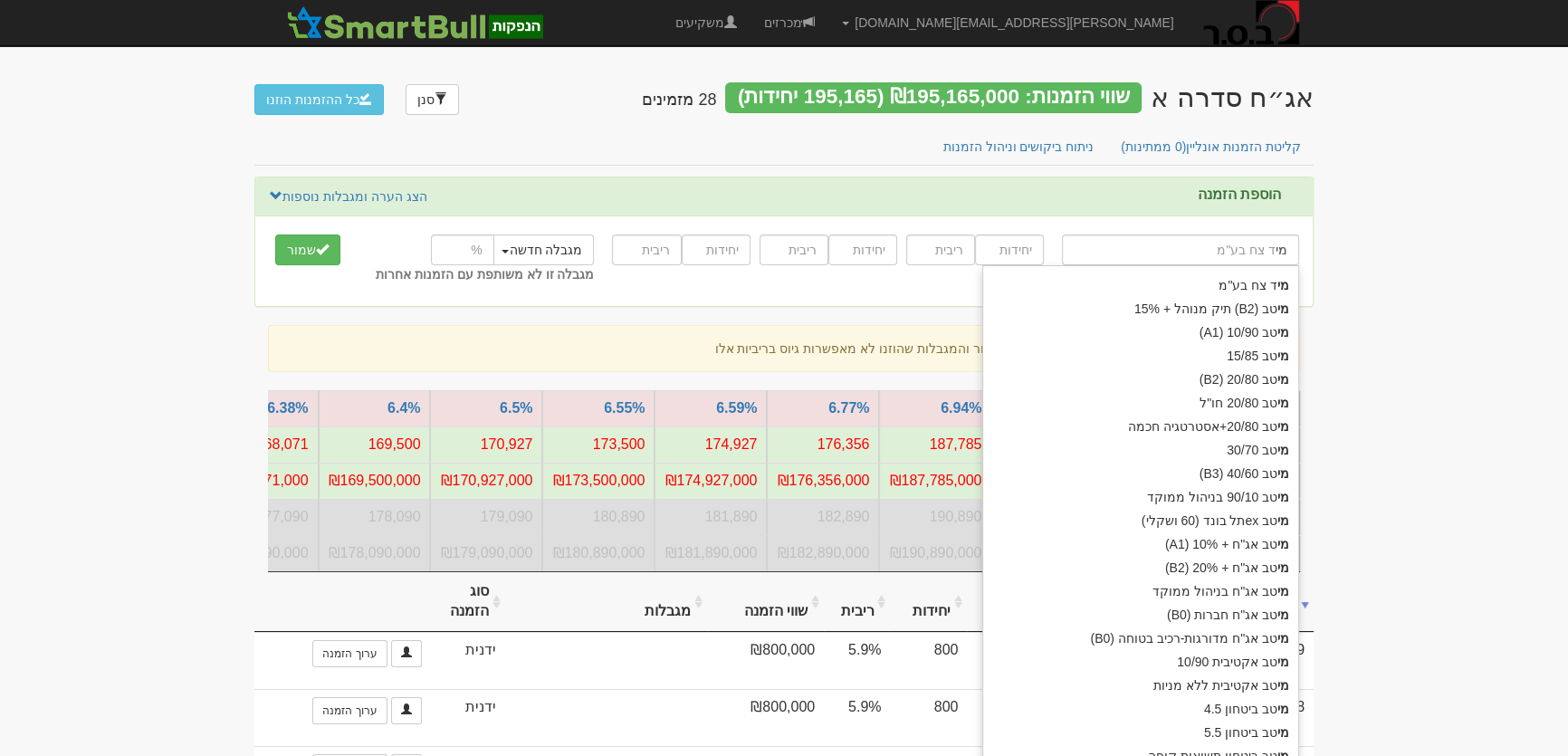
type input "מיטב (B2ׂ) תיק מנוהל + 15%"
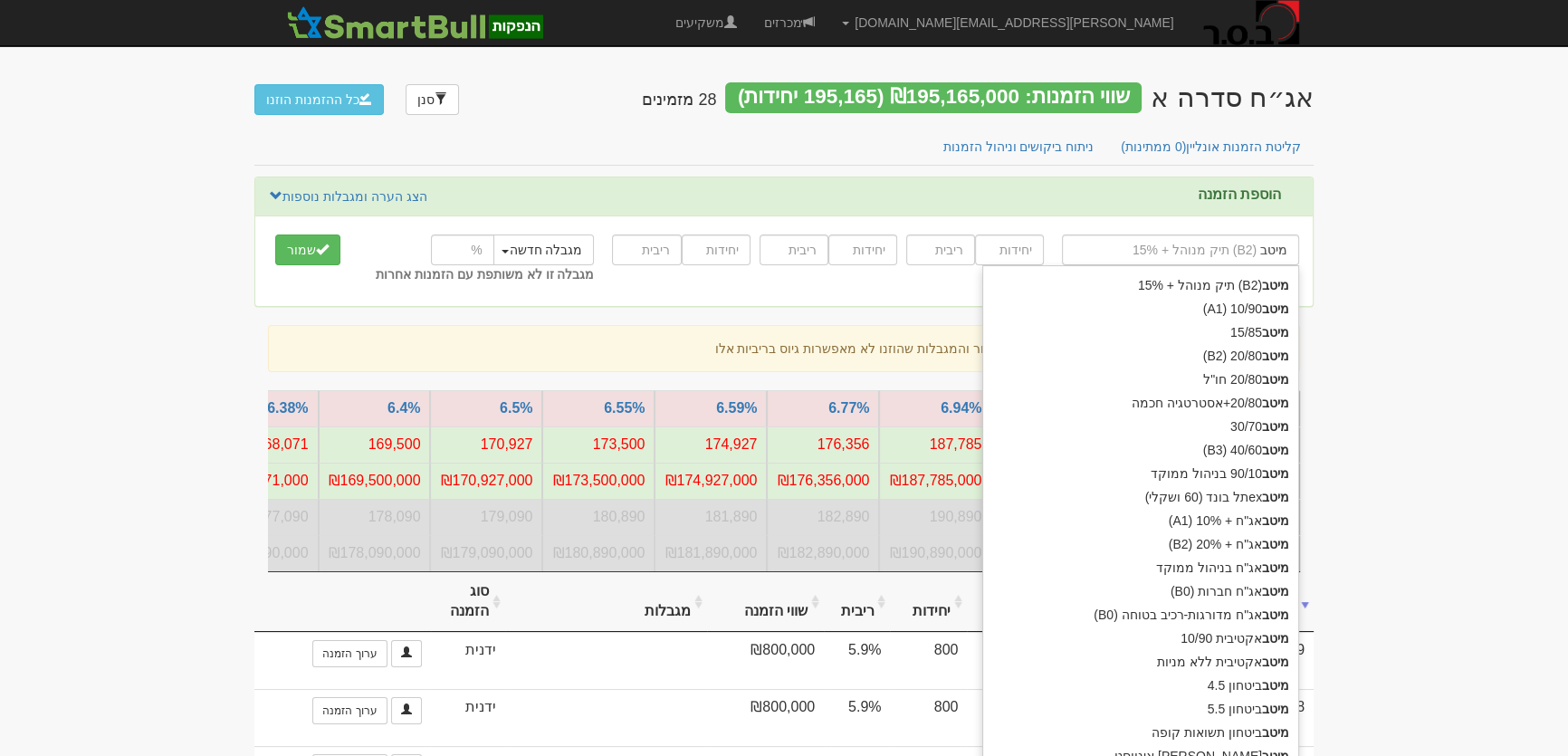
type input "מיטב"
type input "מיטב ק"
type input "מיטב קרנות נאמנות בע"מ"
type input "מיטב קר"
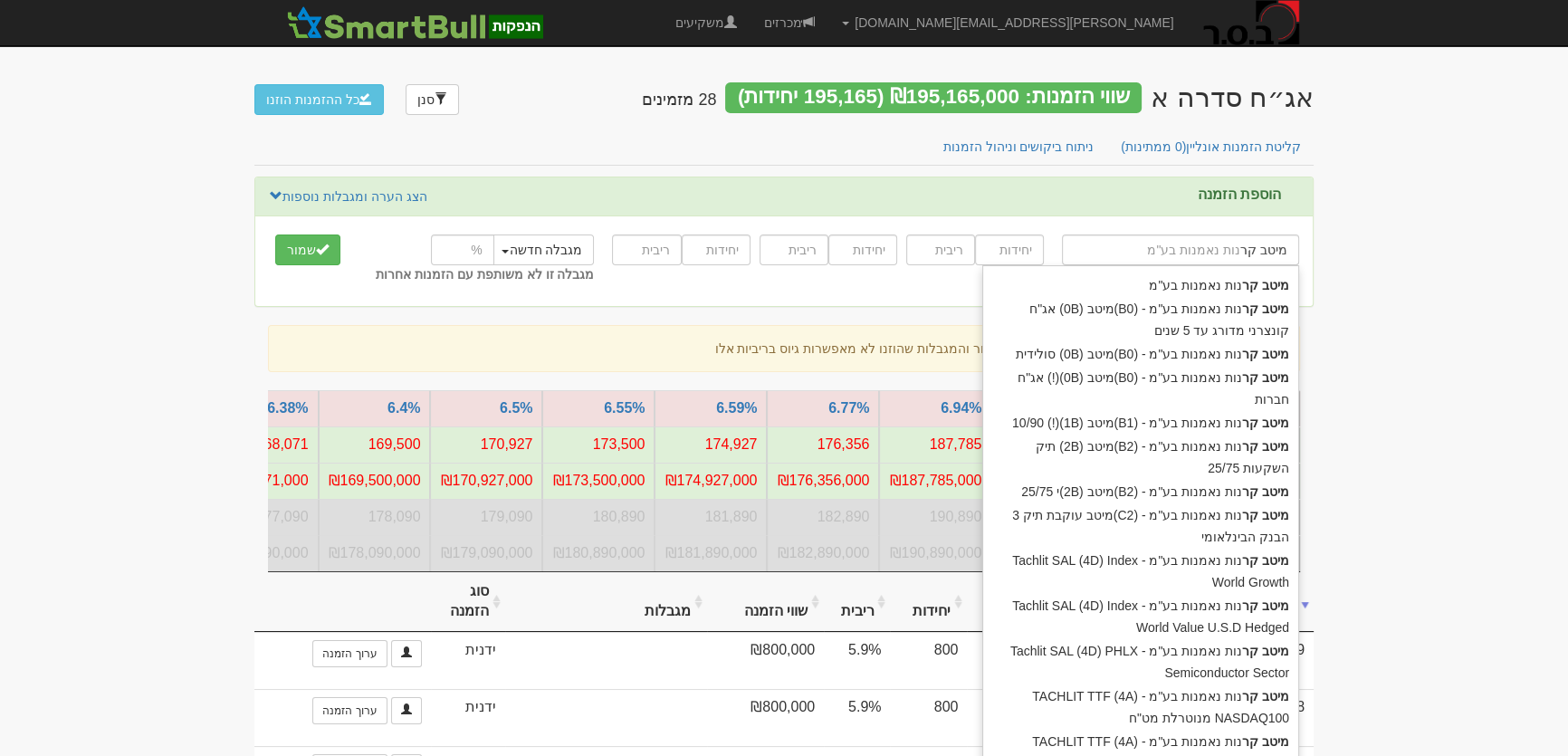
click at [1236, 298] on div "מיטב קר נות נאמנות בע"מ - (B0)מיטב (0B) אג"ח קונצרני מדורג עד 5 שנים" at bounding box center [1141, 319] width 315 height 45
type input "מיטב קרנות נאמנות בע"מ - (B0)מיטב (0B) אג"ח קונצרני מדורג עד 5 שנים"
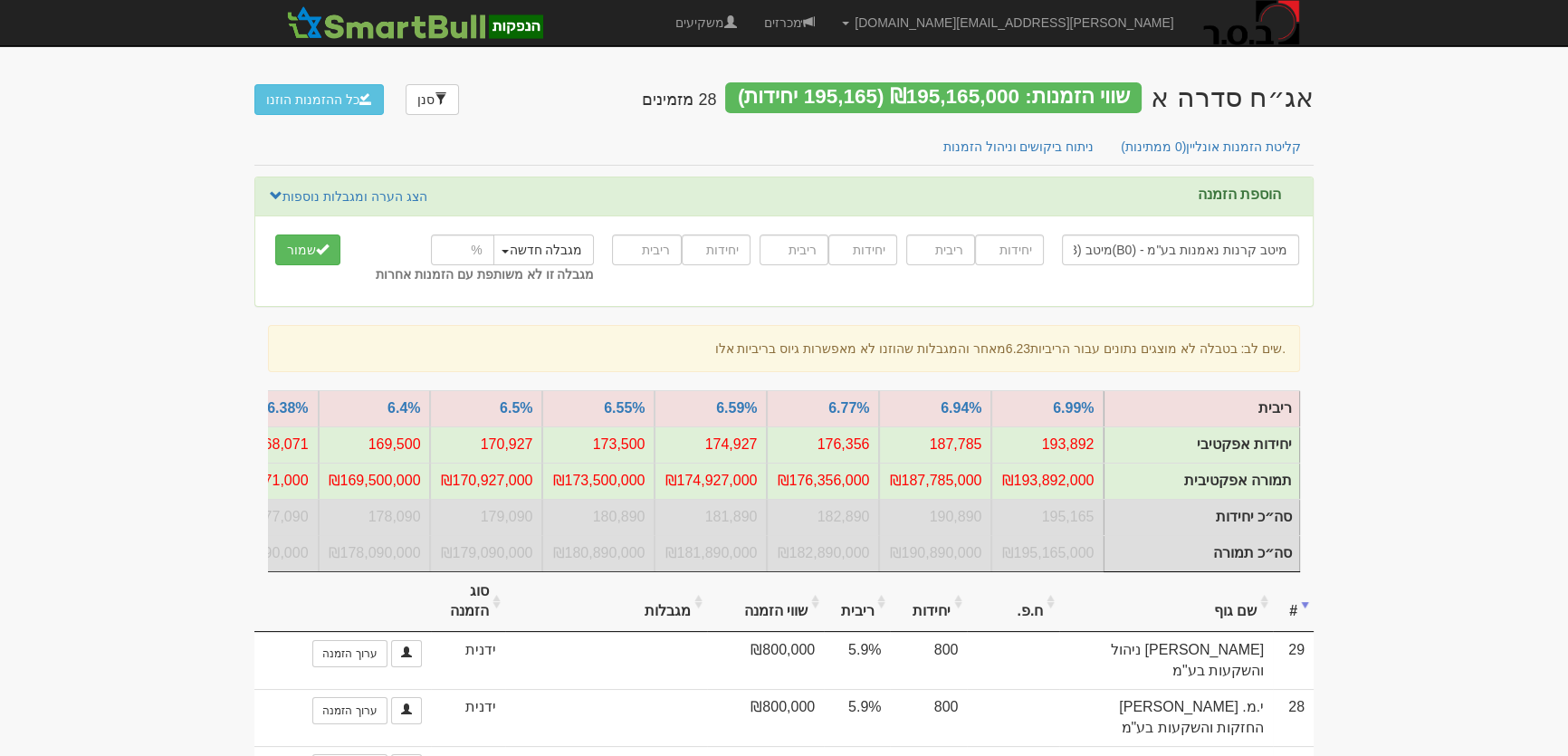
click at [1212, 255] on input "מיטב קרנות נאמנות בע"מ - (B0)מיטב (0B) אג"ח קונצרני מדורג עד 5 שנים" at bounding box center [1180, 250] width 237 height 31
type input "מ"
type input "מיד צח בע"מ"
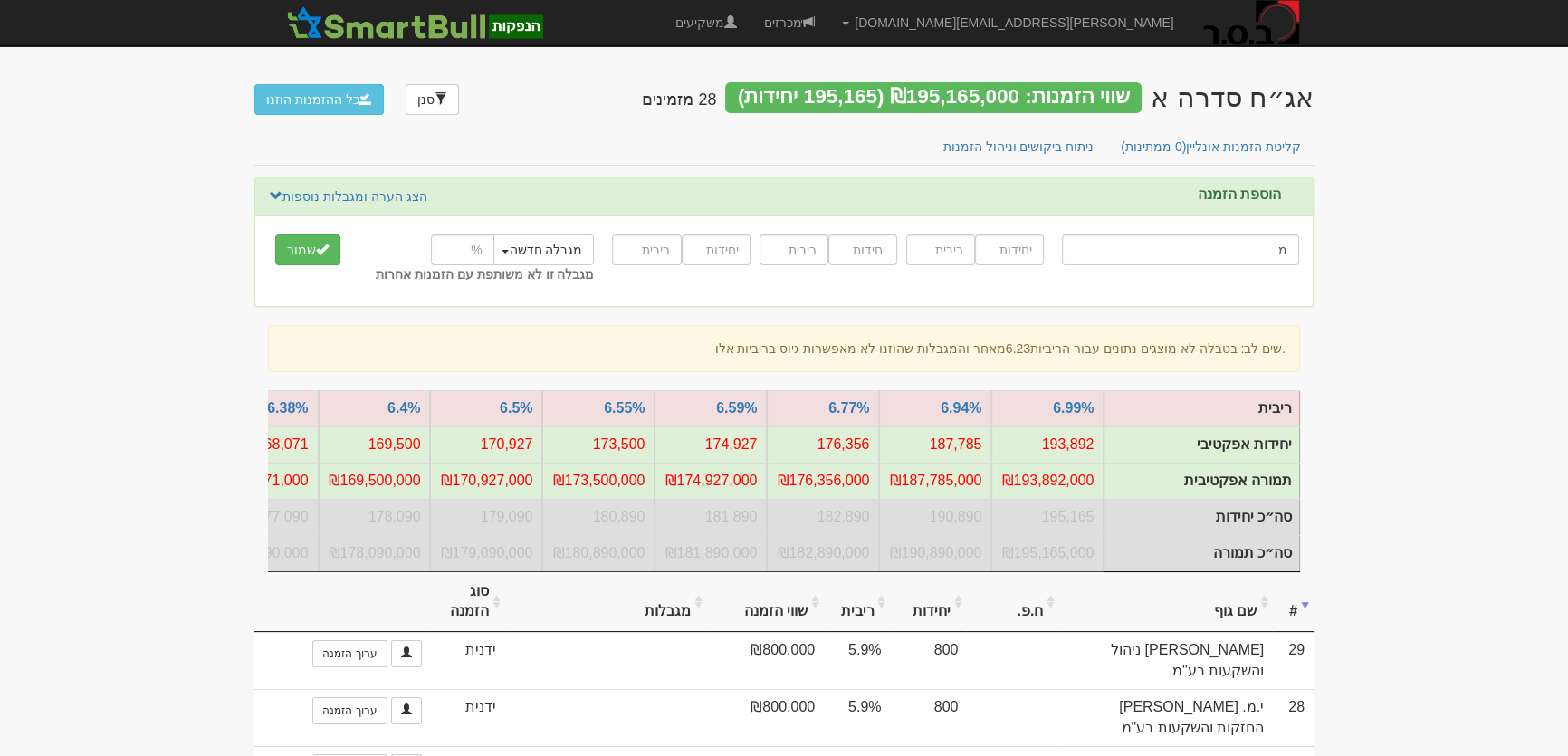
type input "מי"
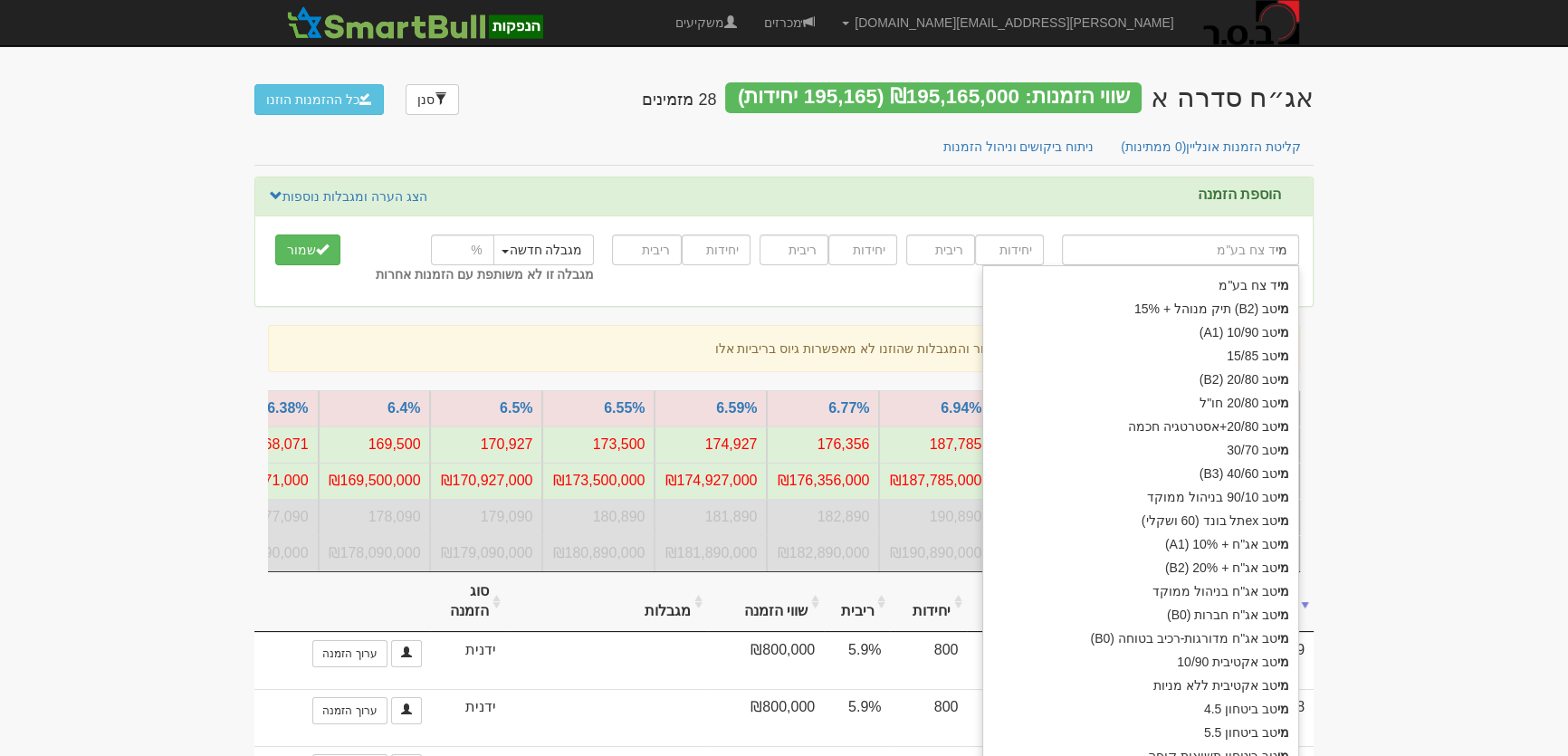
type input "מיטב (B2ׂ) תיק מנוהל + 15%"
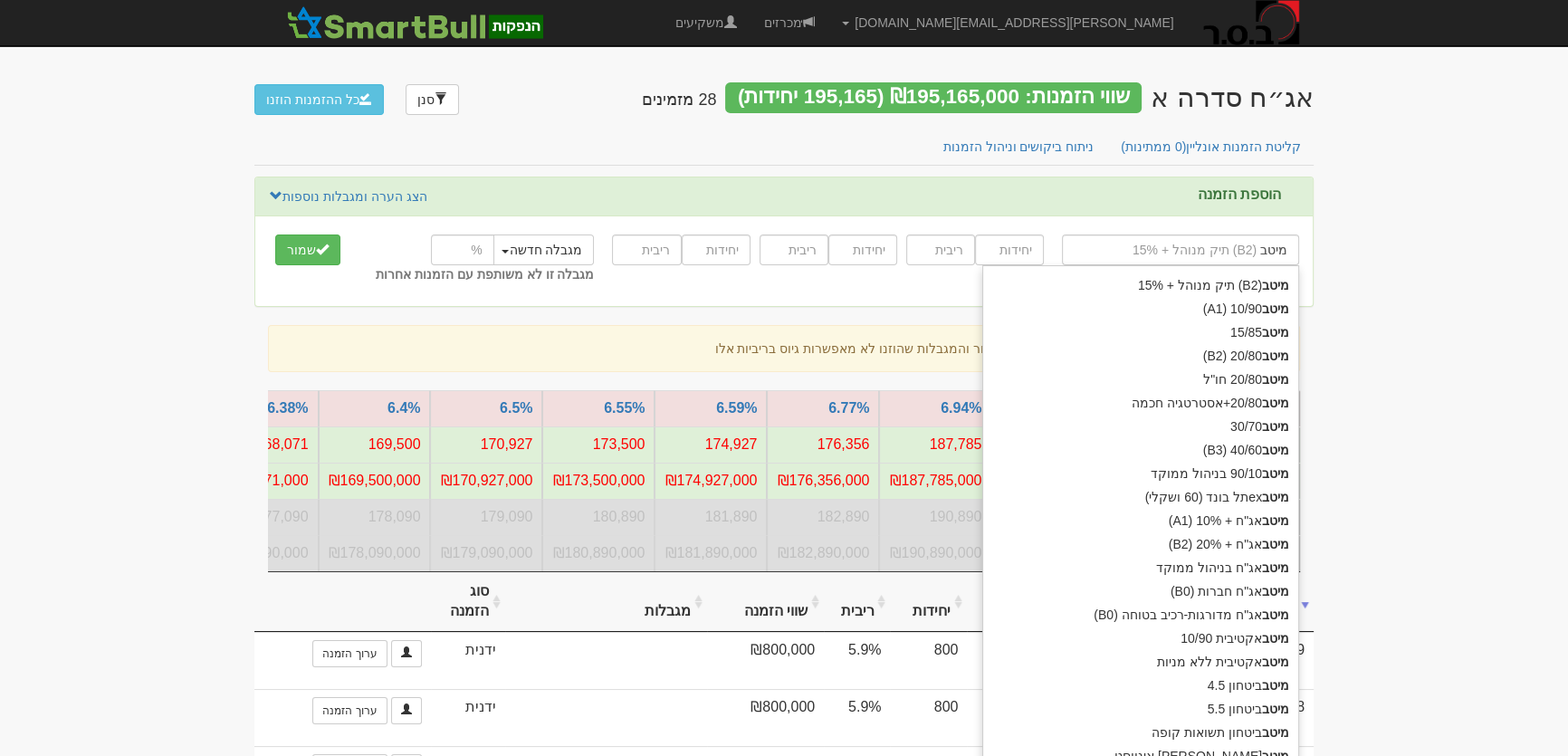
type input "מיטב"
type input "מיטב ק"
type input "מיטב קרנות נאמנות בע"מ"
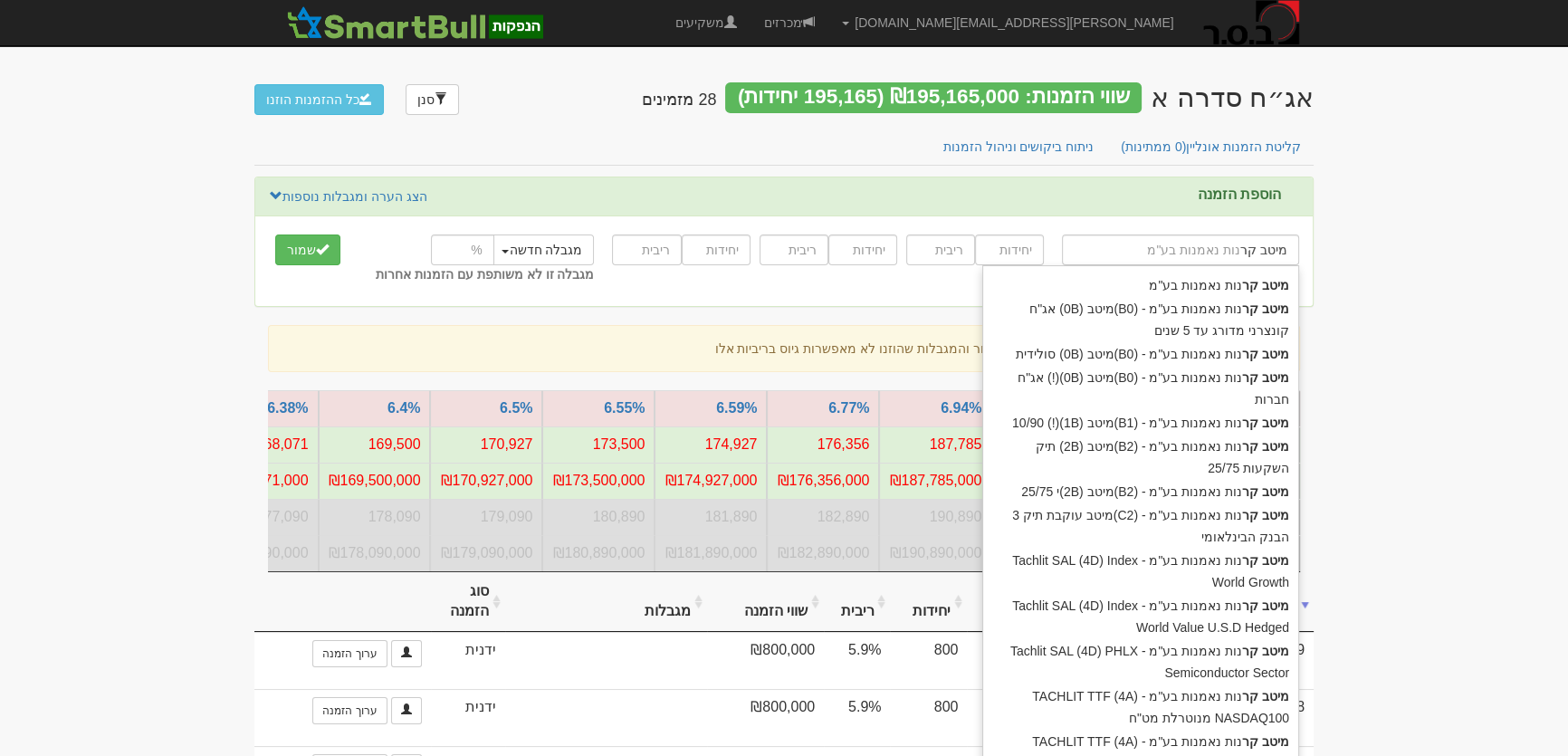
type input "מיטב קרנ"
click at [1212, 280] on div "מיטב קרנ ות נאמנות בע"מ" at bounding box center [1141, 285] width 315 height 24
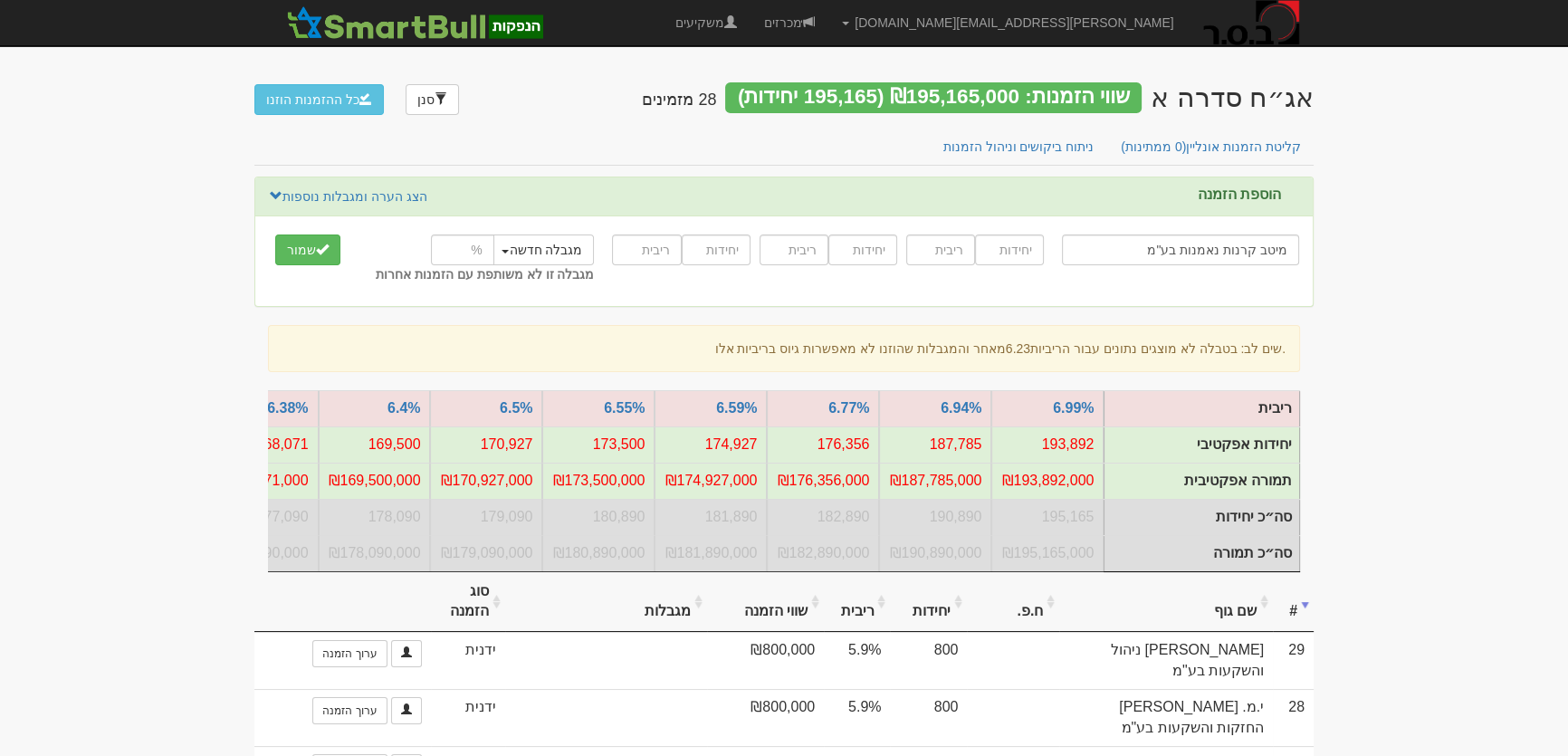
type input "מיטב קרנות נאמנות בע"מ"
type input "1075"
type input "6.8"
type input "3825"
type input "6.75"
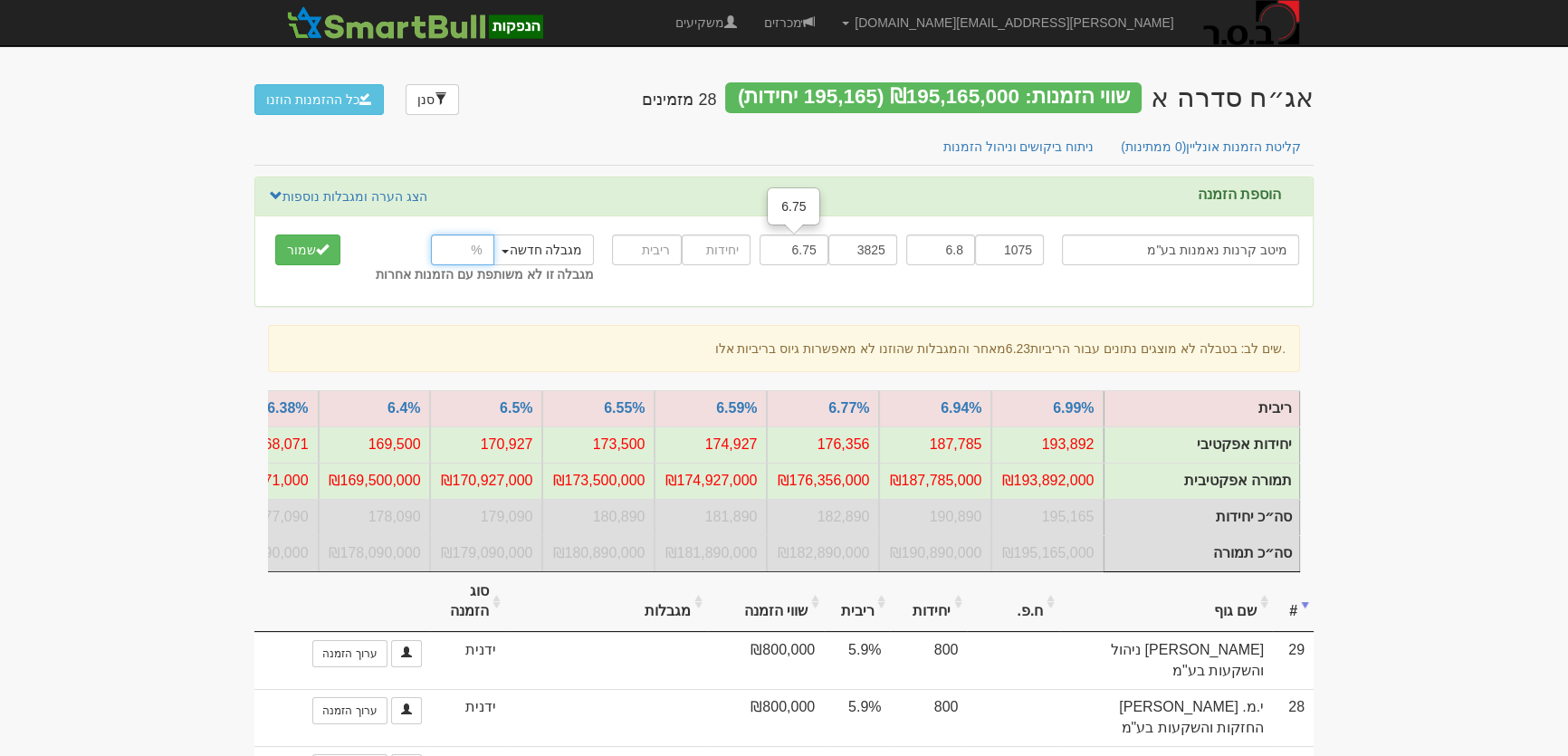
click at [471, 249] on input "number" at bounding box center [462, 250] width 63 height 31
type input "24.8"
click at [315, 248] on button "שמור" at bounding box center [307, 250] width 65 height 31
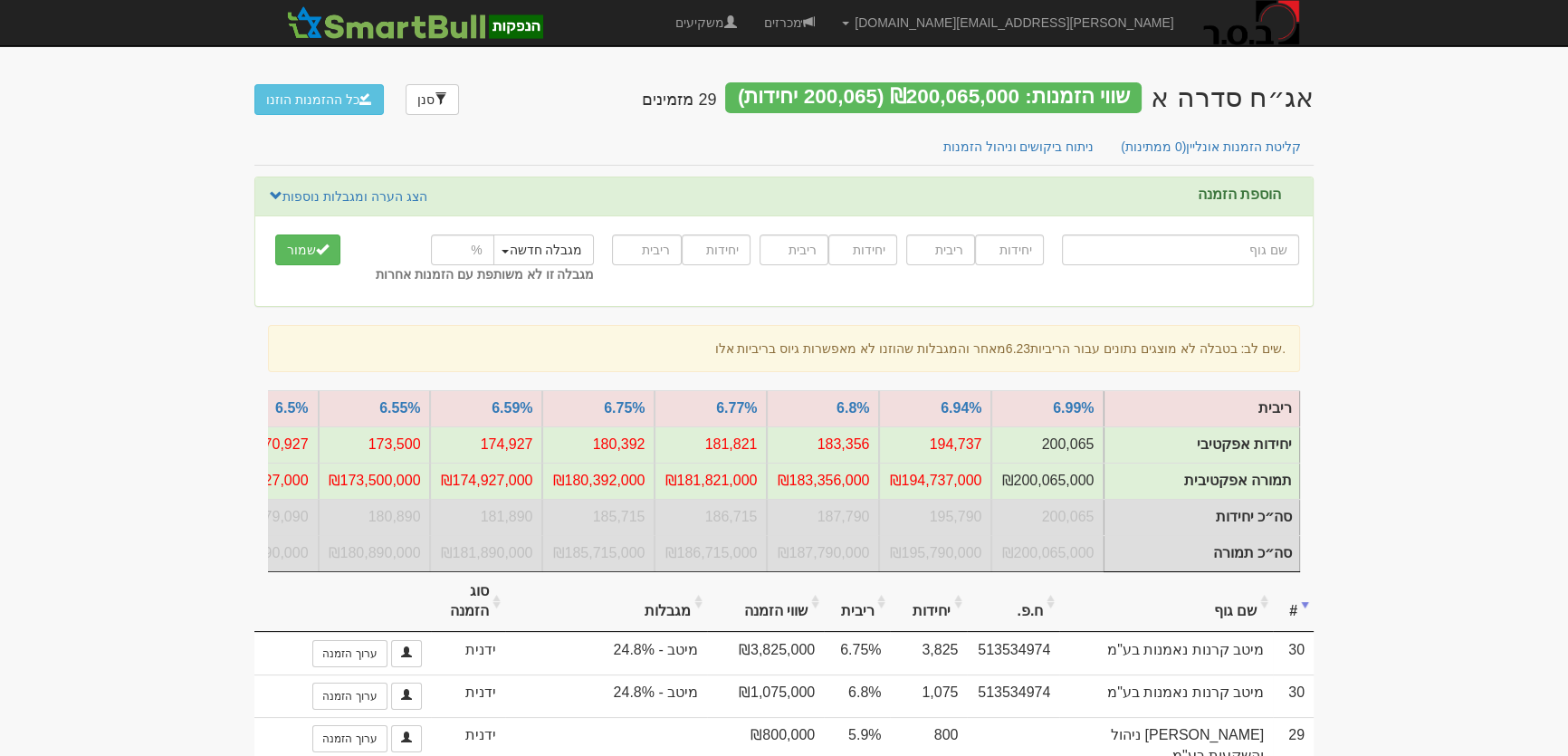
click at [1220, 248] on input "text" at bounding box center [1180, 250] width 237 height 31
type input "א"
type input "אל על"
type input "אל"
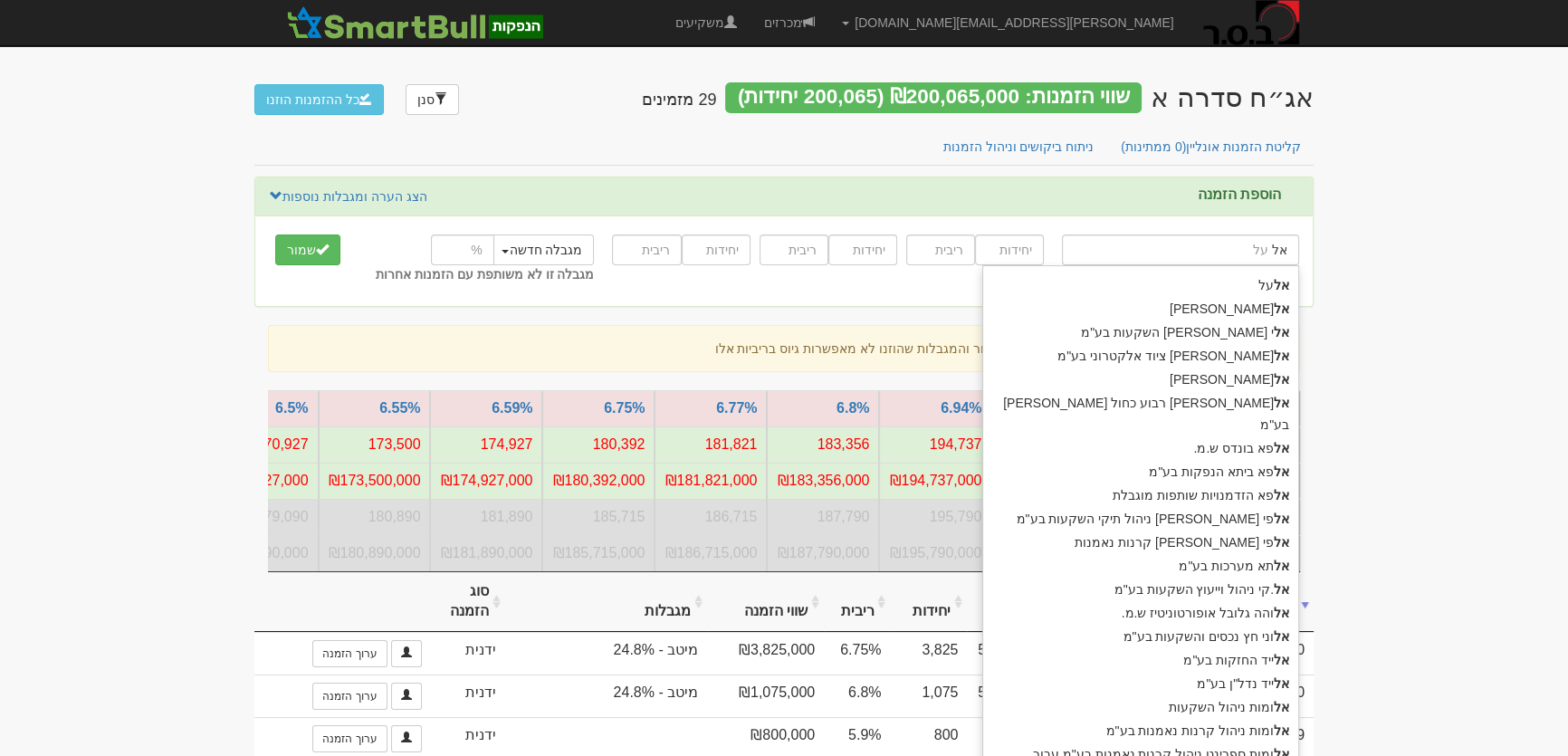
type input "אלטריס פיננסים בע"מ"
type input "אלט"
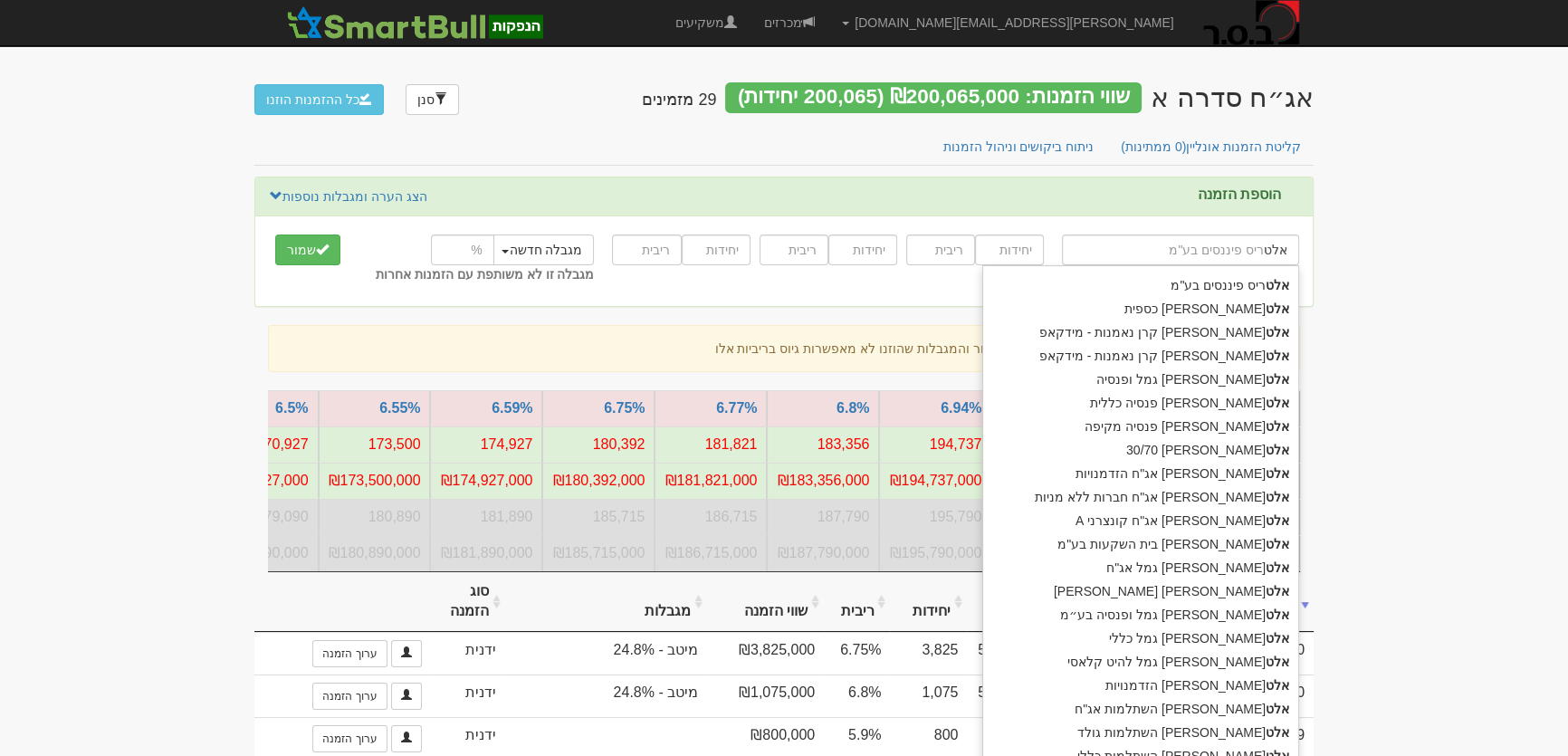
type input "אלטשול שחם כספית"
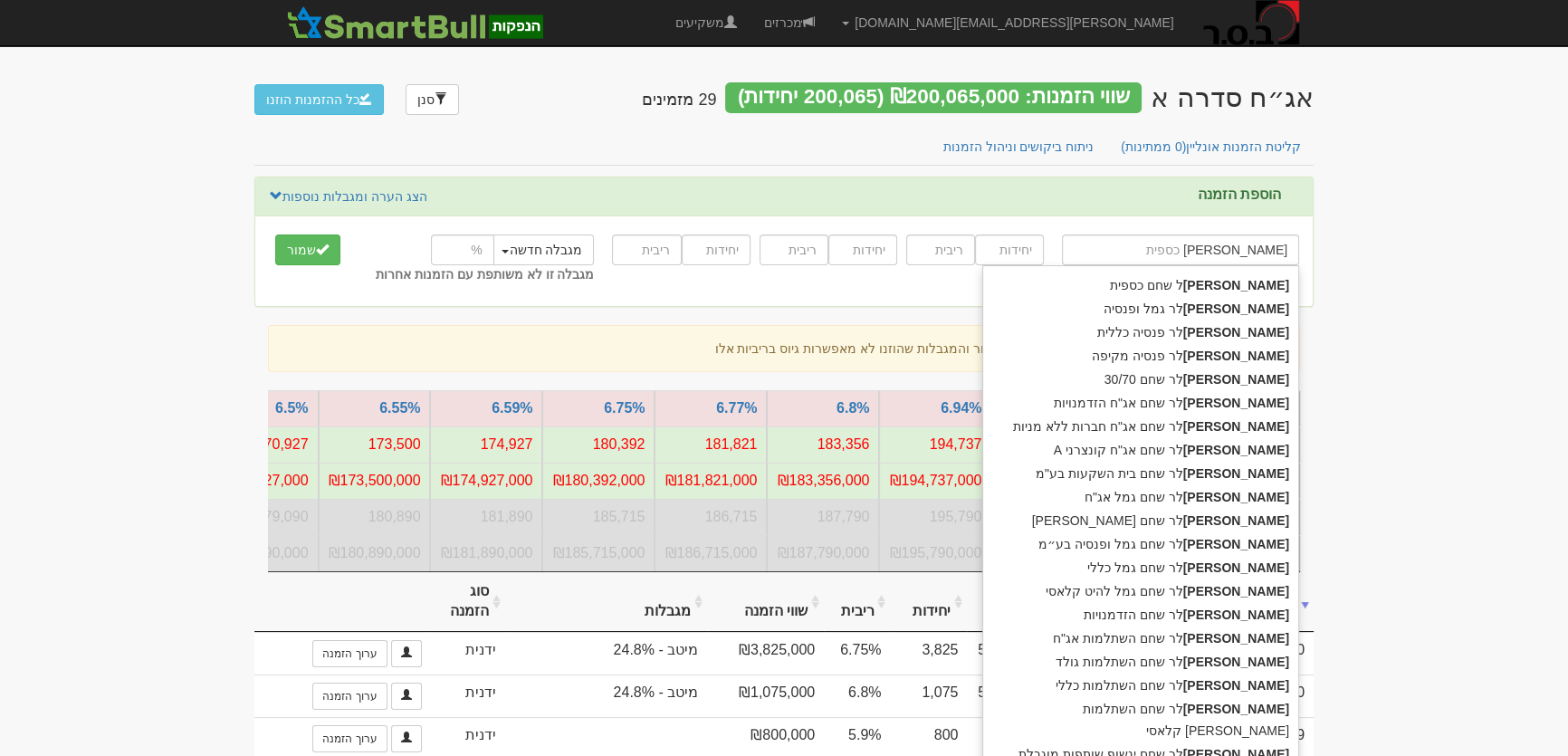
type input "אלטשול"
type input "אלטשולר גמל ופנסיה"
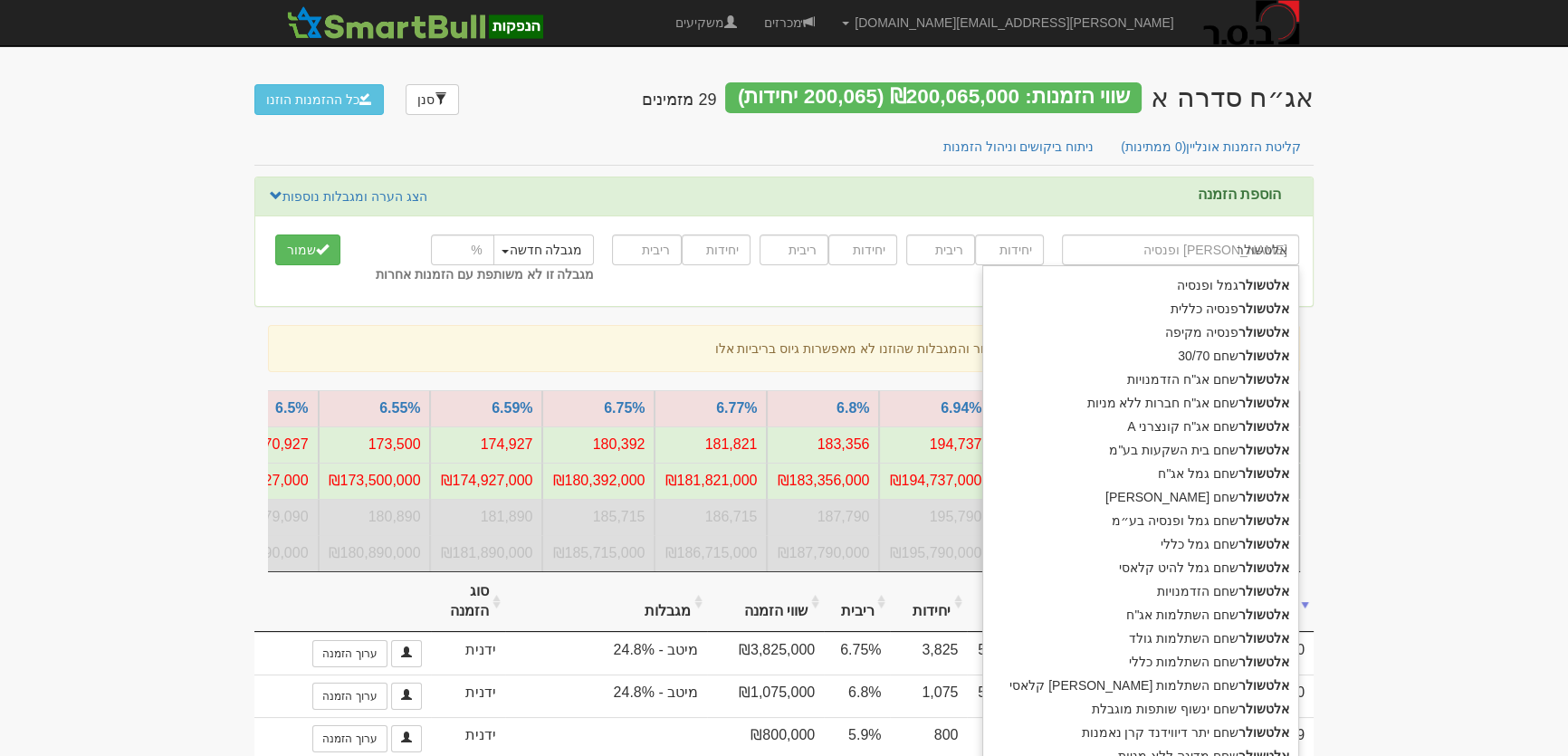
type input "אלטשולר"
type input "אלטשולר ש"
type input "אלטשולר שחם 30/70"
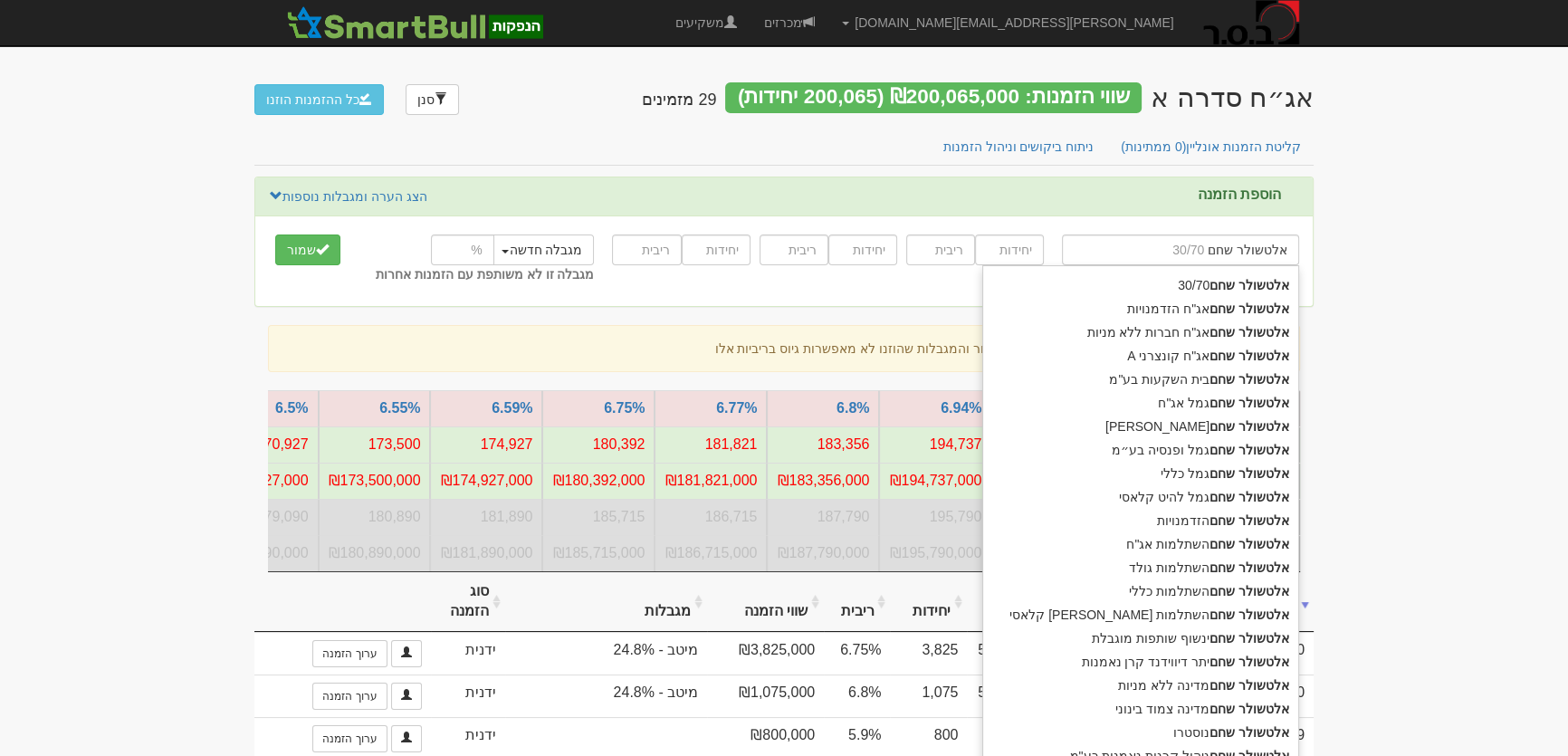
type input "אלטשולר שחם"
type input "אלטשולר שחם ק"
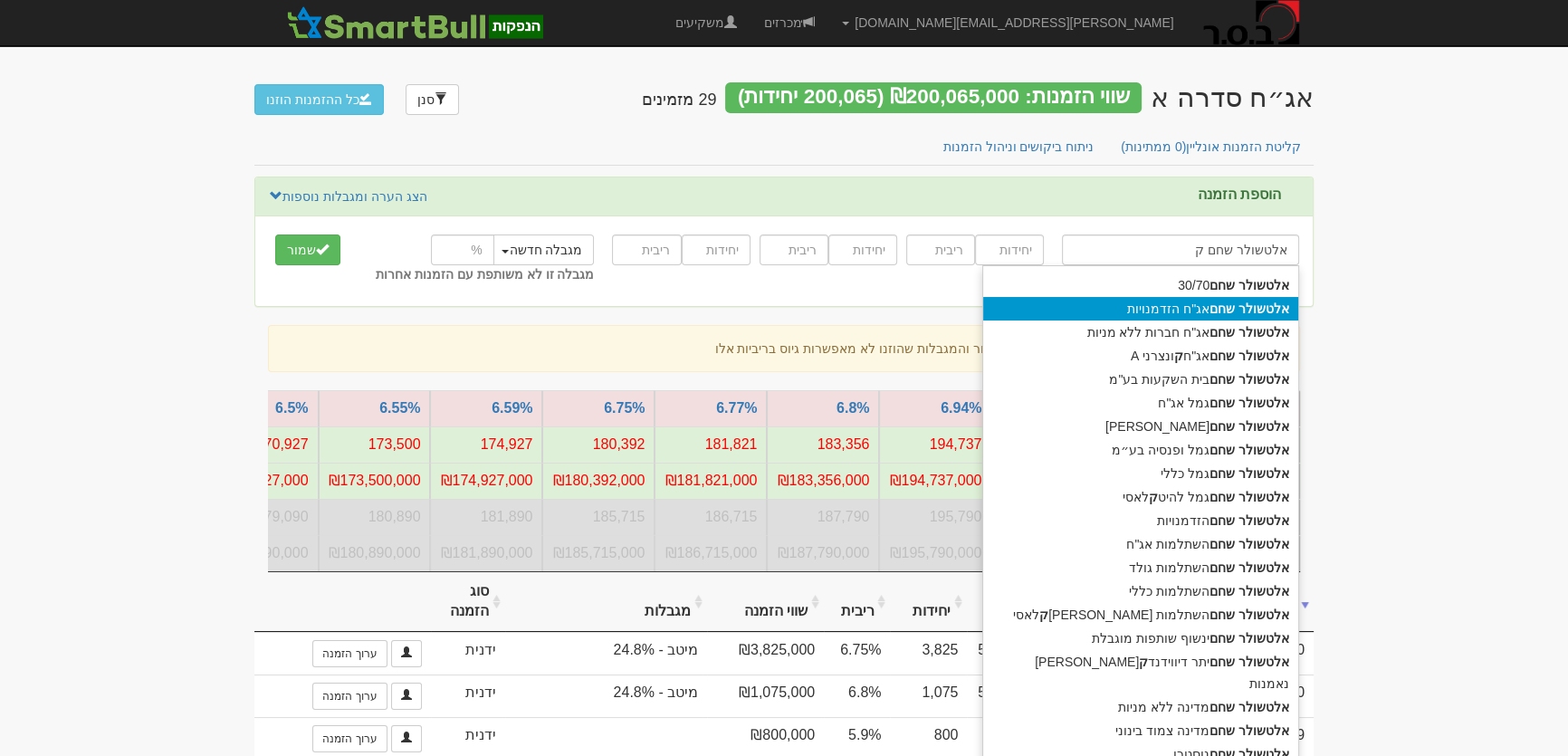
type input "אלטשולר שחם קרן נאמנות מיד קאפ"
type input "אלטשולר שחם קר"
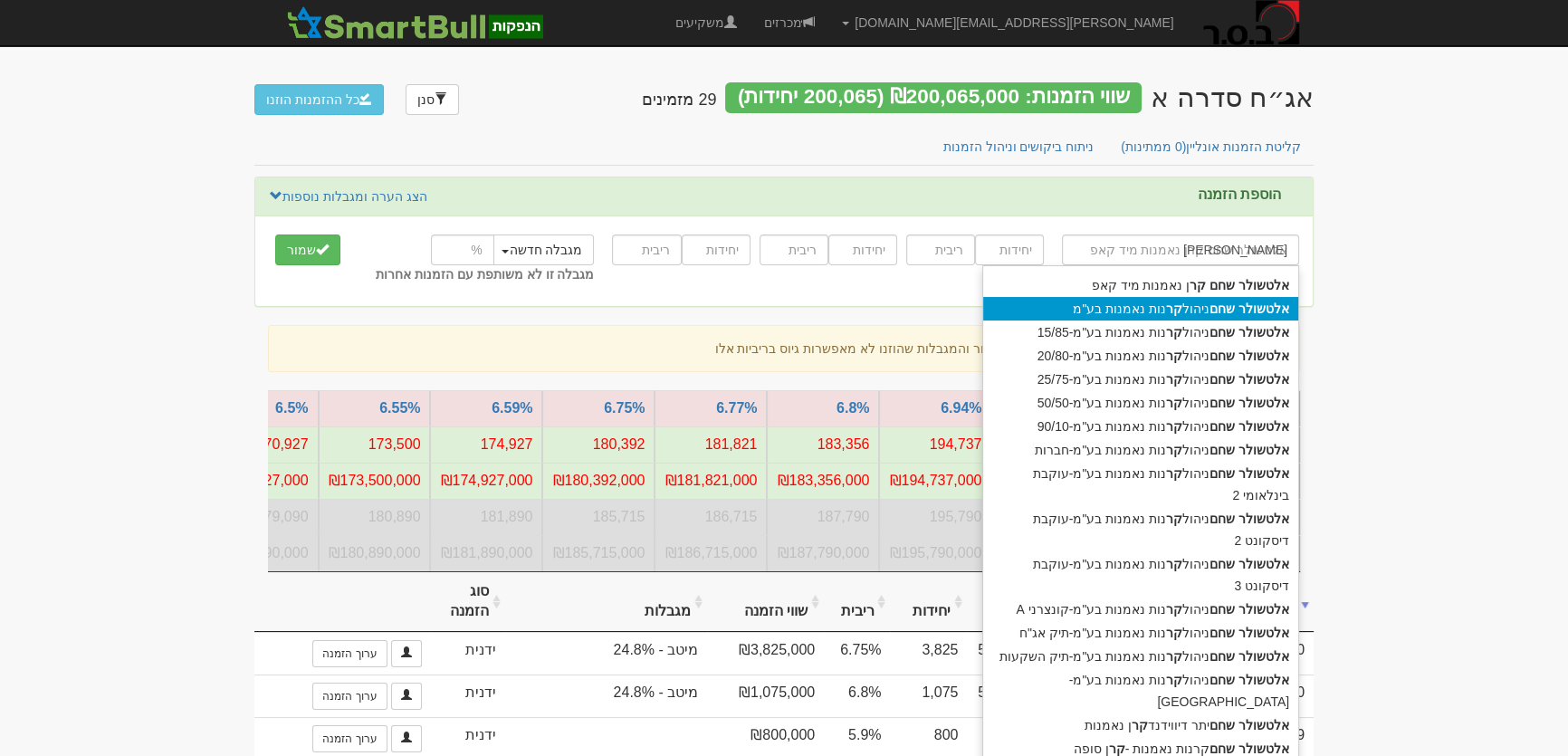
click at [1206, 308] on div "אלטשולר שחם ניהול קר נות נאמנות בע"מ" at bounding box center [1141, 309] width 315 height 24
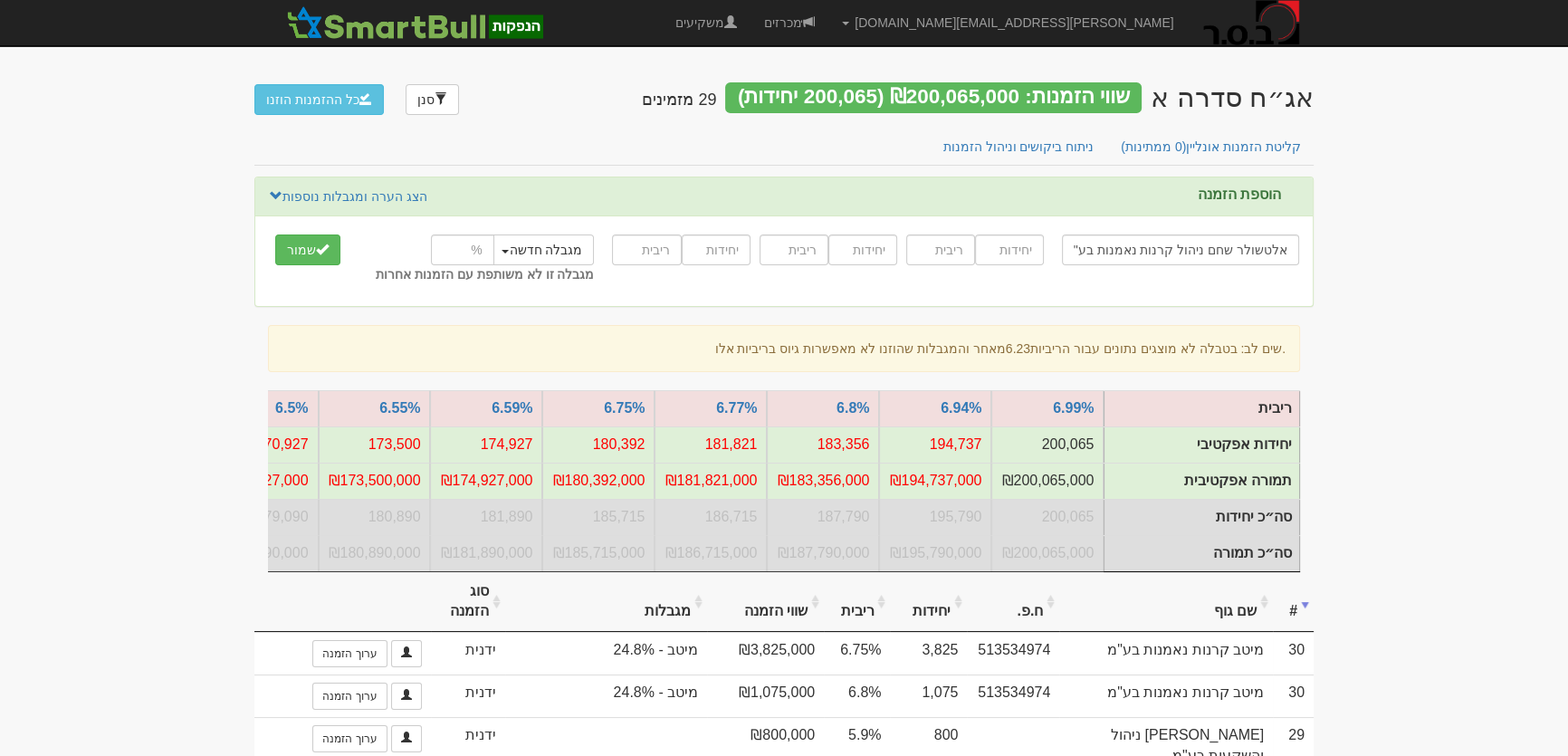
type input "אלטשולר שחם ניהול קרנות נאמנות בע"מ"
type input "10750"
type input "5.72"
type input "1800"
type input "6.18"
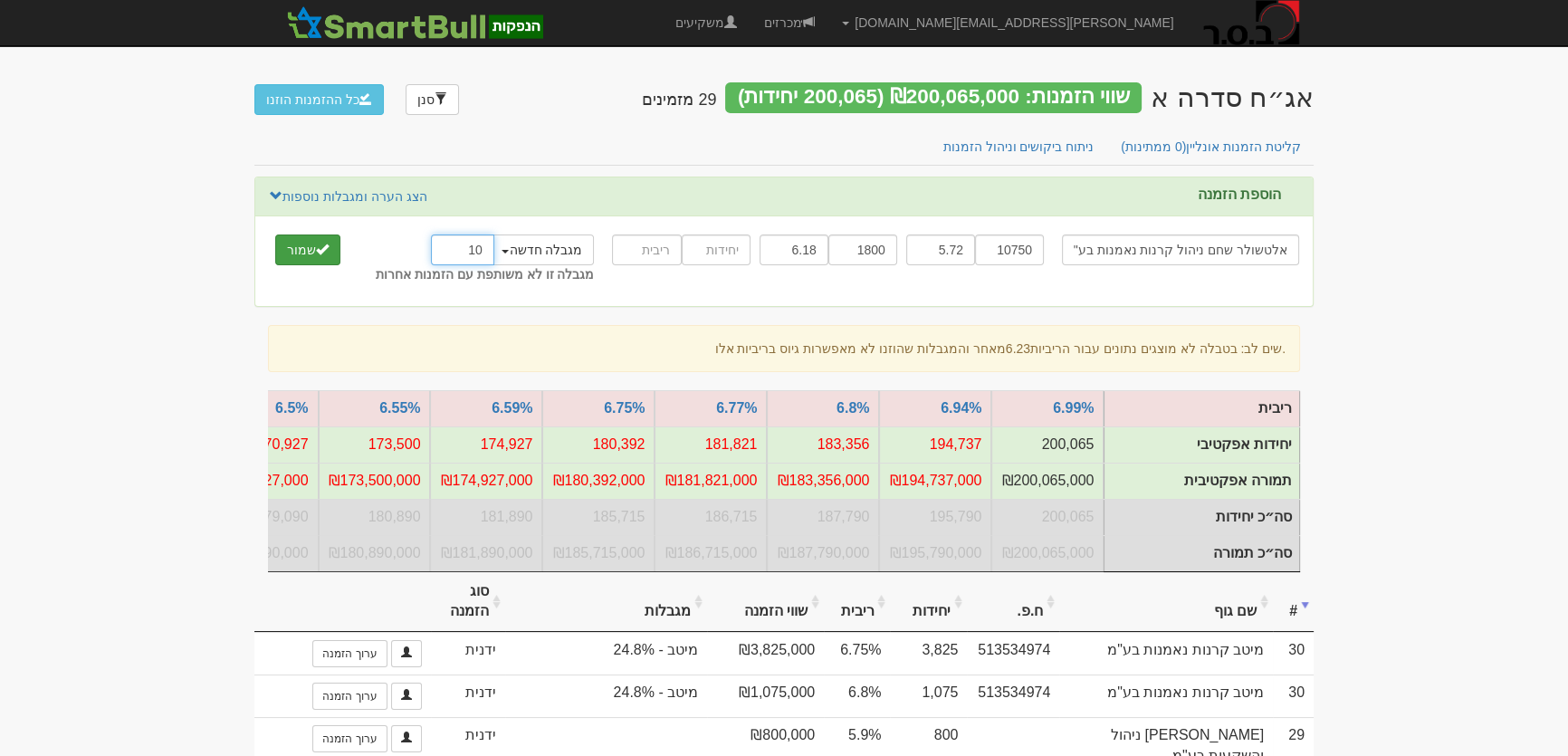
type input "10"
click at [295, 245] on button "שמור" at bounding box center [307, 250] width 65 height 31
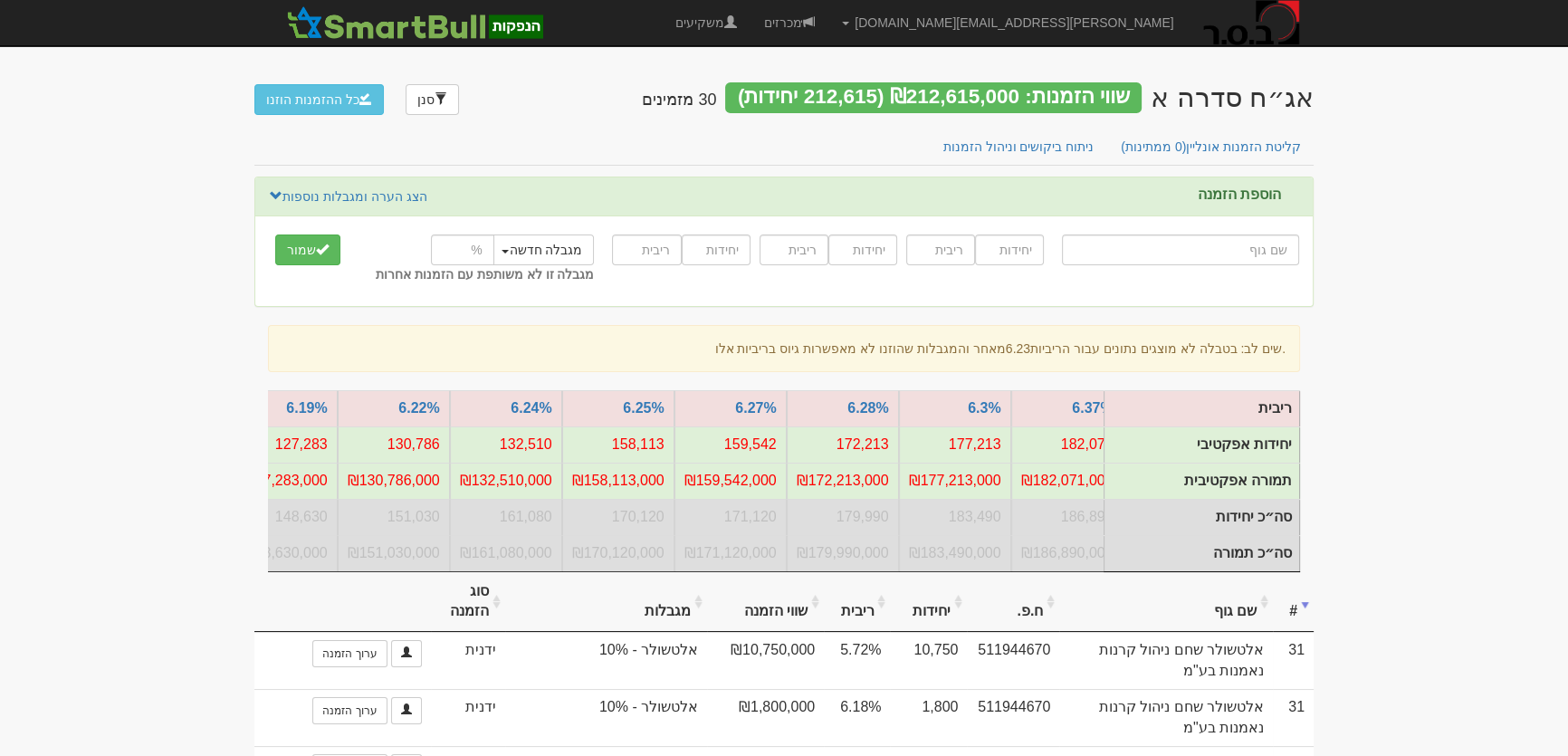
scroll to position [0, -1120]
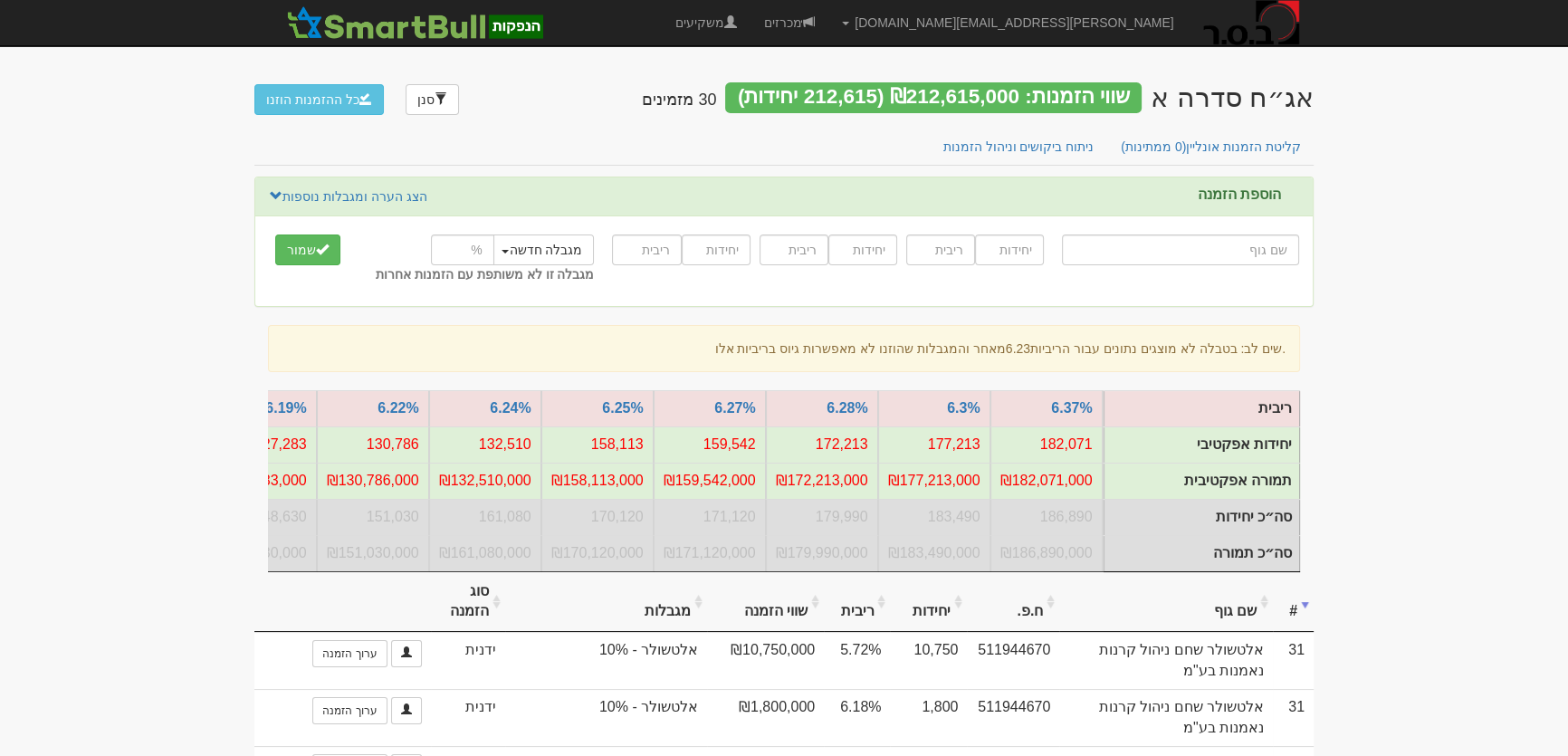
type input "ל"
type input "לידר"
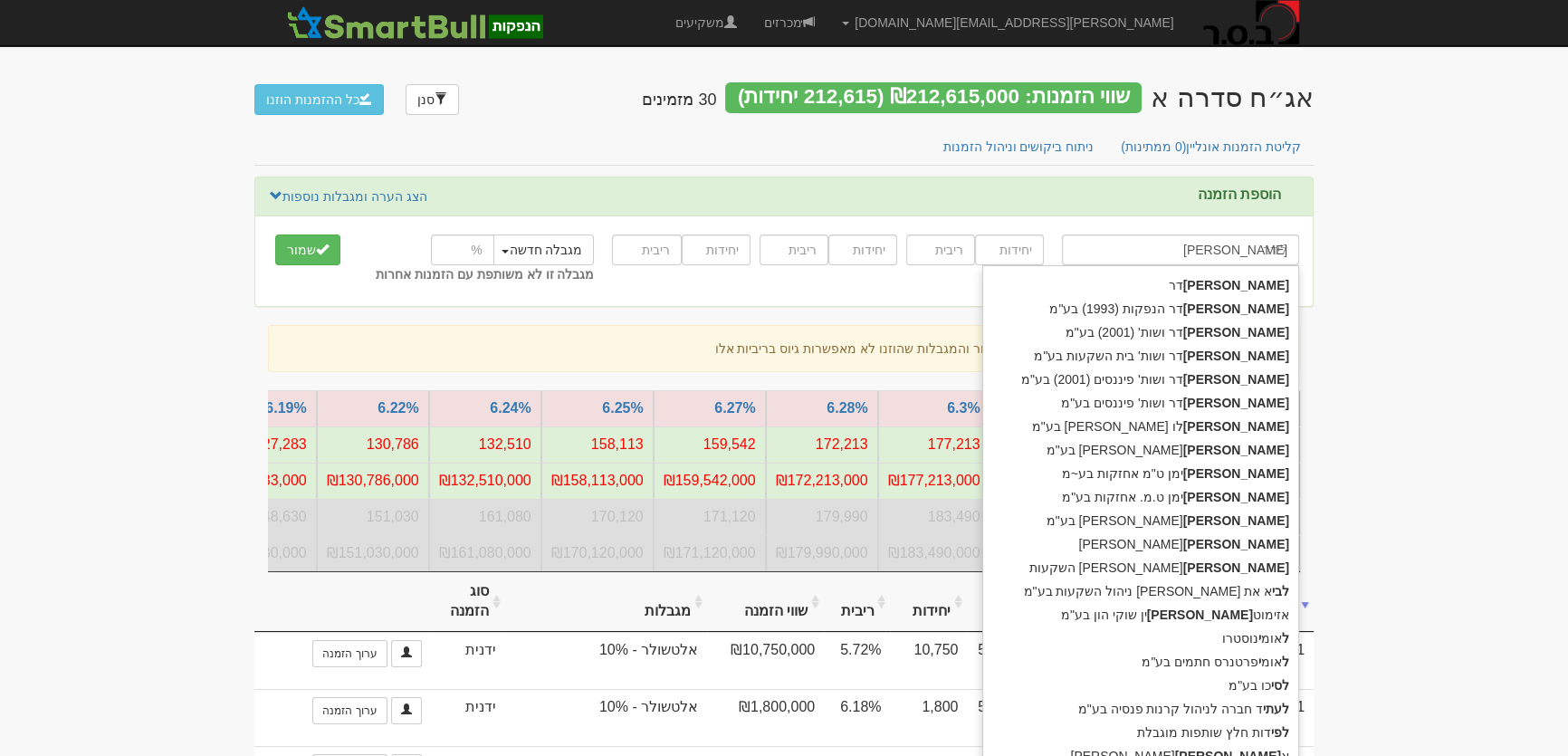
type input "ליד"
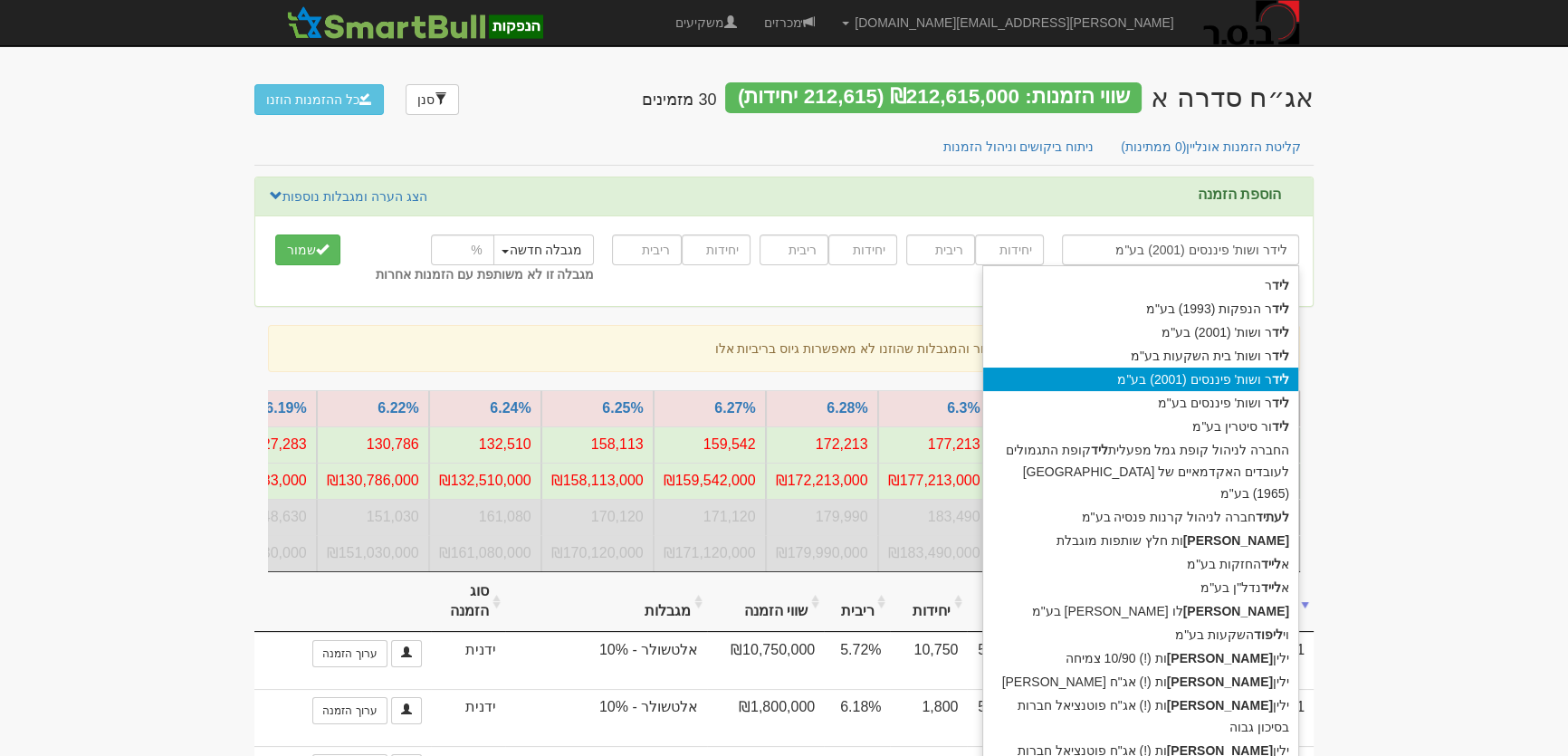
type input "ליד"
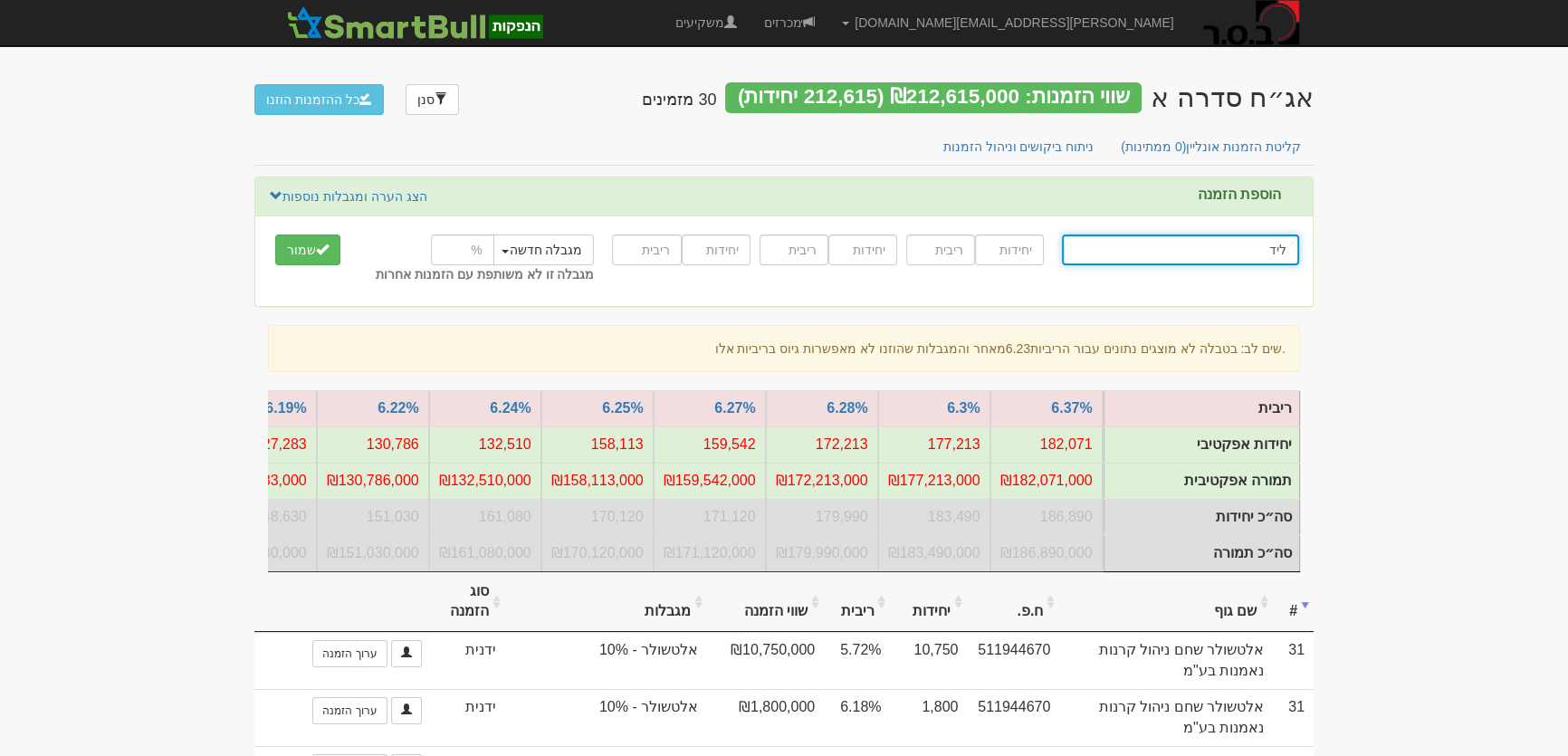
type input "לידר"
click at [1251, 239] on input "ליד" at bounding box center [1180, 250] width 237 height 31
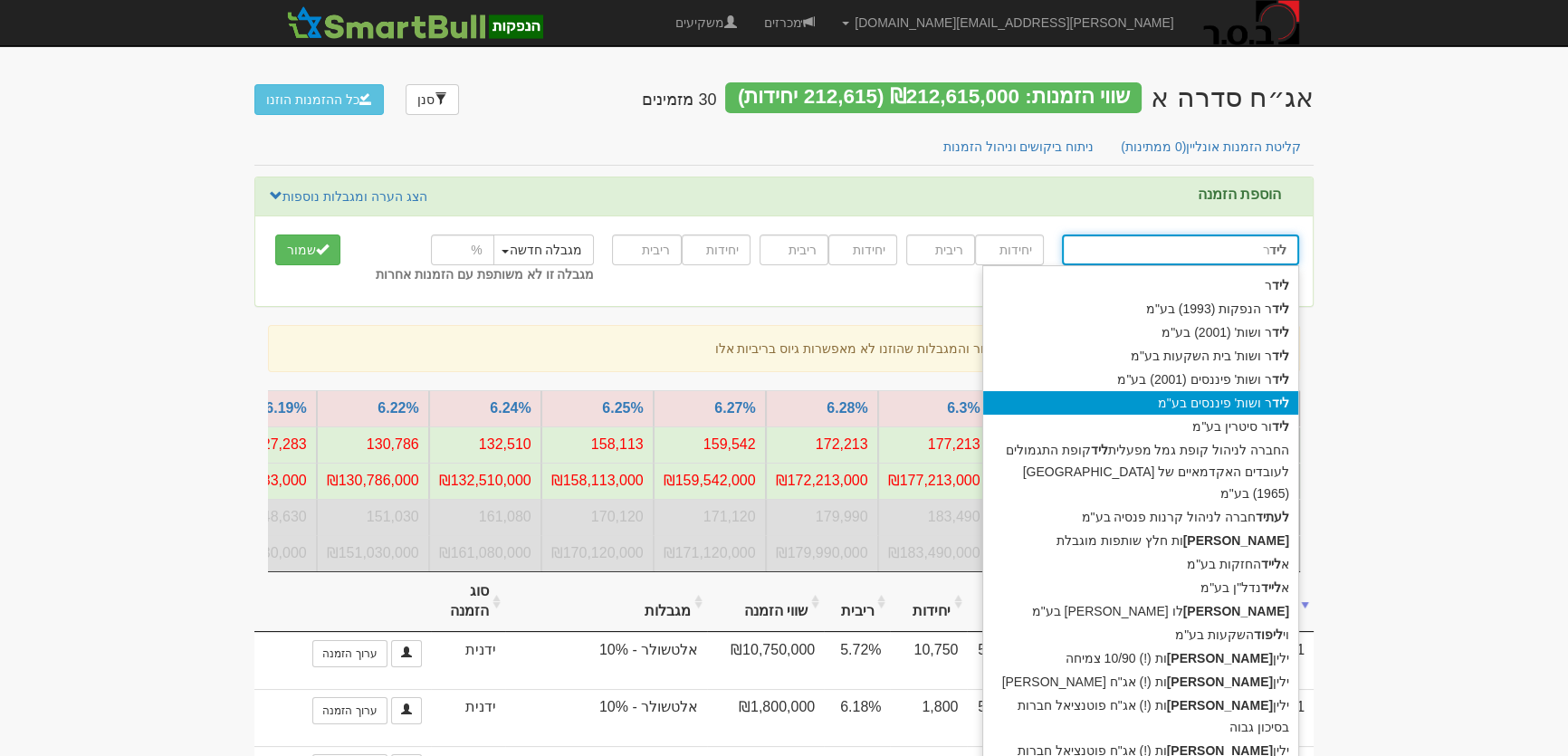
click at [1202, 406] on div "ליד ר ושות' פיננסים בע"מ" at bounding box center [1141, 403] width 315 height 24
type input "לידר ושות' פיננסים בע"מ"
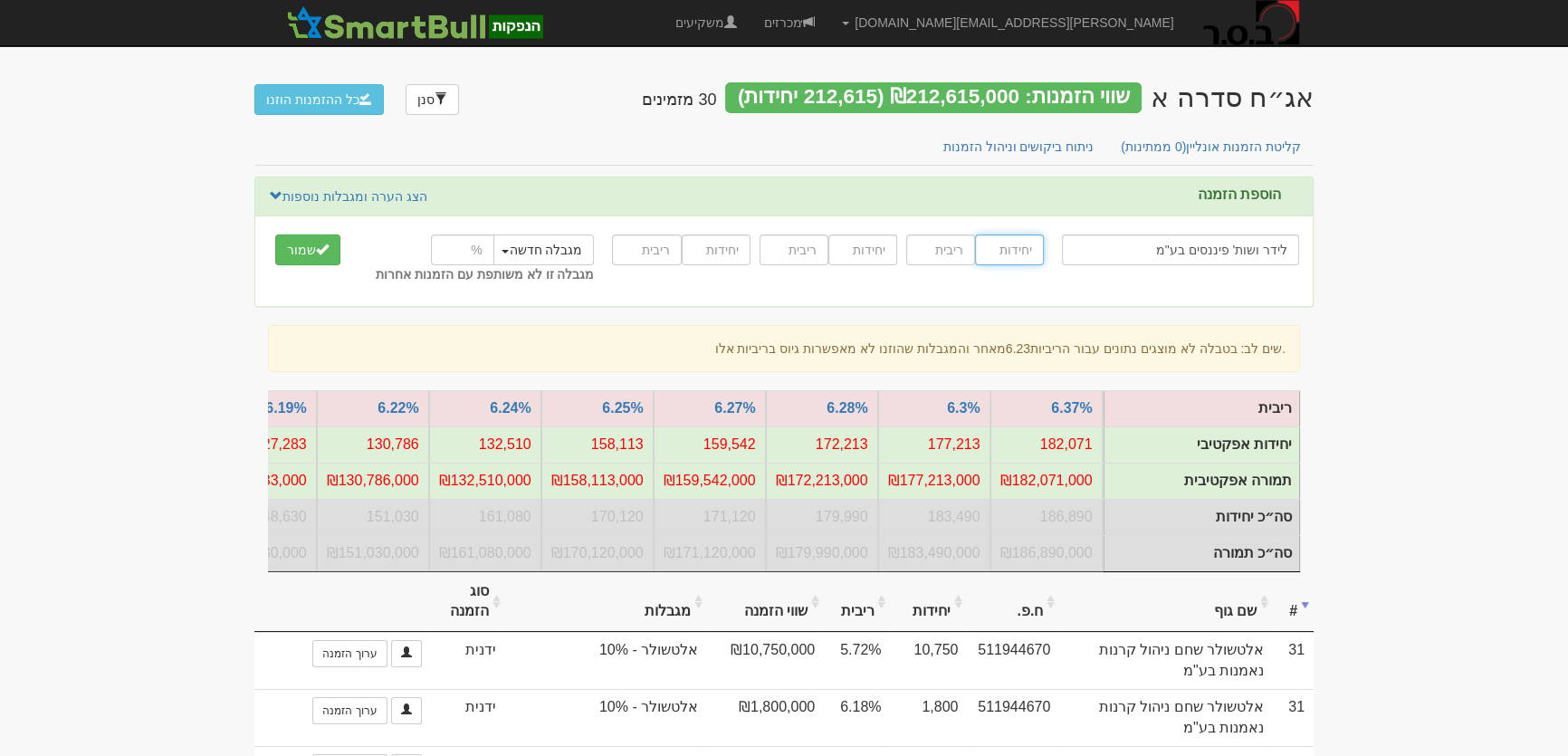
click at [1013, 244] on input "number" at bounding box center [1009, 250] width 69 height 31
type input "50000"
type input "6.85"
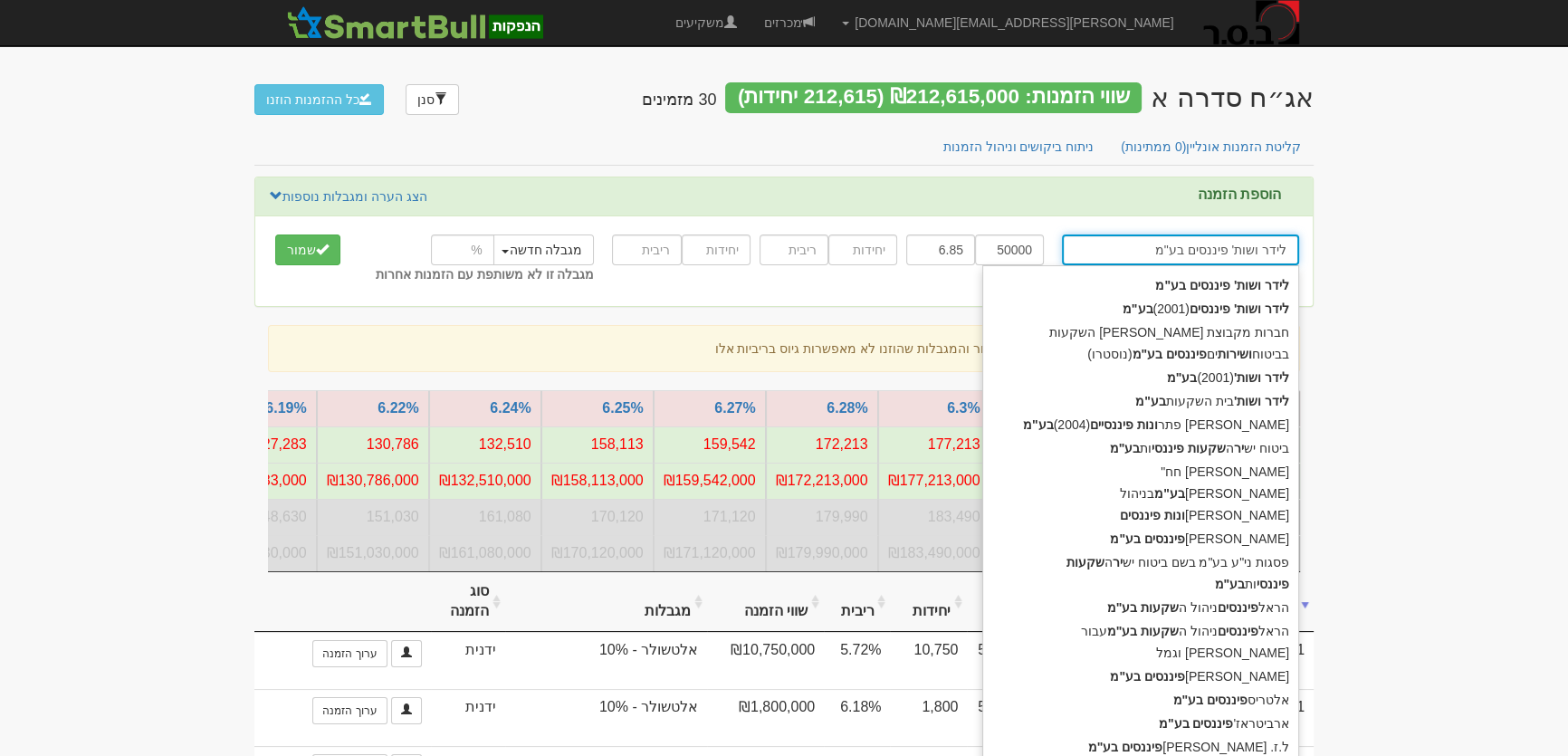
click at [1165, 247] on input "לידר ושות' פיננסים בע"מ" at bounding box center [1180, 250] width 237 height 31
click at [1186, 307] on div "לידר ושות' פיננסים (2001) בע"מ" at bounding box center [1141, 309] width 315 height 24
type input "לידר ושות' פיננסים (2001) בע"מ"
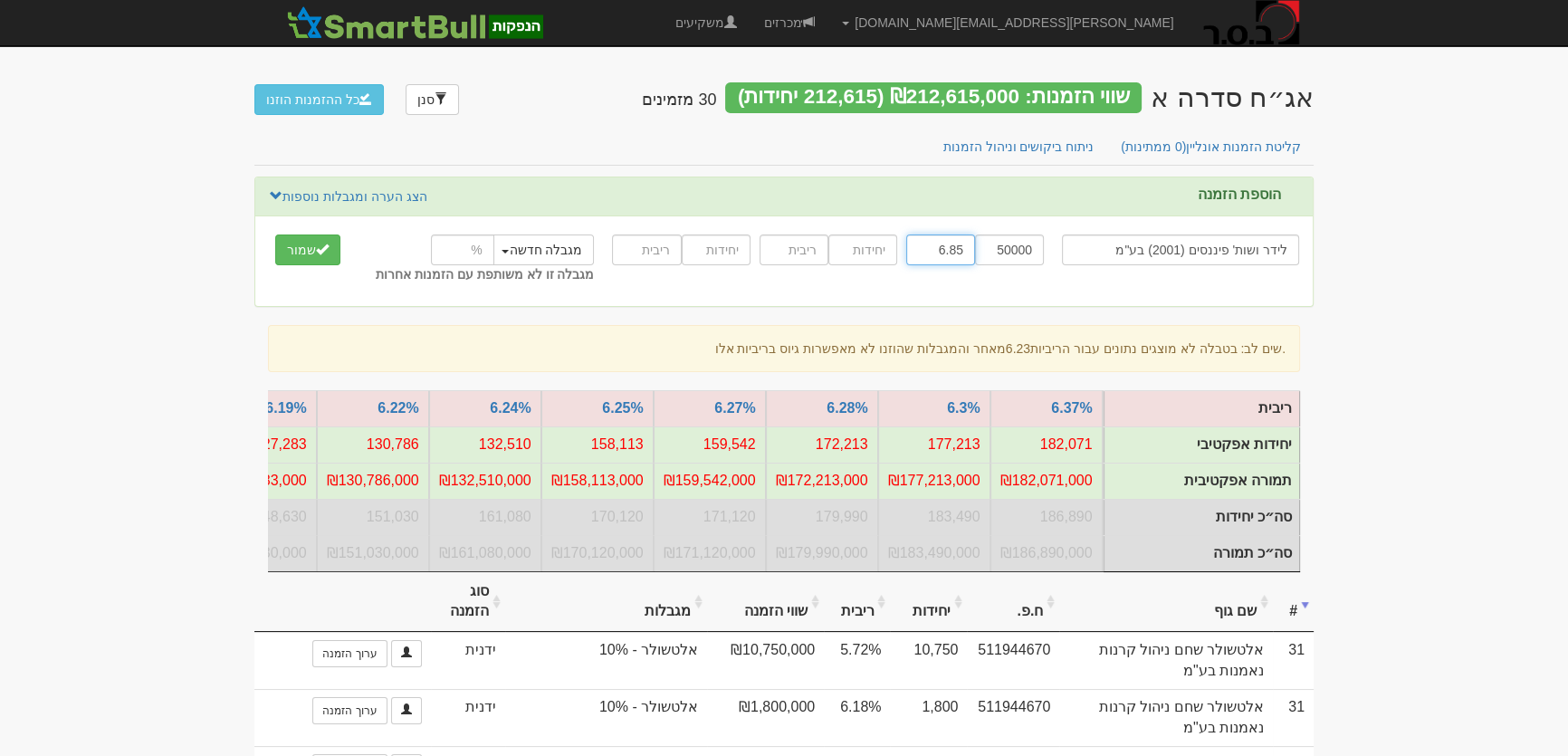
click at [947, 249] on input "6.85" at bounding box center [940, 250] width 69 height 31
type input "6.95"
click at [316, 249] on span "submit" at bounding box center [322, 250] width 13 height 13
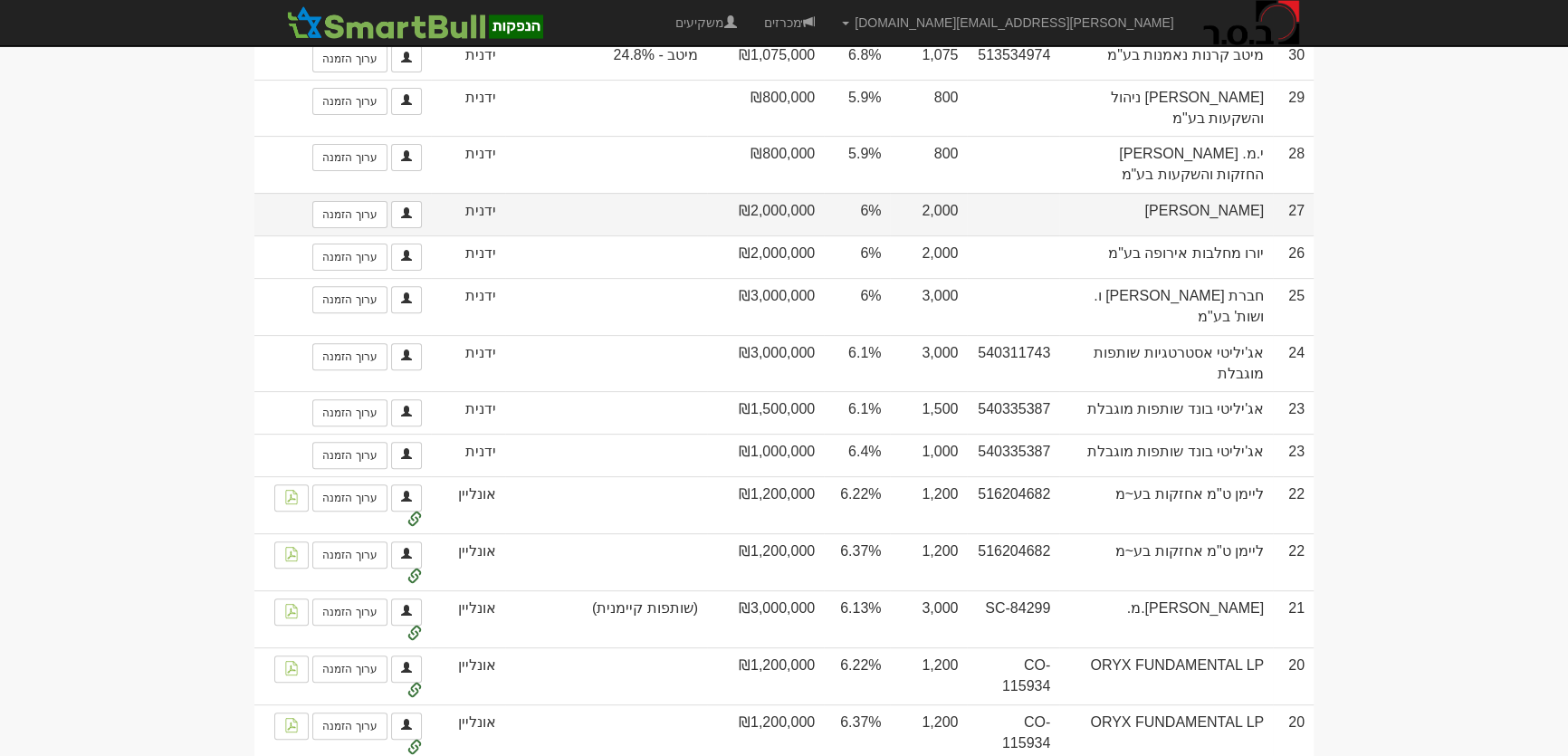
scroll to position [823, 0]
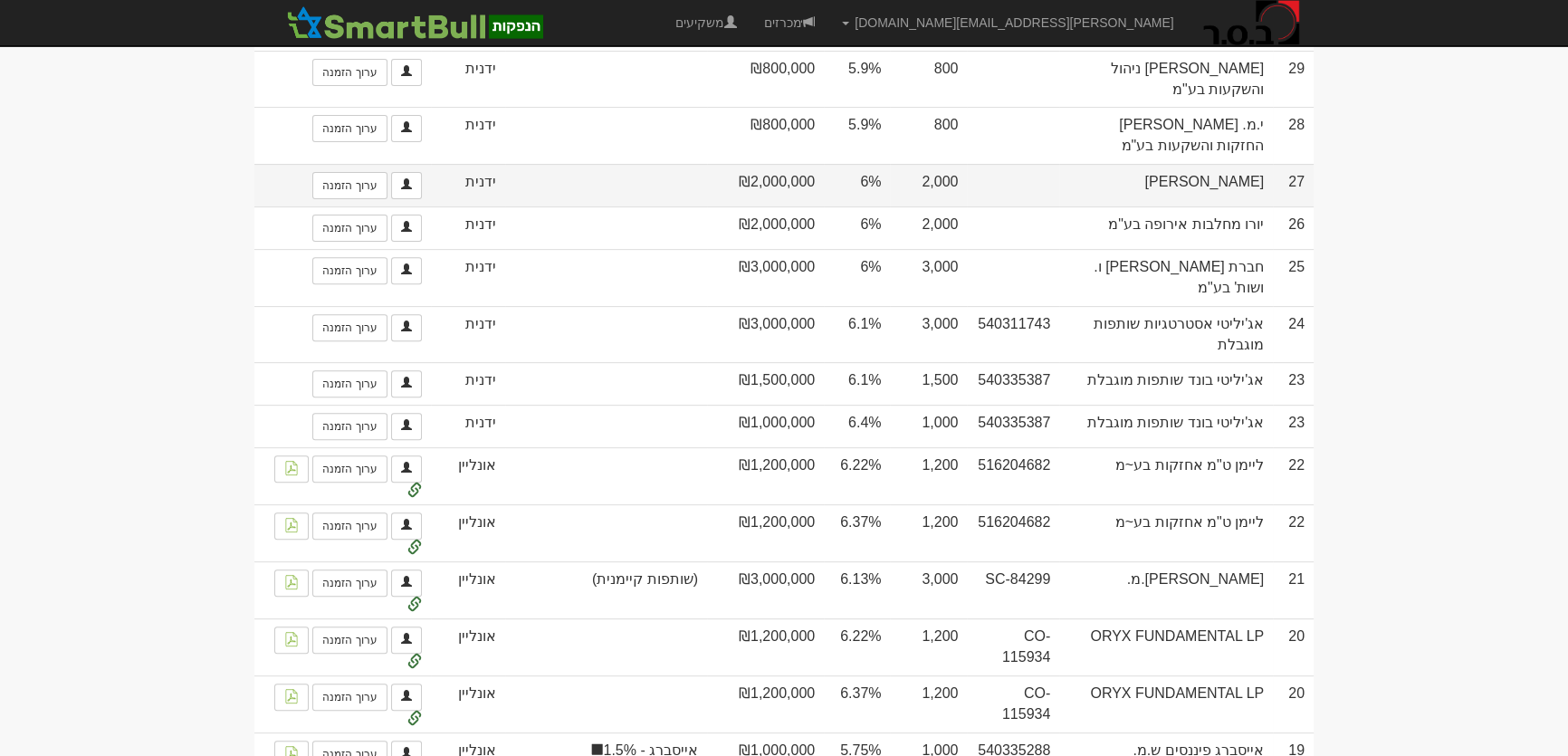
click at [1240, 206] on td "[PERSON_NAME]" at bounding box center [1165, 185] width 214 height 42
click at [1260, 206] on td "[PERSON_NAME]" at bounding box center [1165, 185] width 214 height 42
click at [342, 199] on link "ערוך הזמנה" at bounding box center [349, 186] width 74 height 28
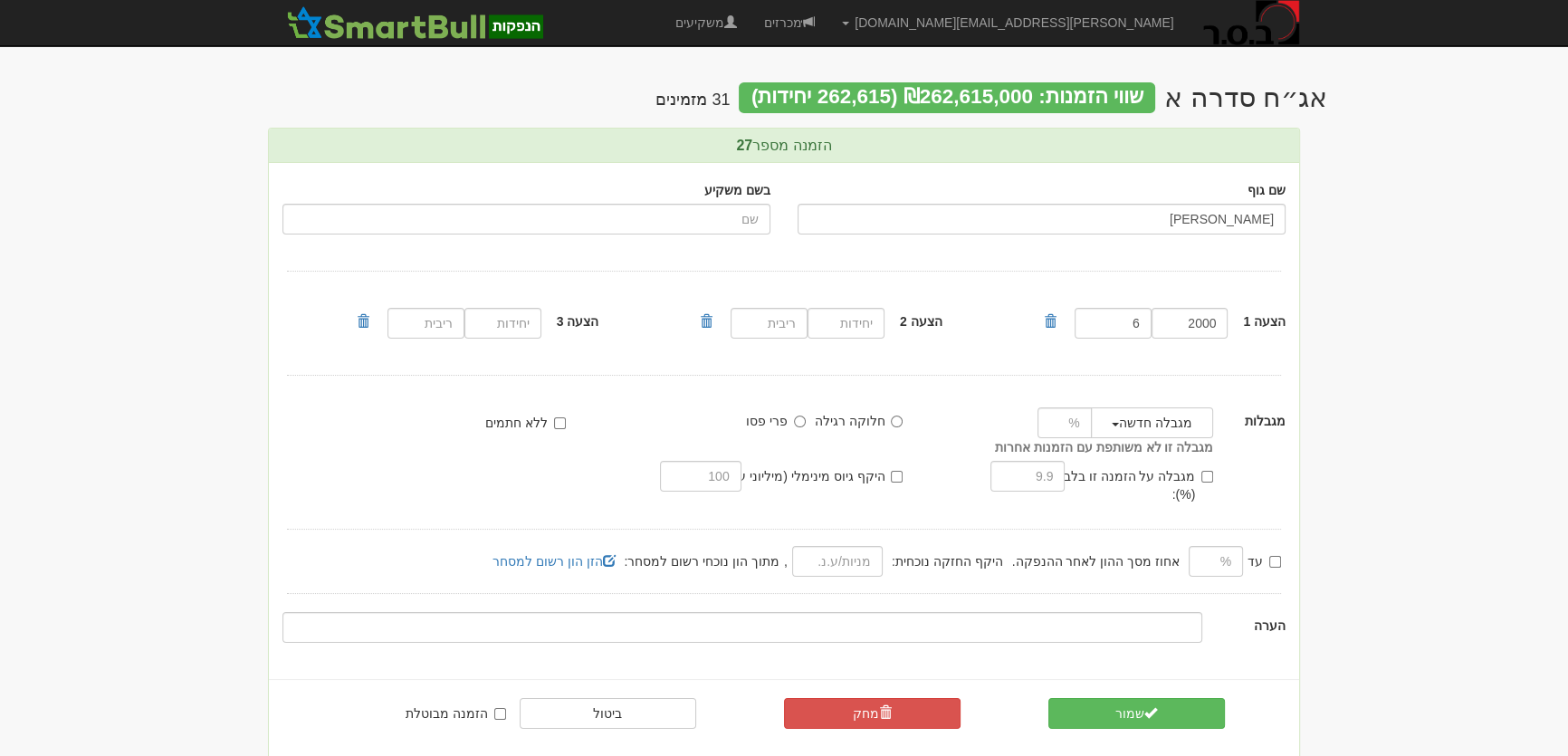
click at [1219, 224] on input "[PERSON_NAME]" at bounding box center [1042, 219] width 488 height 31
type input "ו"
type input "[PERSON_NAME]"
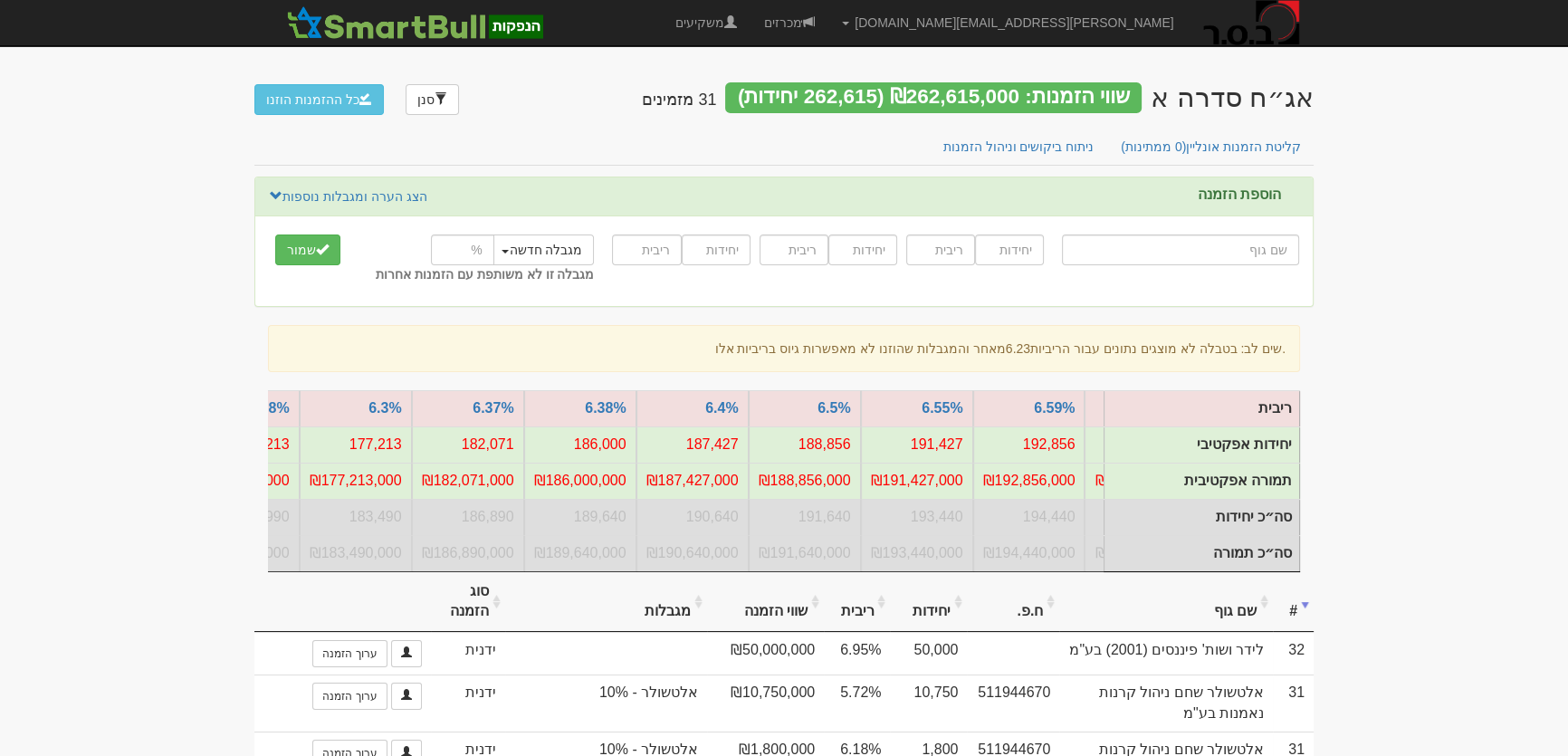
scroll to position [0, -801]
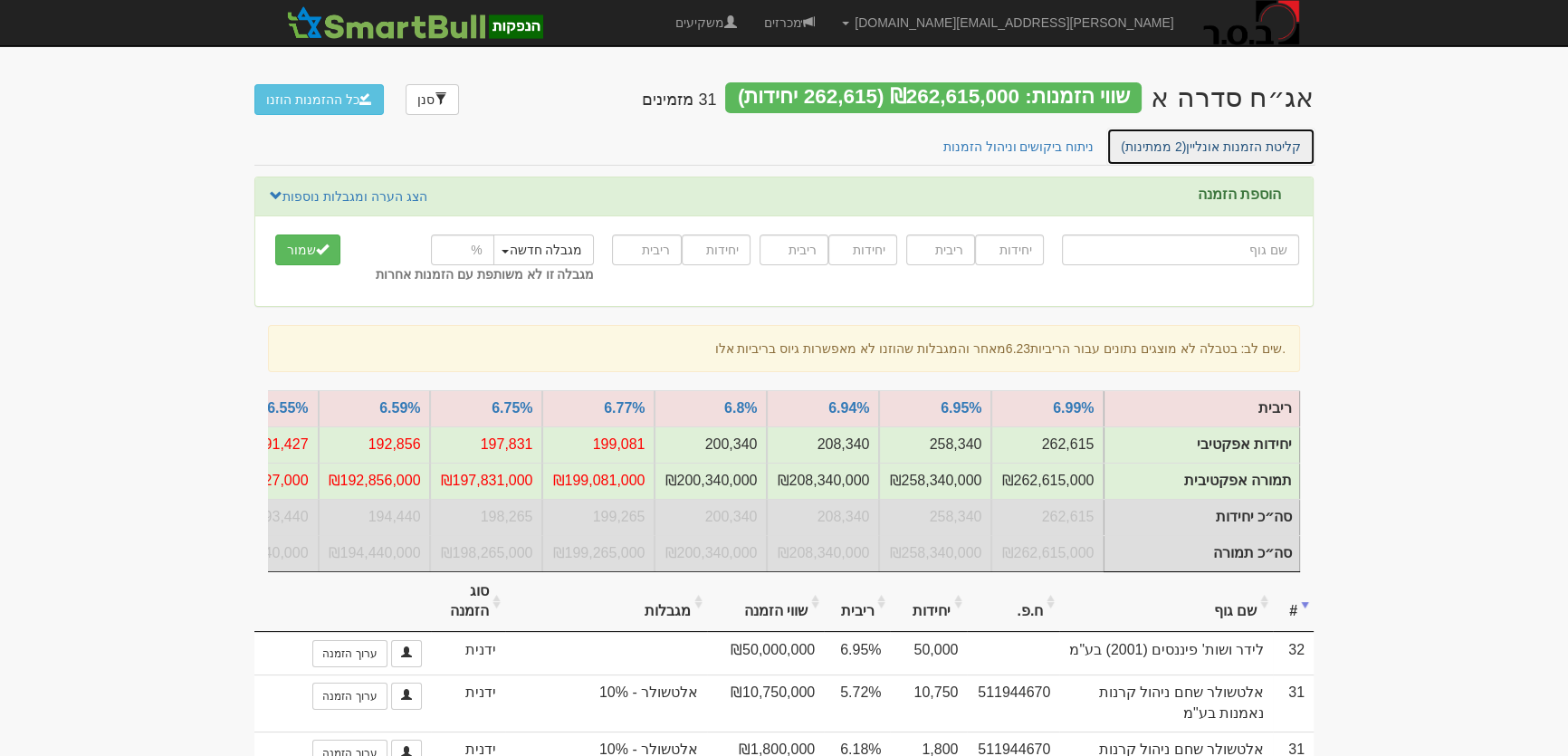
click at [1231, 144] on link "קליטת הזמנות אונליין (2 ממתינות)" at bounding box center [1210, 146] width 209 height 38
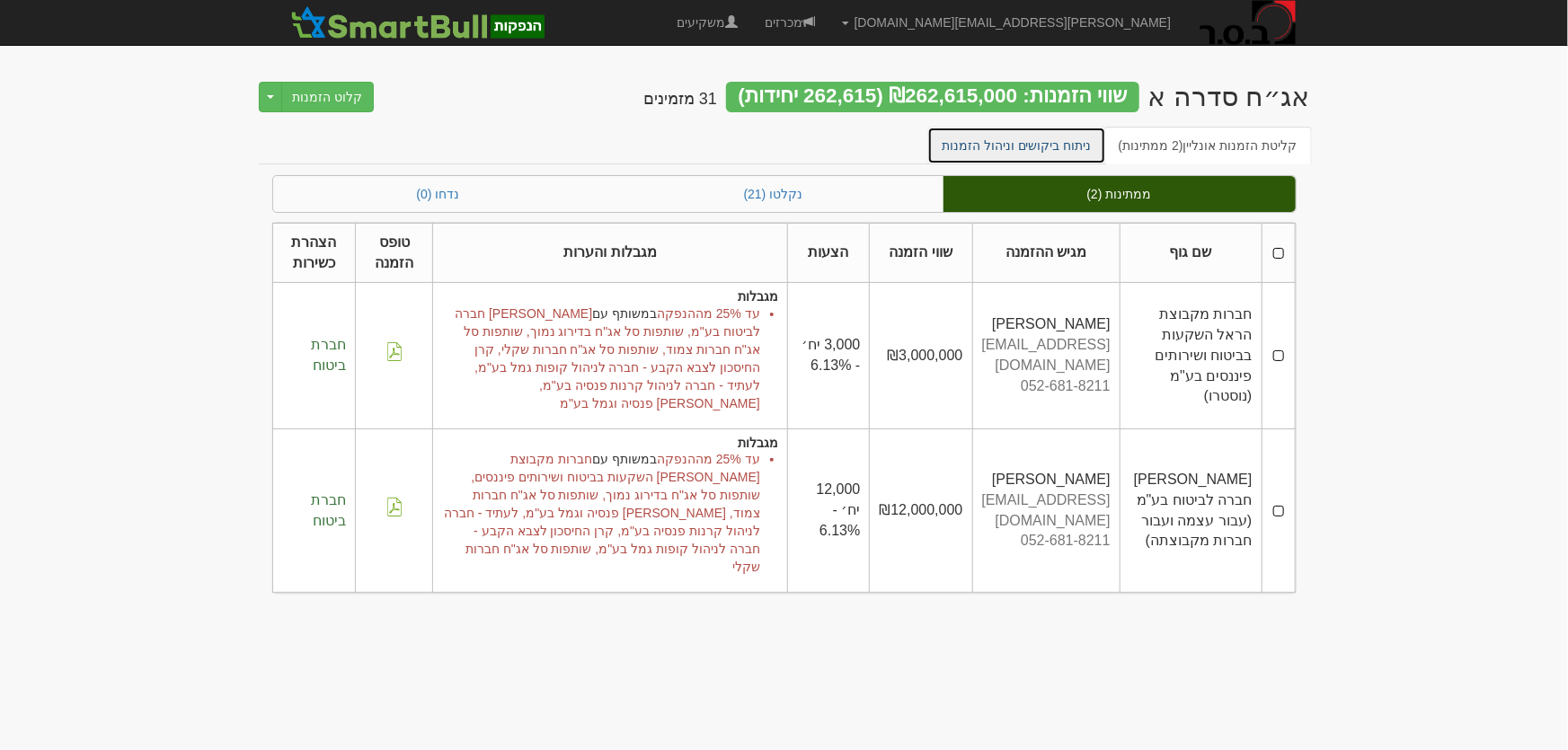
click at [1027, 143] on link "ניתוח ביקושים וניהול הזמנות" at bounding box center [1017, 145] width 178 height 37
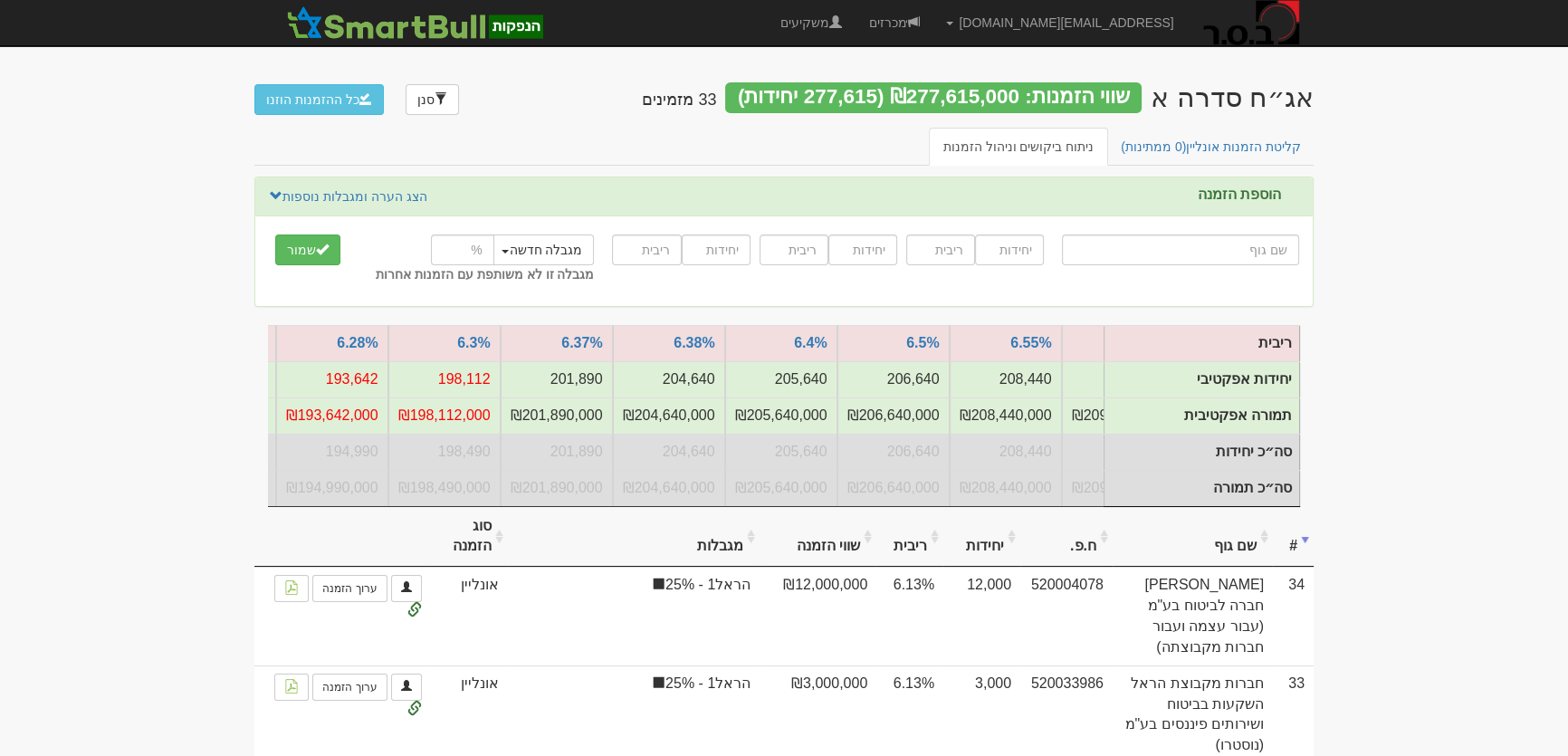
scroll to position [0, -745]
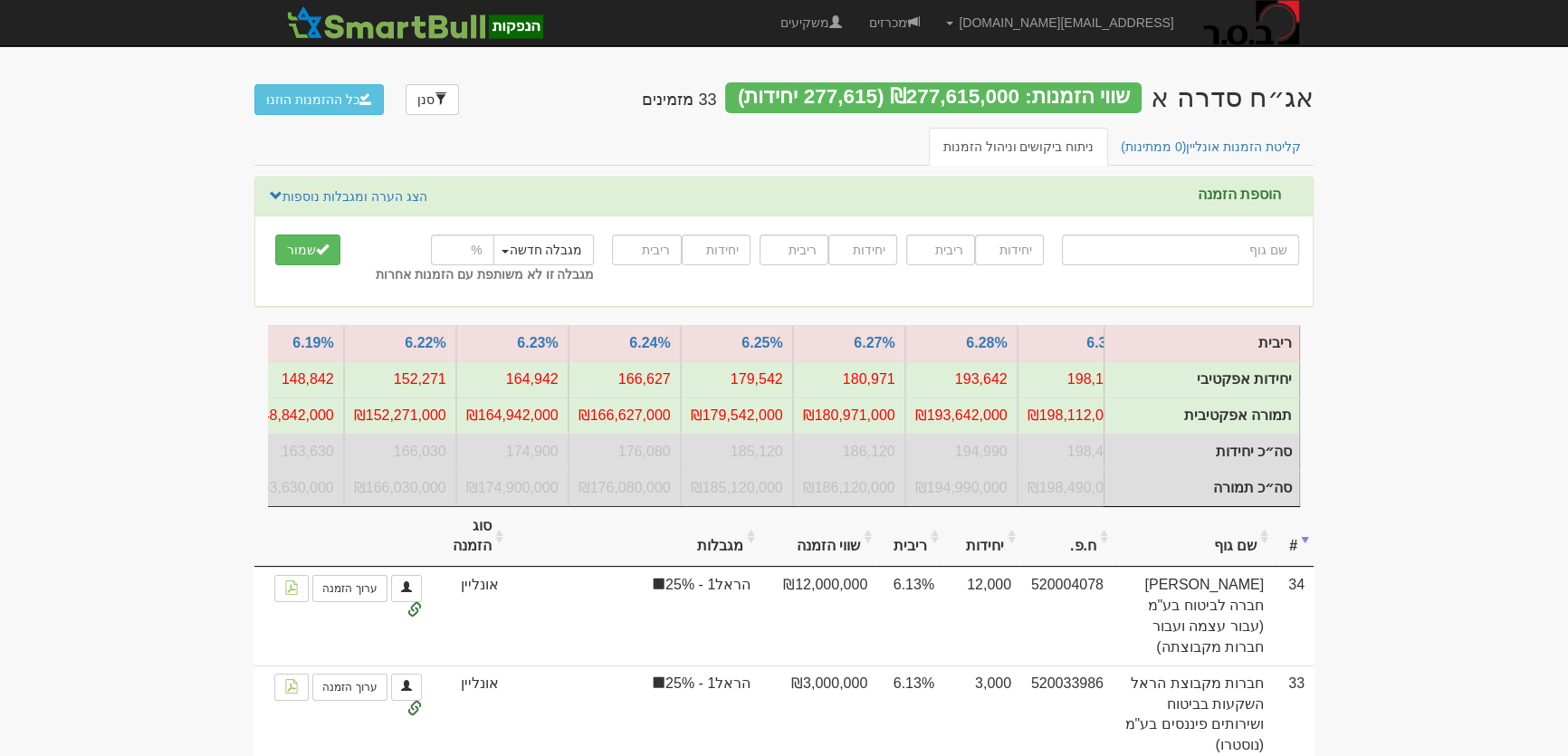
scroll to position [0, -1167]
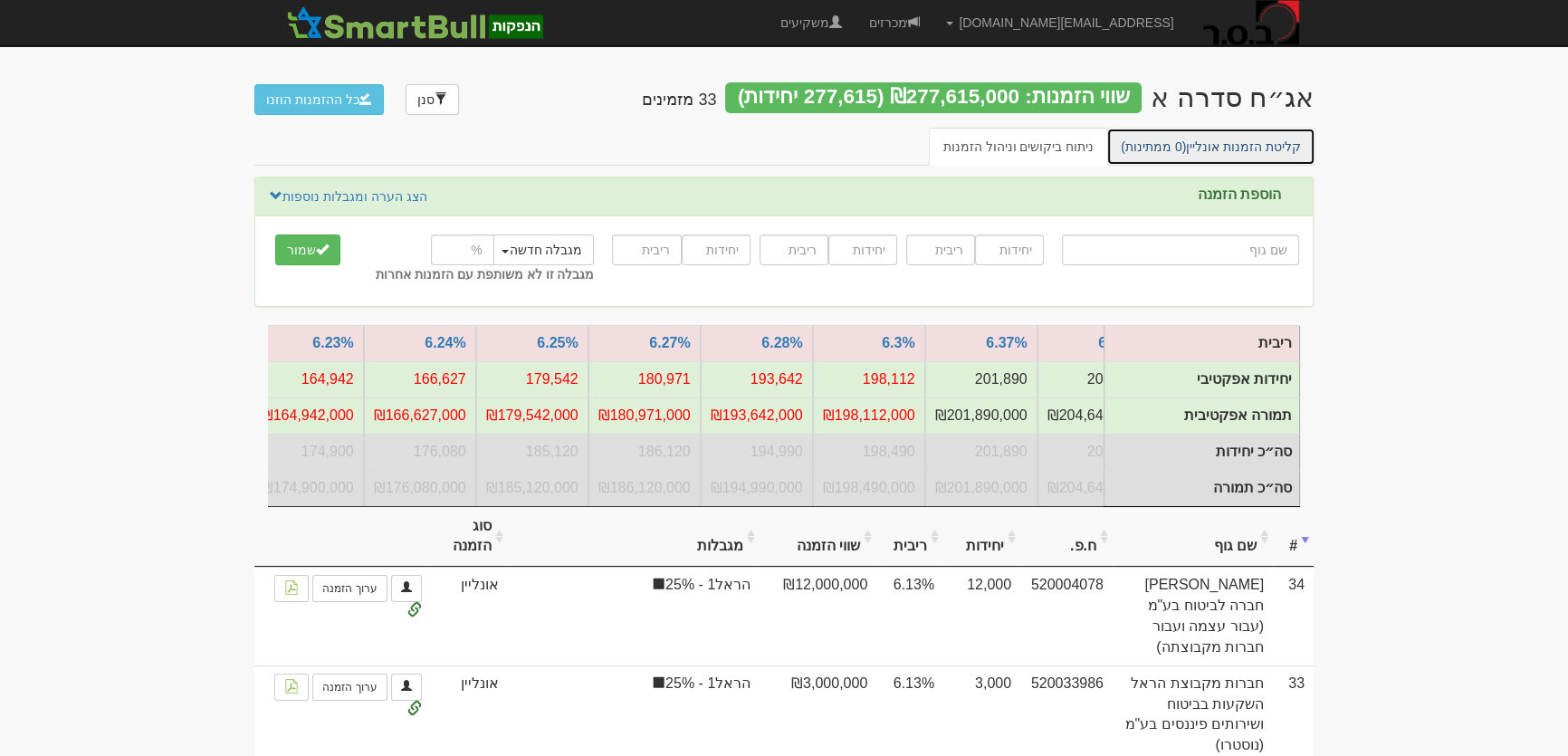
click at [1231, 140] on link "קליטת הזמנות אונליין (0 ממתינות)" at bounding box center [1210, 146] width 209 height 38
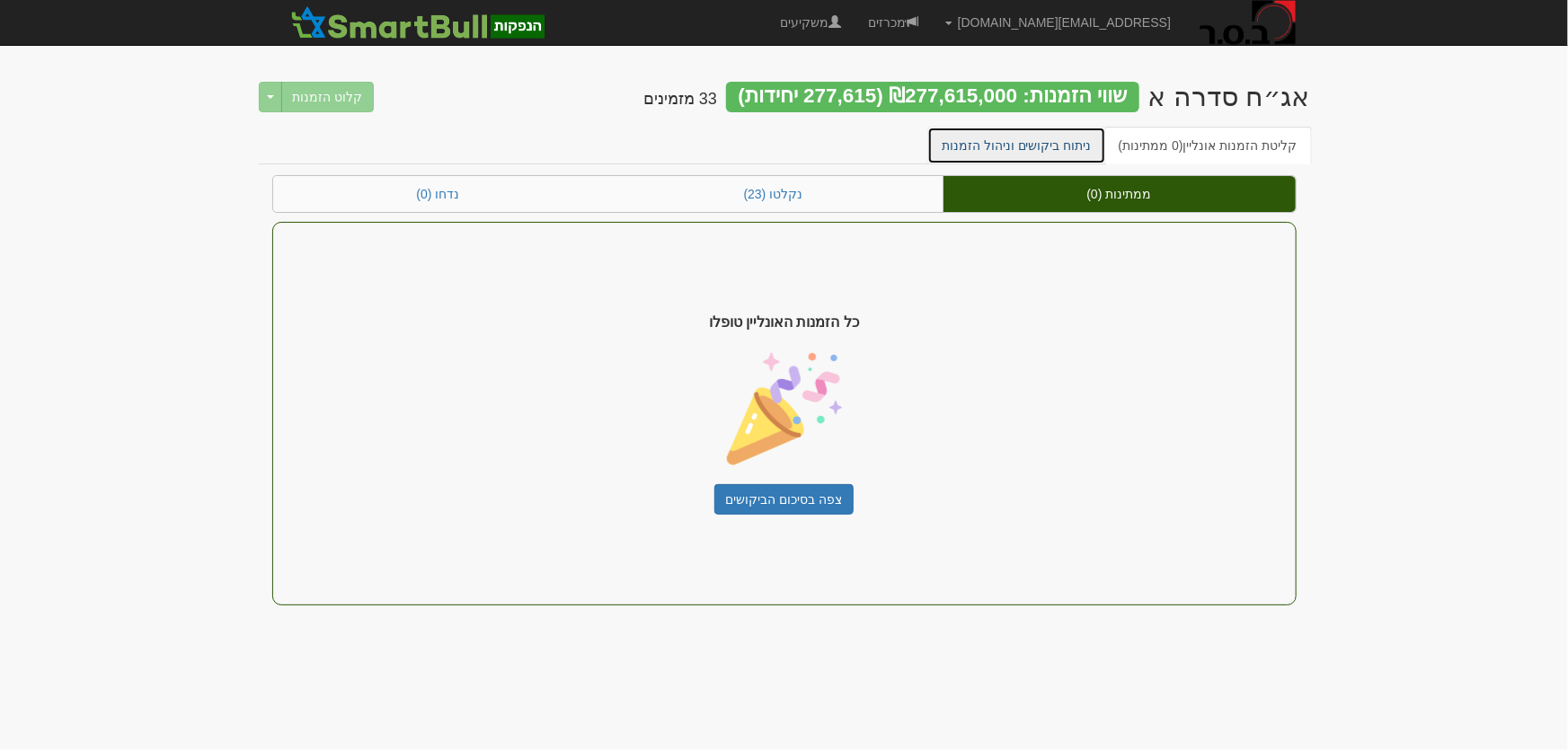
click at [1057, 151] on link "ניתוח ביקושים וניהול הזמנות" at bounding box center [1017, 145] width 178 height 37
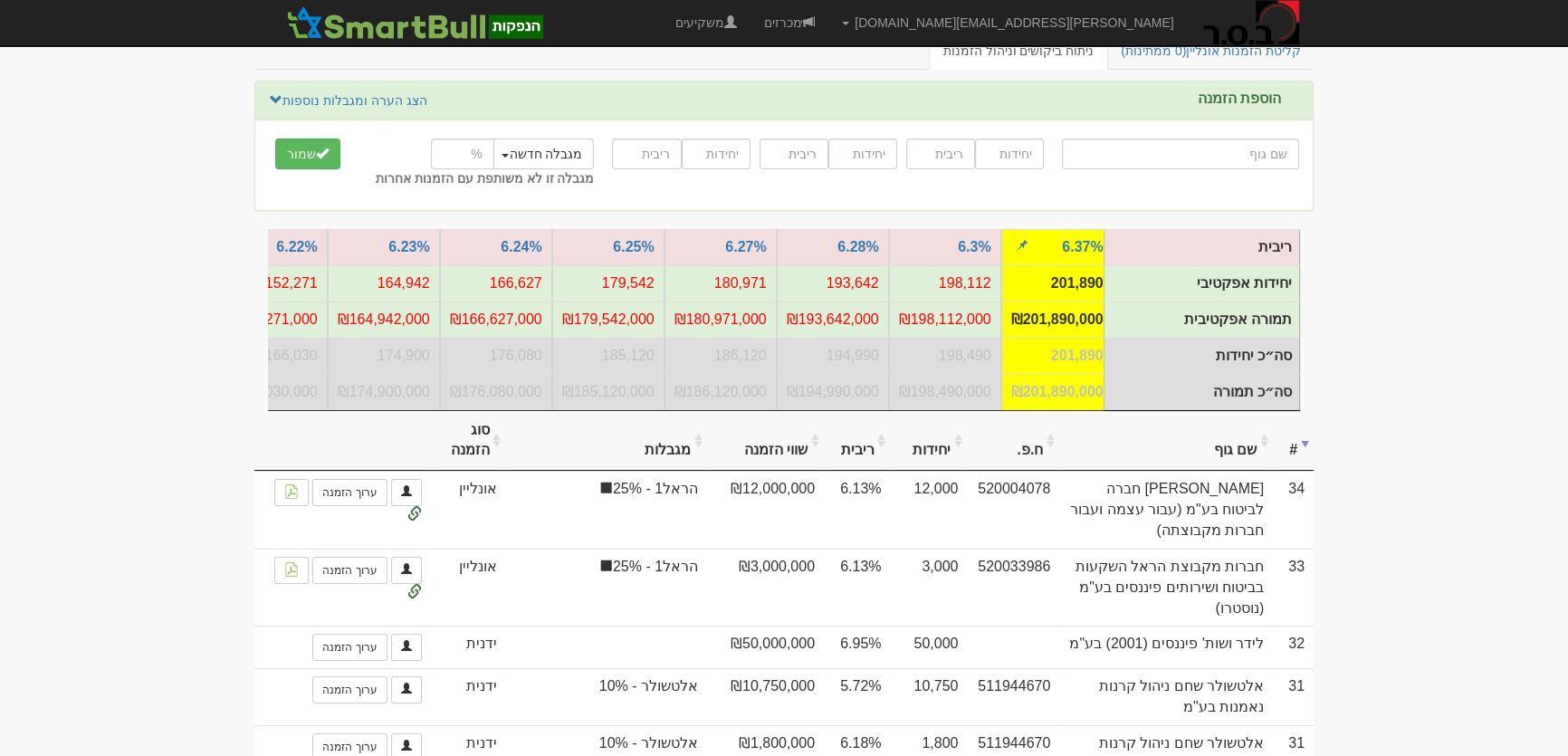
scroll to position [82, 0]
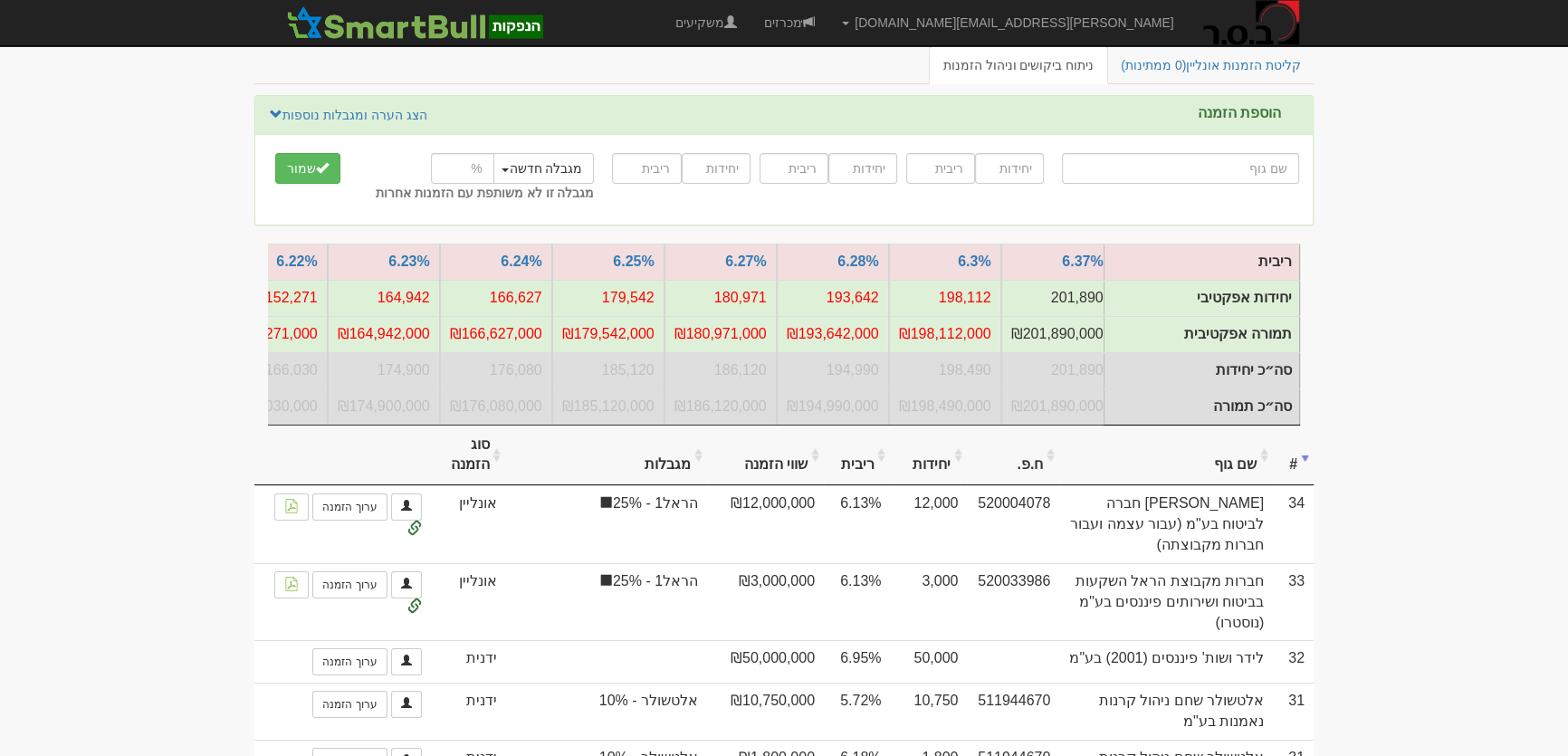
click at [889, 468] on th "ריבית" at bounding box center [856, 456] width 66 height 61
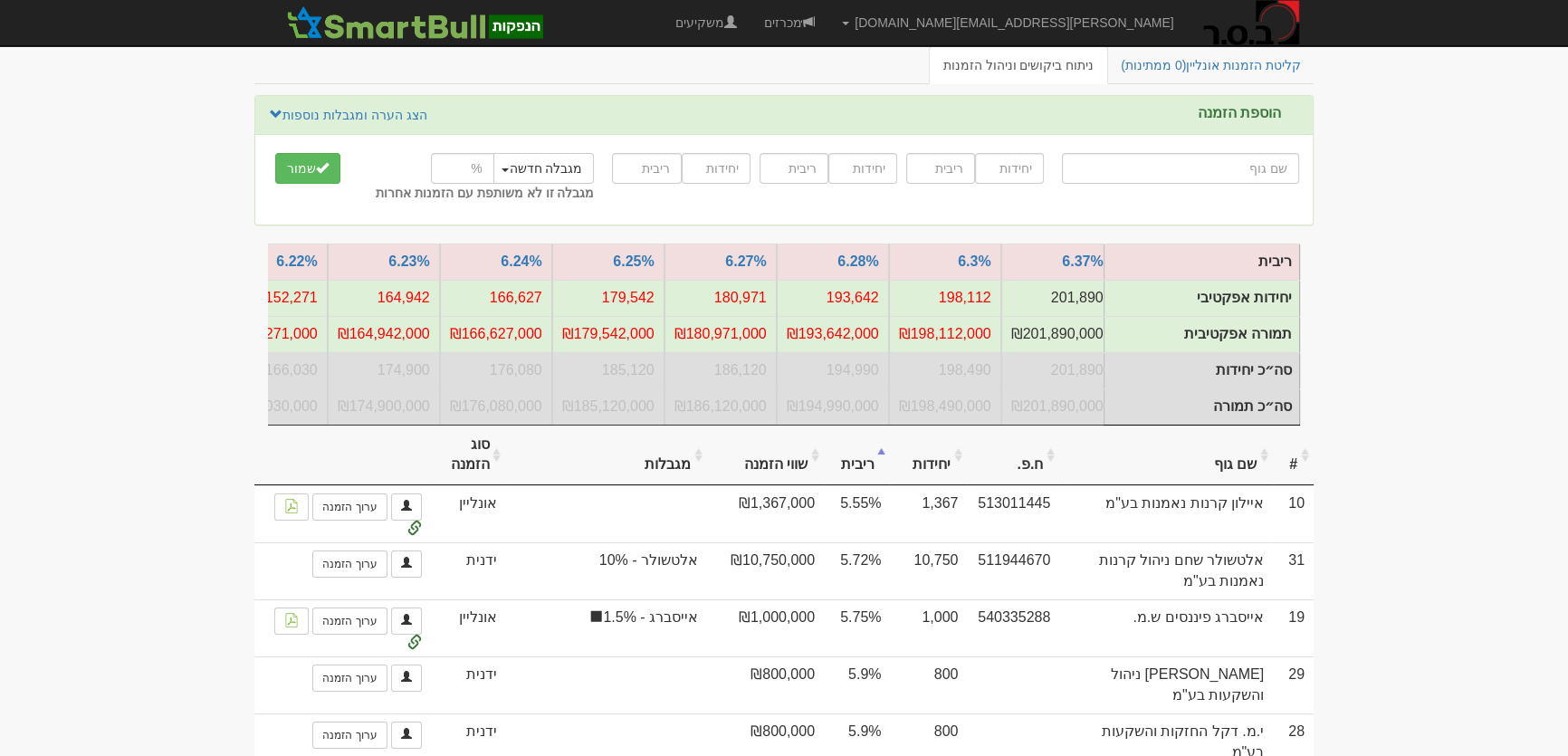
scroll to position [0, 0]
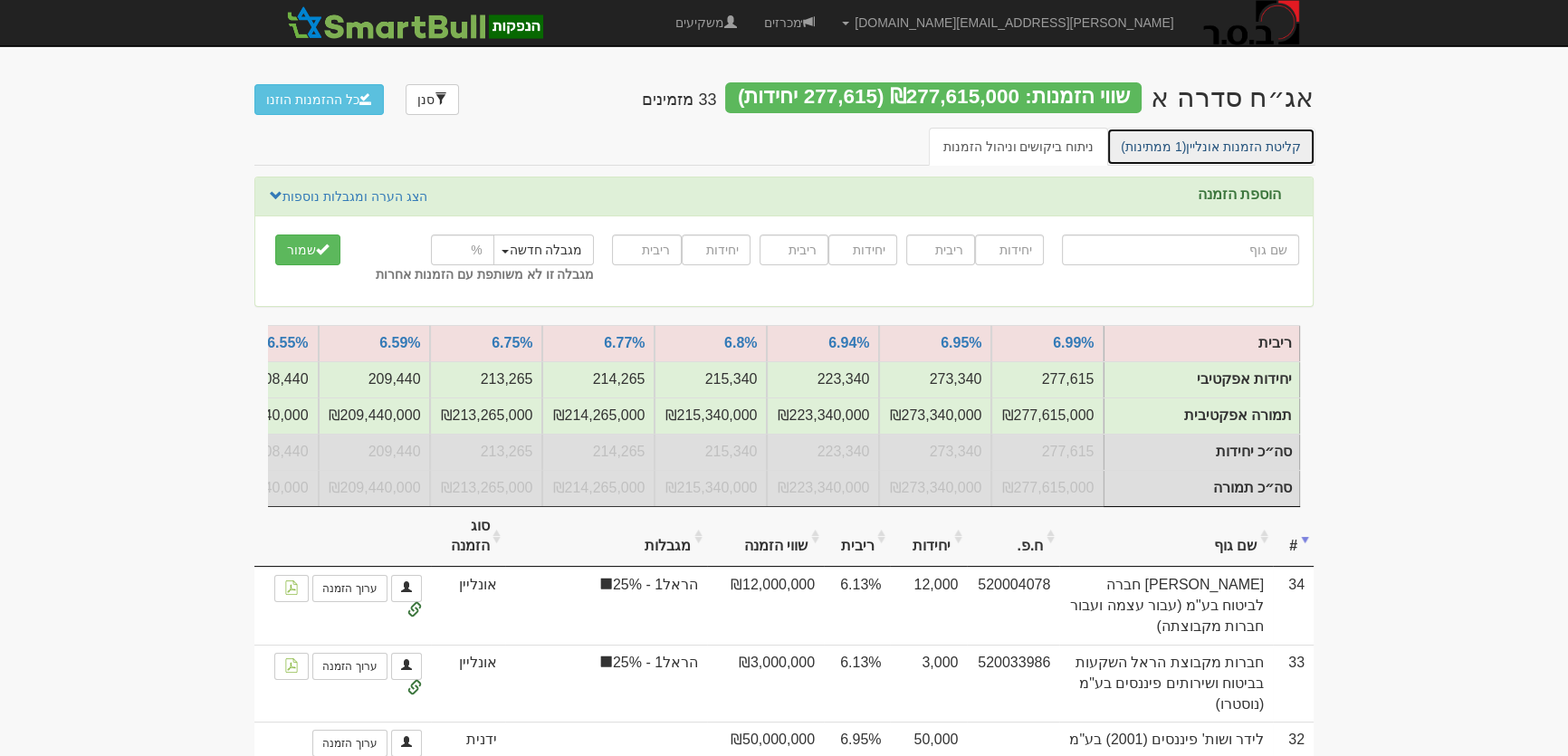
click at [1217, 147] on link "קליטת הזמנות אונליין (1 ממתינות)" at bounding box center [1210, 146] width 209 height 38
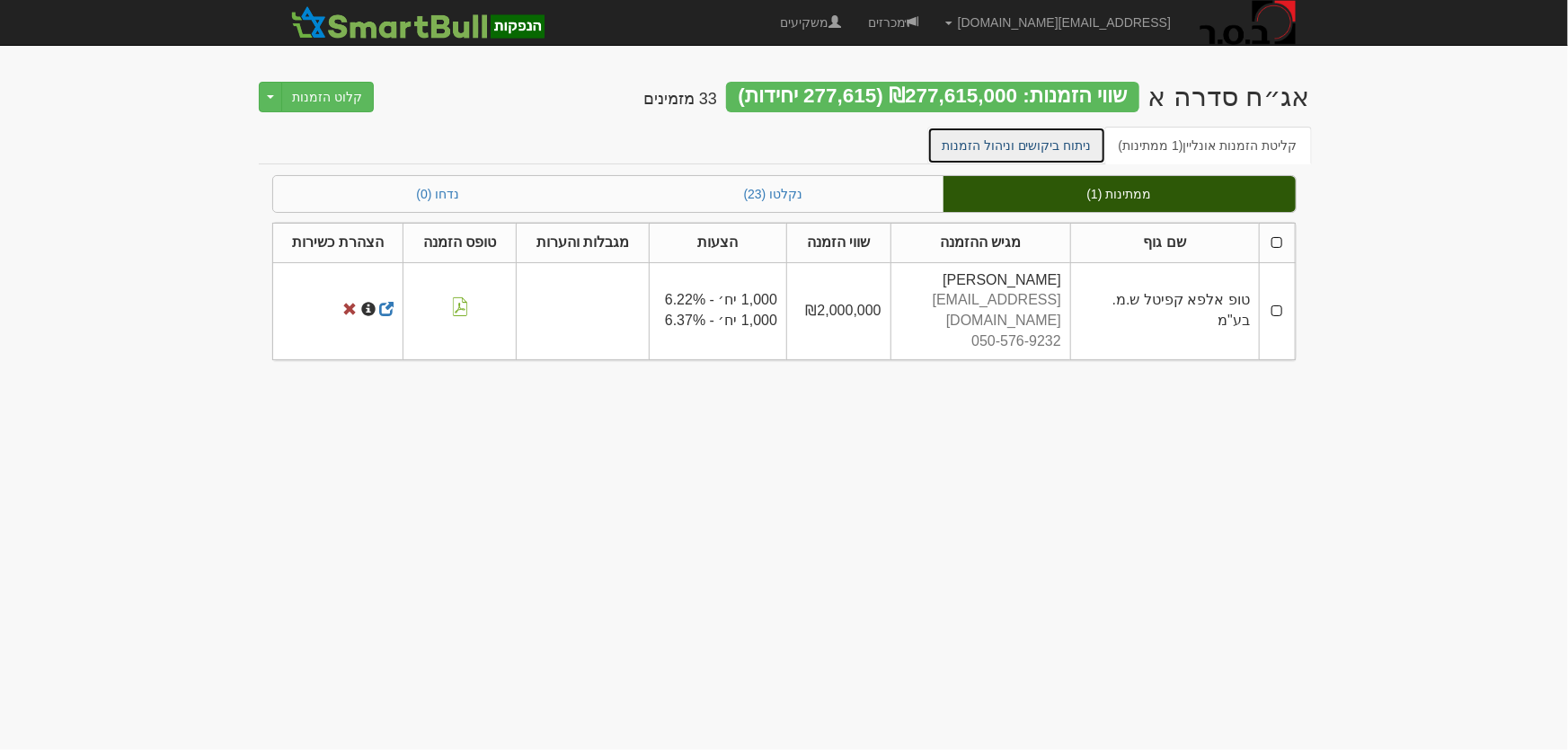
click at [1074, 144] on link "ניתוח ביקושים וניהול הזמנות" at bounding box center [1017, 145] width 178 height 37
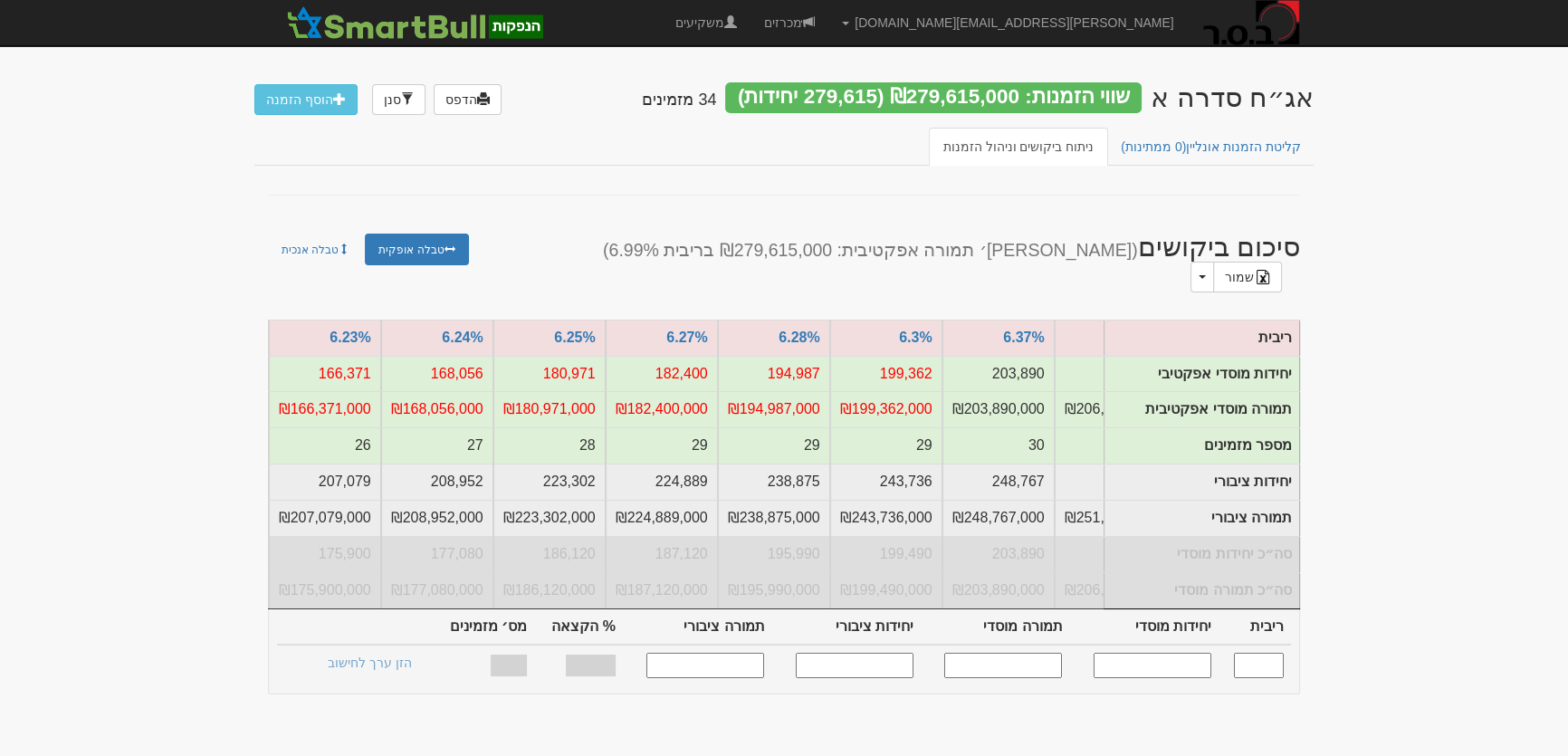
scroll to position [0, -1187]
